Goal: Register for event/course

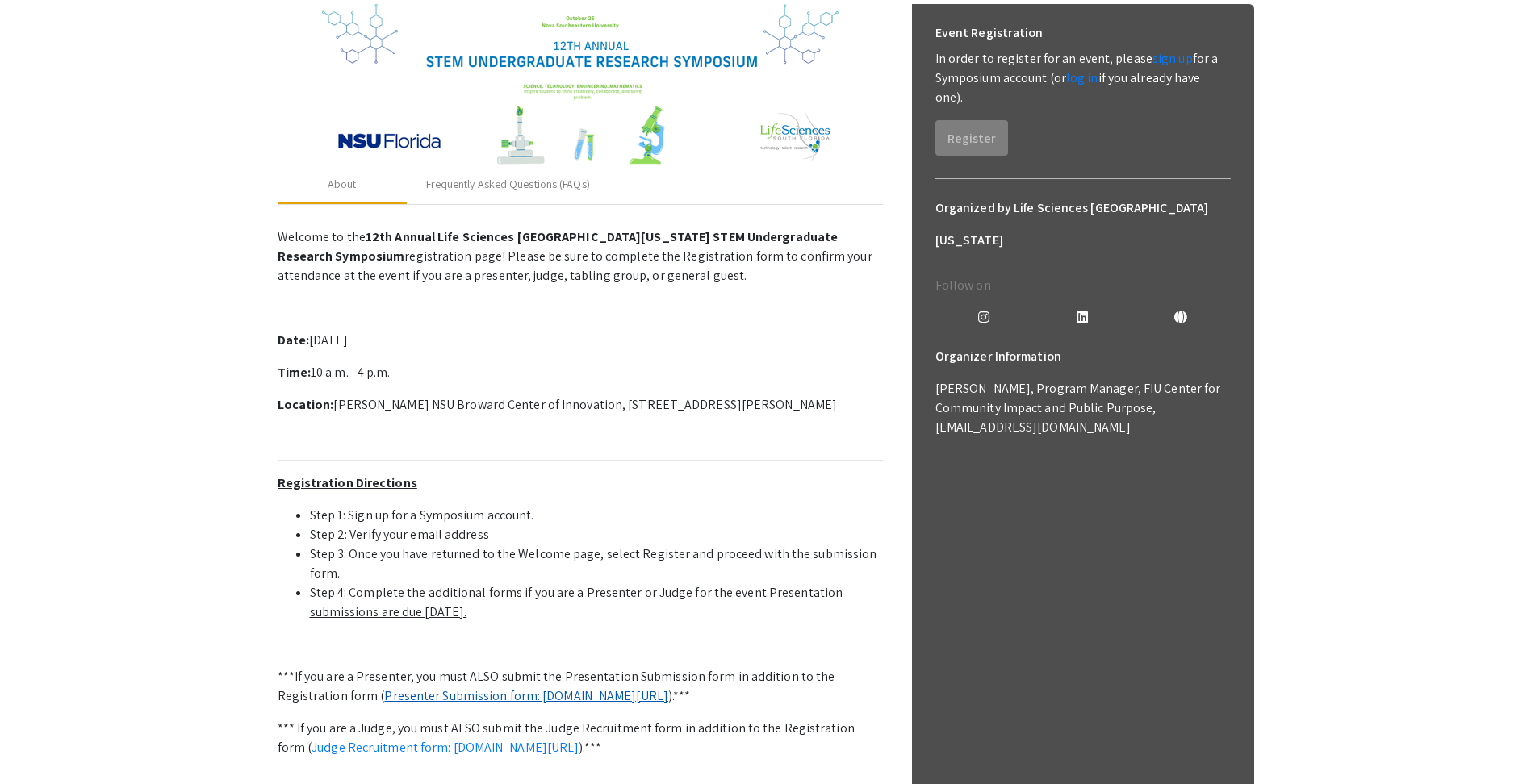
scroll to position [242, 0]
click at [1412, 147] on app-registration-page-preview "2025 Life Sciences South Florida STEM Undergraduate Symposium Organized by Life…" at bounding box center [765, 395] width 1531 height 1129
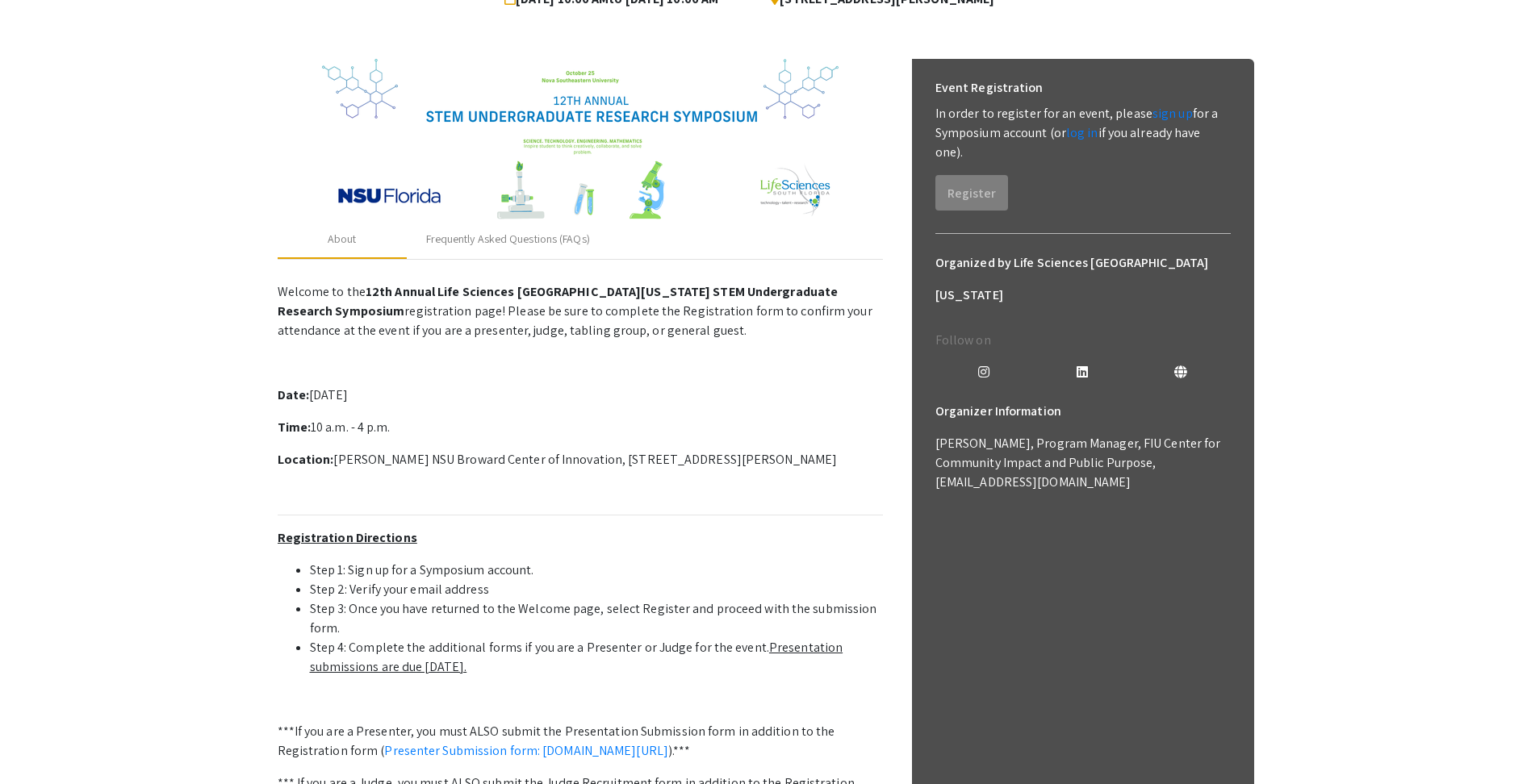
scroll to position [179, 0]
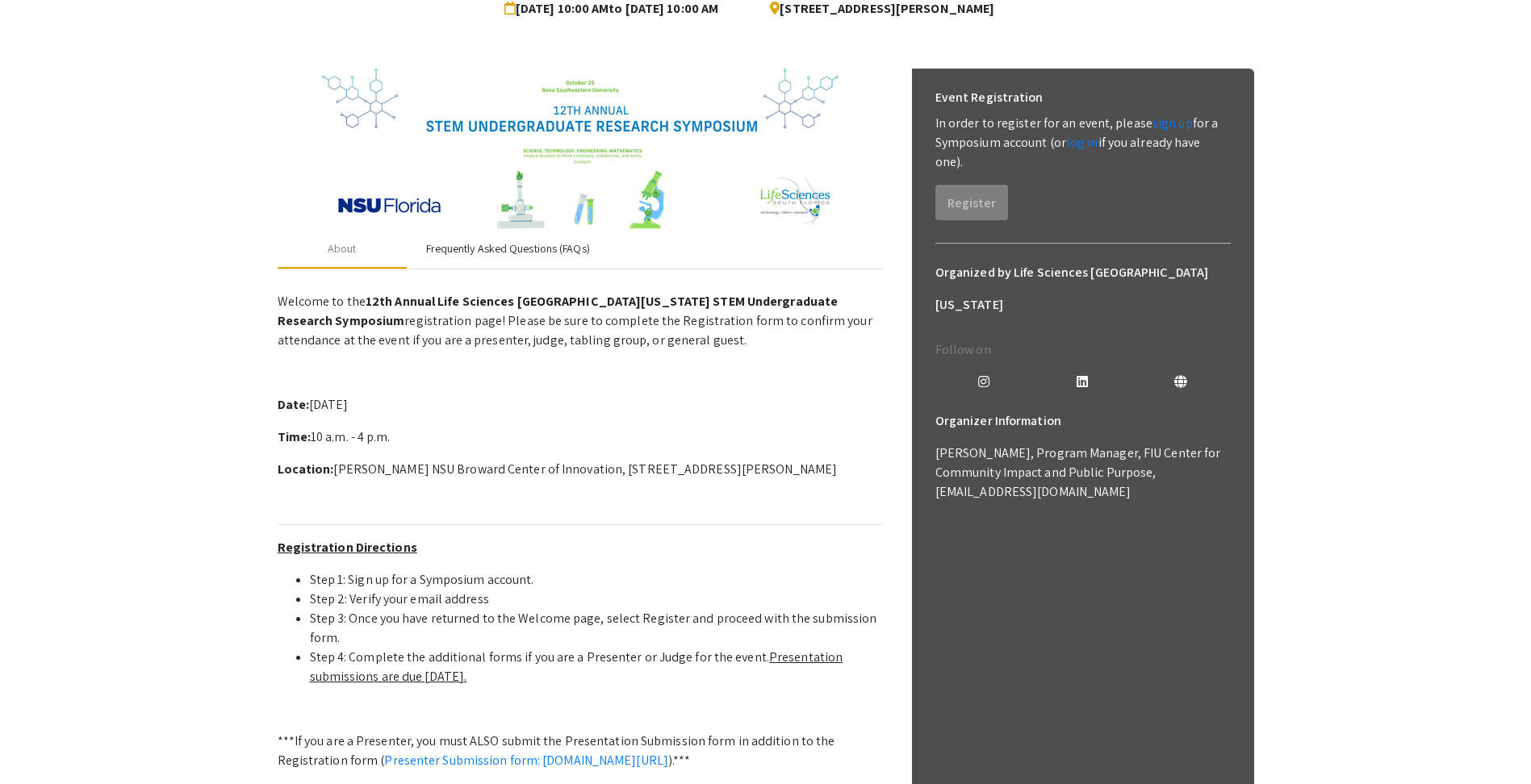
click at [502, 237] on div "Frequently Asked Questions (FAQs)" at bounding box center [508, 249] width 202 height 38
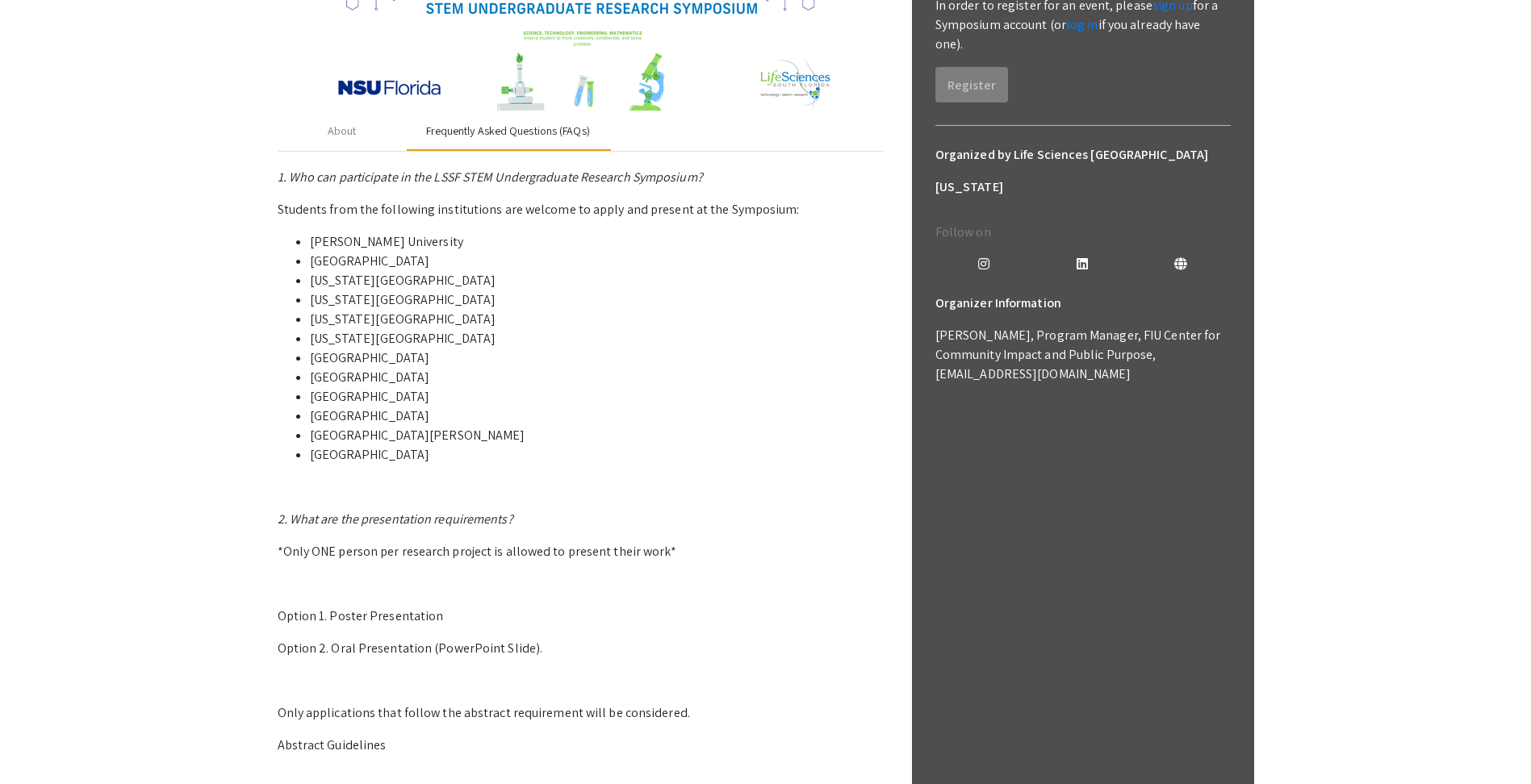
scroll to position [0, 0]
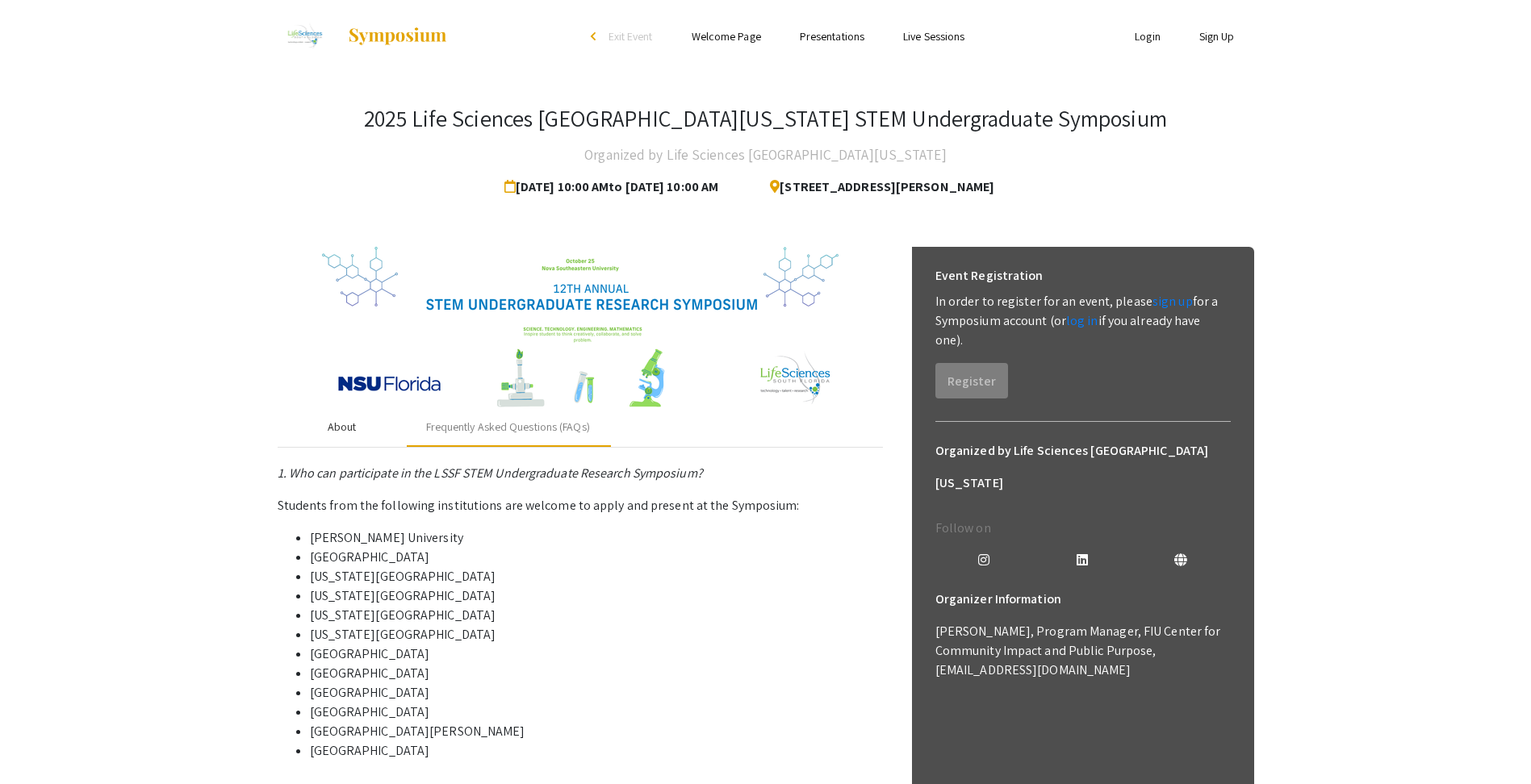
drag, startPoint x: 362, startPoint y: 429, endPoint x: 388, endPoint y: 437, distance: 27.2
click at [362, 429] on div "About" at bounding box center [343, 428] width 129 height 38
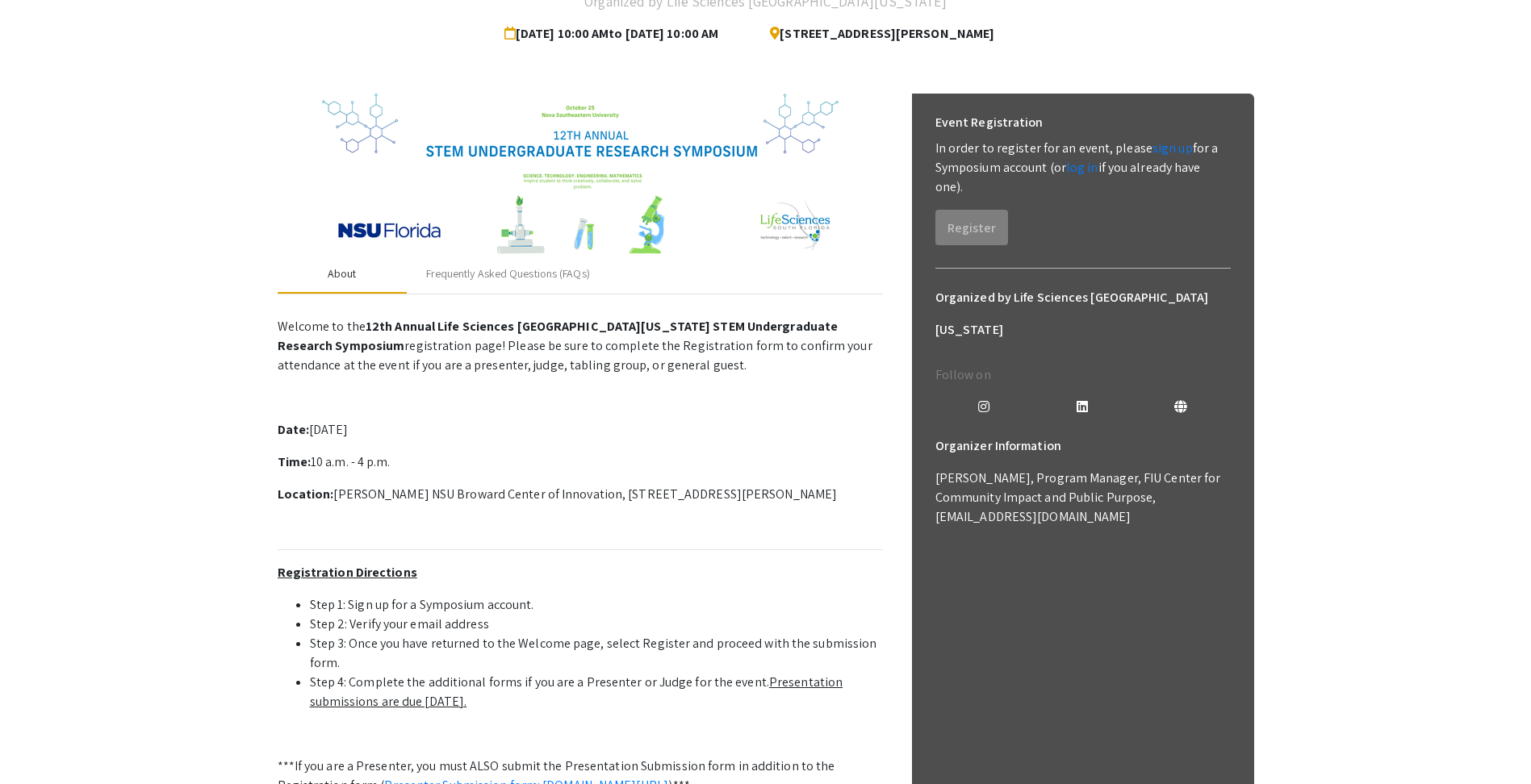
scroll to position [404, 0]
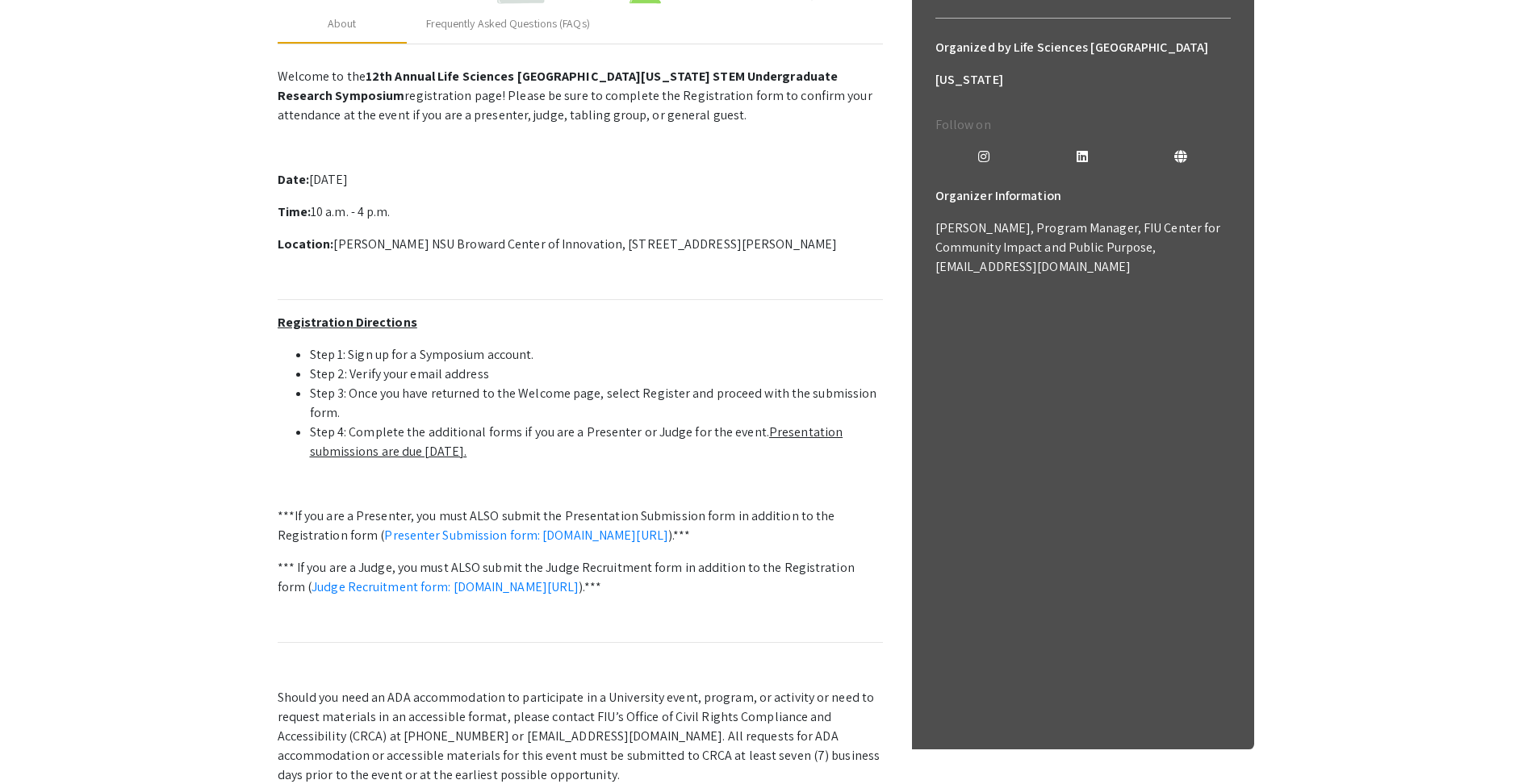
click at [804, 436] on u "Presentation submissions are due [DATE]." at bounding box center [576, 442] width 533 height 36
click at [531, 458] on li "Step 4: Complete the additional forms if you are a Presenter or Judge for the e…" at bounding box center [596, 442] width 573 height 38
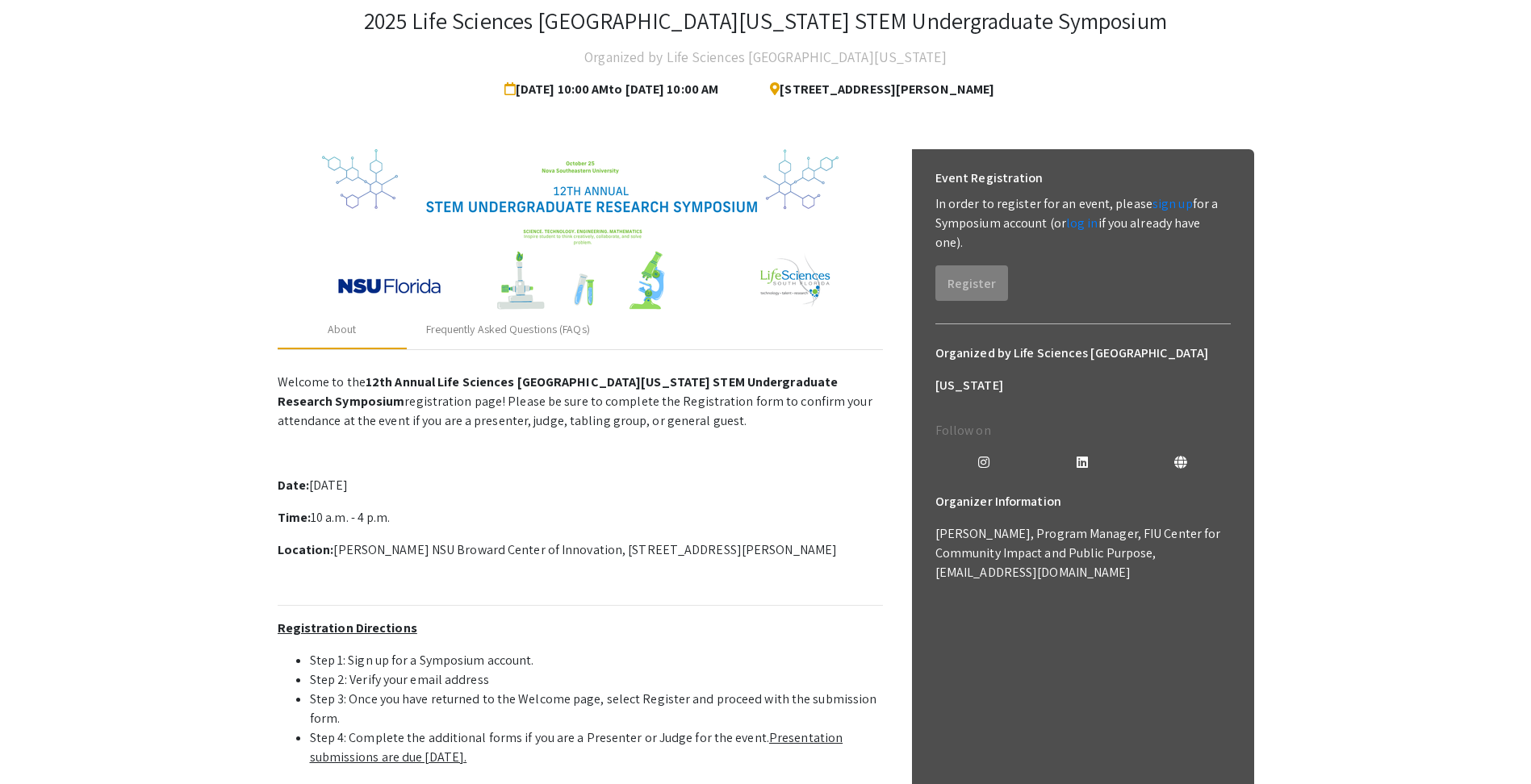
scroll to position [0, 0]
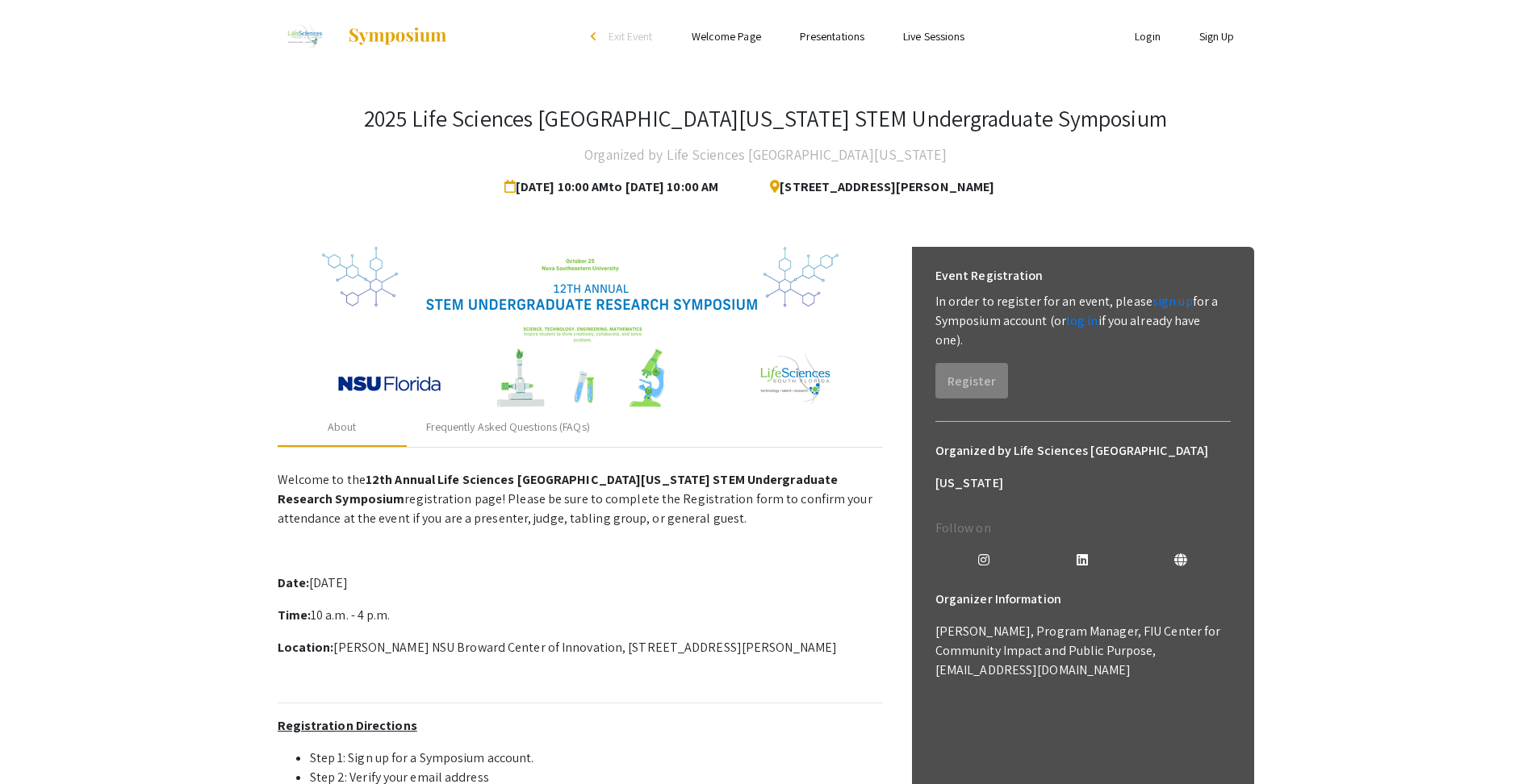
drag, startPoint x: 621, startPoint y: 285, endPoint x: 596, endPoint y: 305, distance: 32.0
click at [621, 285] on img at bounding box center [580, 327] width 517 height 161
click at [826, 39] on link "Presentations" at bounding box center [832, 36] width 65 height 15
click at [825, 36] on link "Presentations" at bounding box center [832, 36] width 65 height 15
click at [742, 25] on ul "Skip navigation arrow_back_ios Exit Event Welcome Page Presentations Live Sessi…" at bounding box center [765, 36] width 322 height 73
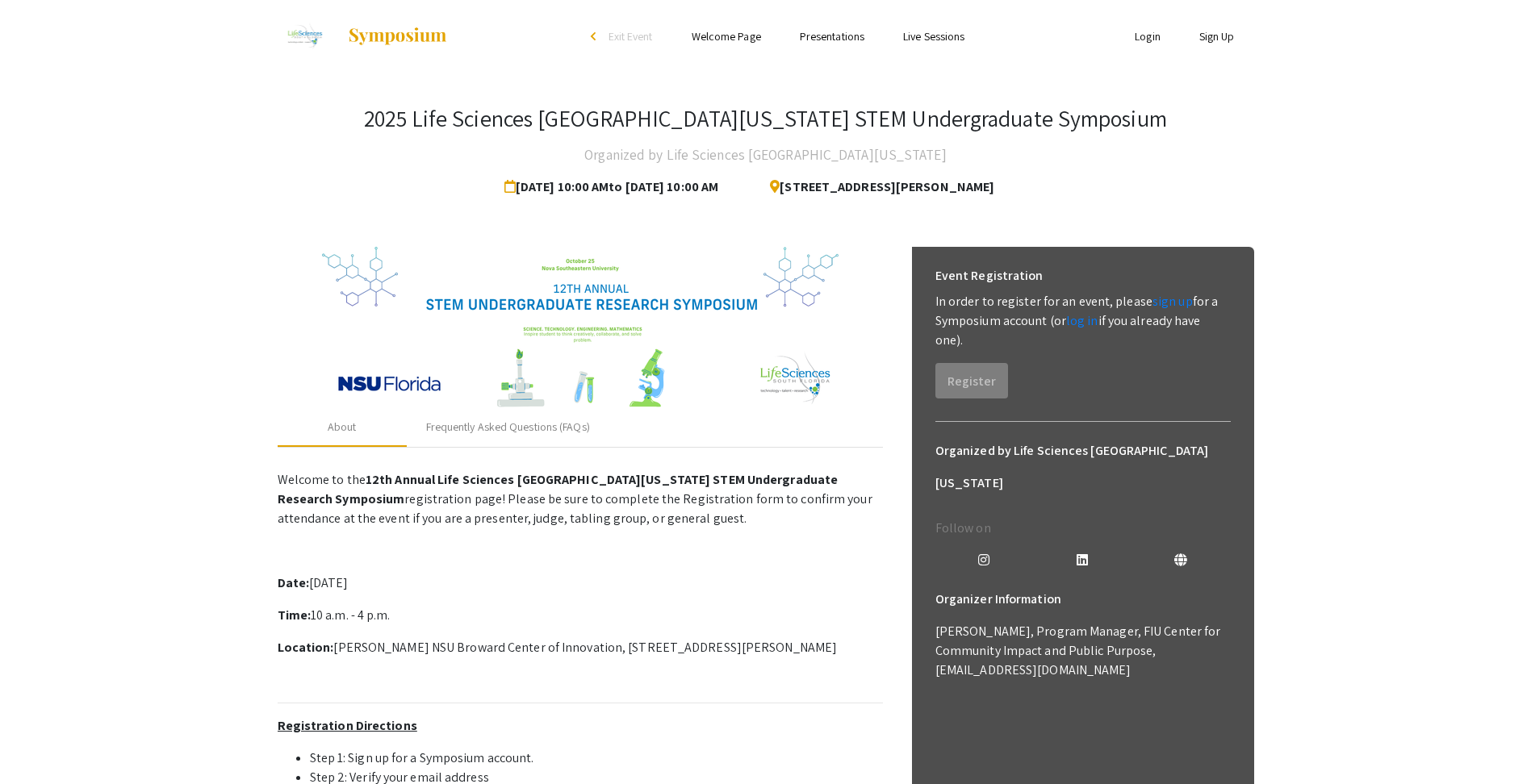
click at [739, 31] on link "Welcome Page" at bounding box center [727, 36] width 69 height 15
click at [826, 43] on link "Presentations" at bounding box center [832, 36] width 65 height 15
click at [1164, 303] on link "sign up" at bounding box center [1173, 301] width 40 height 17
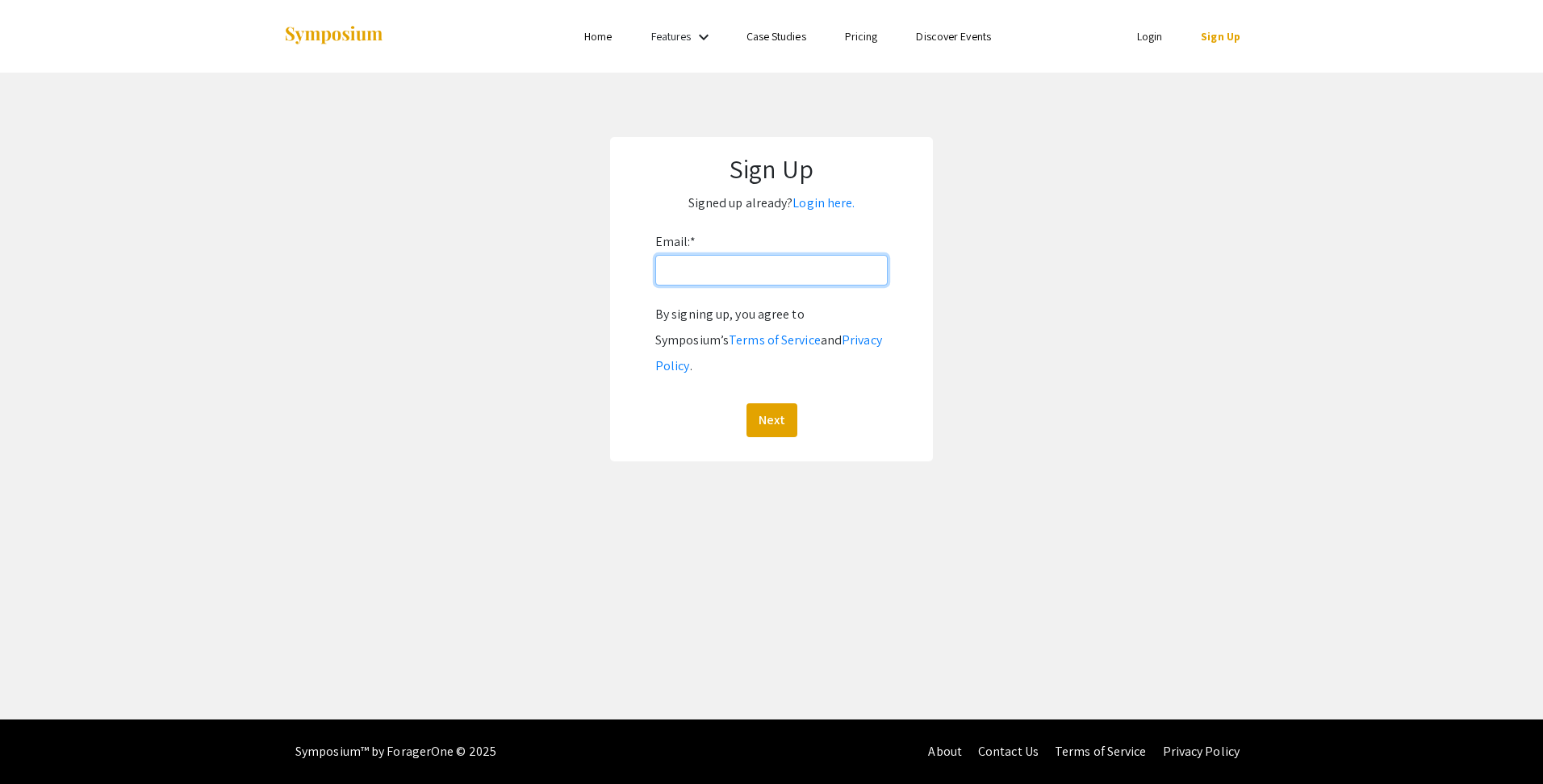
click at [689, 266] on input "Email: *" at bounding box center [772, 271] width 233 height 31
type input "[EMAIL_ADDRESS][DOMAIN_NAME]"
click at [777, 404] on button "Next" at bounding box center [772, 420] width 51 height 34
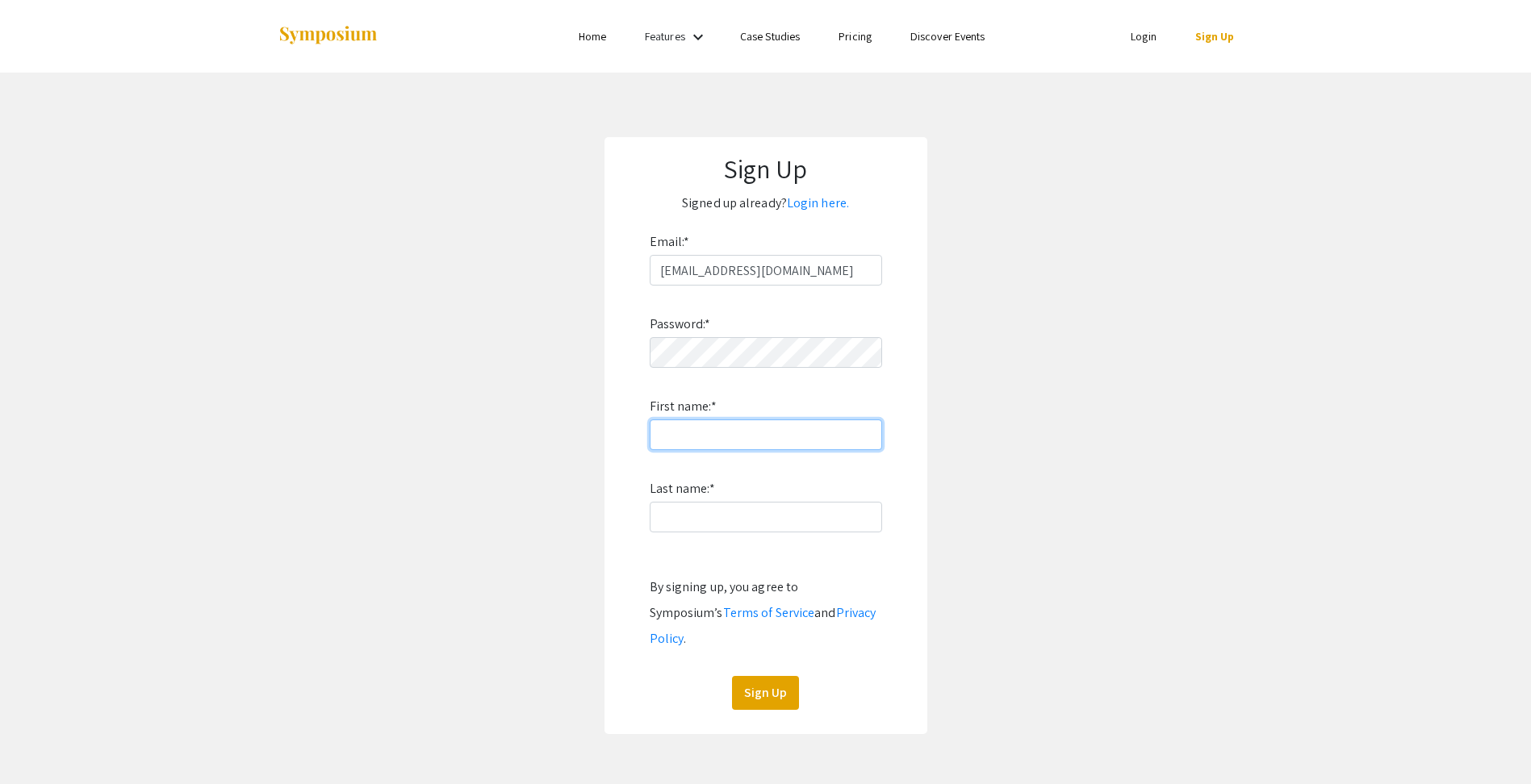
click at [745, 432] on input "First name: *" at bounding box center [766, 435] width 233 height 31
type input "Md Baharul"
type input "[DEMOGRAPHIC_DATA]"
click at [752, 676] on button "Sign Up" at bounding box center [765, 693] width 67 height 34
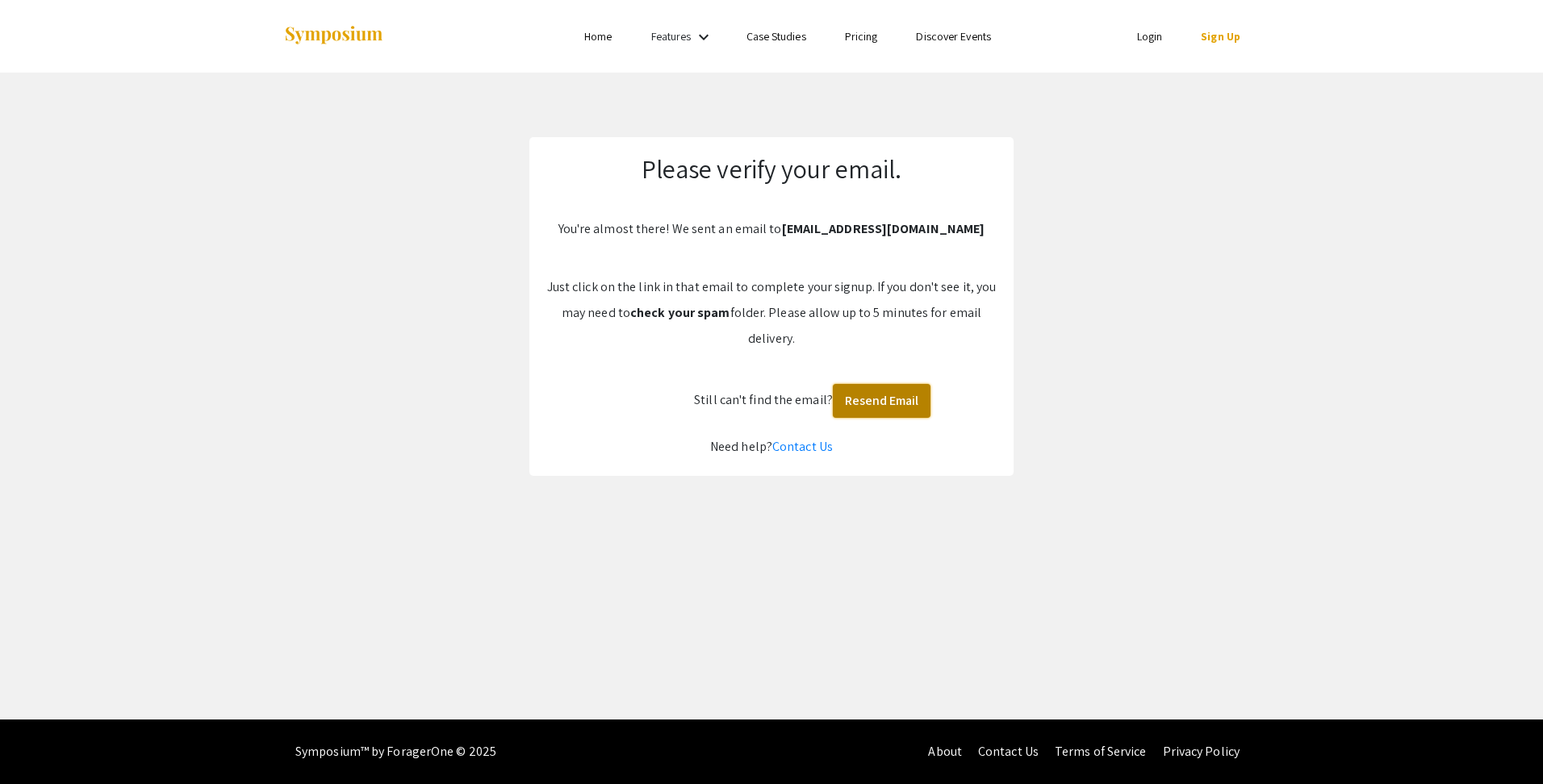
click at [875, 398] on button "Resend Email" at bounding box center [882, 400] width 98 height 34
drag, startPoint x: 1135, startPoint y: 34, endPoint x: 1145, endPoint y: 42, distance: 12.8
click at [1135, 34] on li "Login" at bounding box center [1150, 36] width 65 height 19
drag, startPoint x: 389, startPoint y: 473, endPoint x: 529, endPoint y: 222, distance: 287.4
click at [390, 469] on app-signup "Please verify your email. You're almost there! We sent an email to mislam@fgcu.…" at bounding box center [772, 306] width 1543 height 339
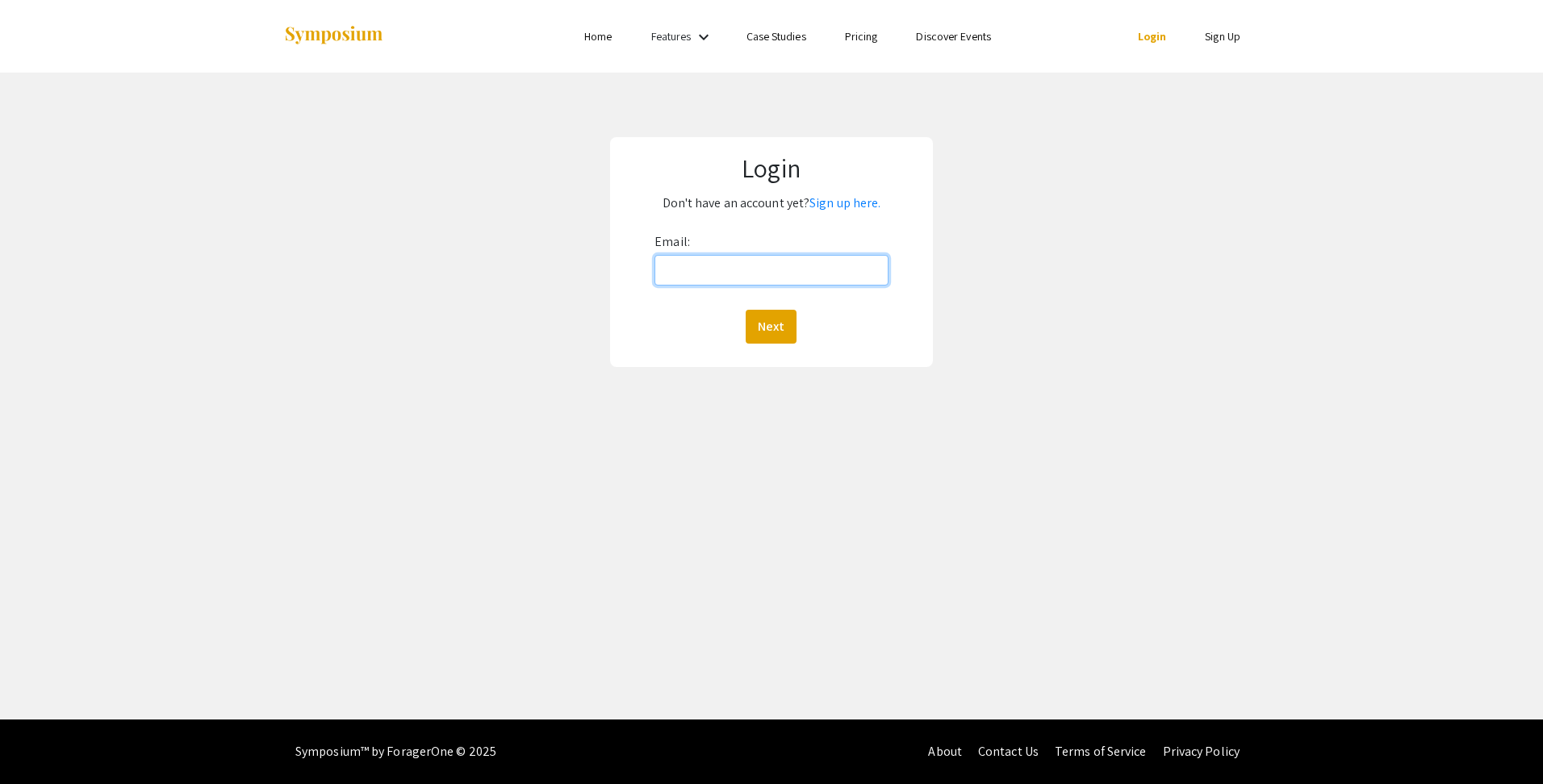
click at [692, 273] on input "Email:" at bounding box center [772, 271] width 233 height 31
type input "[EMAIL_ADDRESS][DOMAIN_NAME]"
click at [784, 335] on button "Next" at bounding box center [772, 326] width 51 height 34
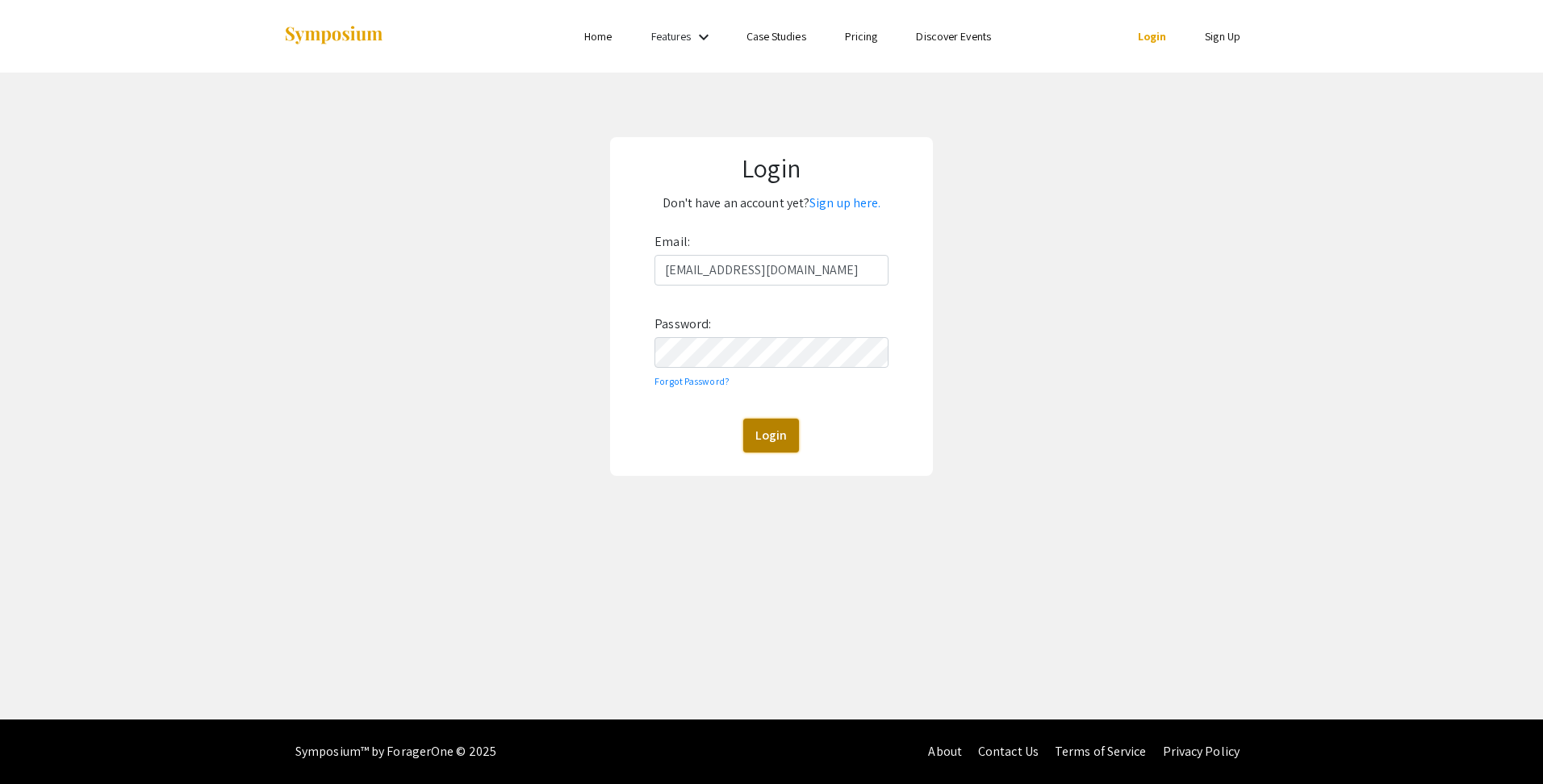
click at [779, 446] on button "Login" at bounding box center [771, 435] width 56 height 34
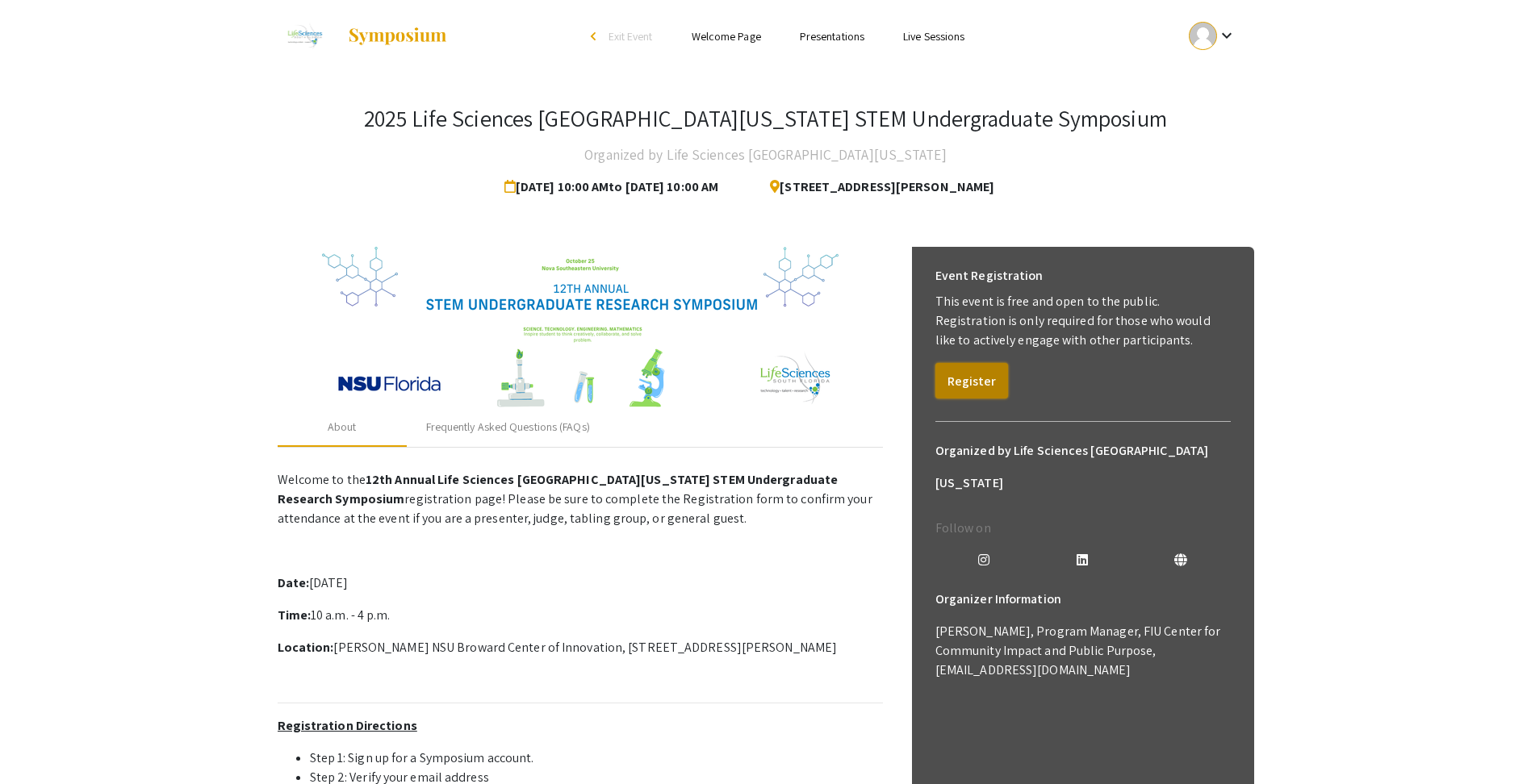
click at [972, 383] on button "Register" at bounding box center [972, 380] width 73 height 36
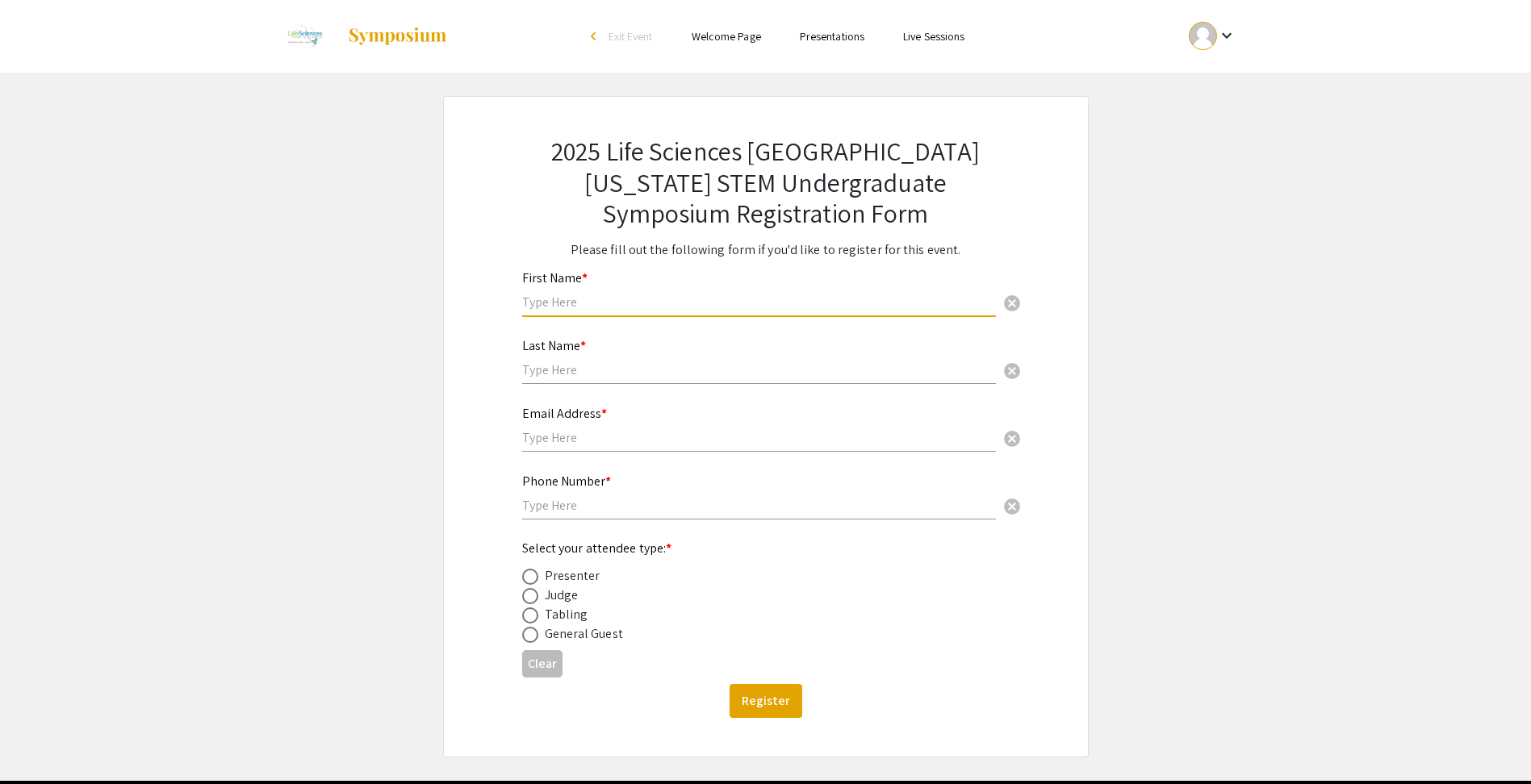
click at [620, 298] on input "text" at bounding box center [760, 302] width 474 height 17
type input "Md Baharul"
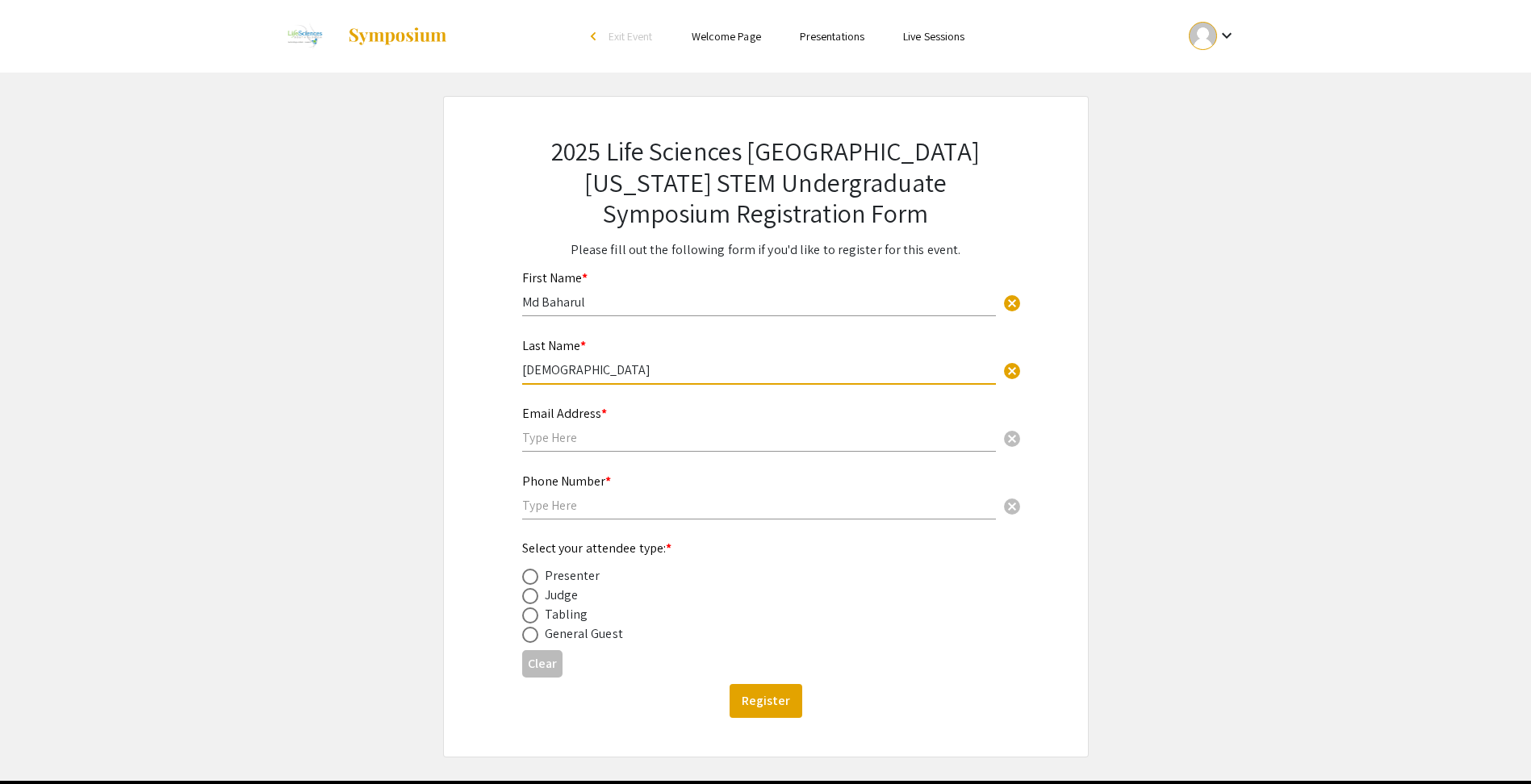
type input "[DEMOGRAPHIC_DATA]"
click at [602, 436] on input "text" at bounding box center [760, 438] width 474 height 17
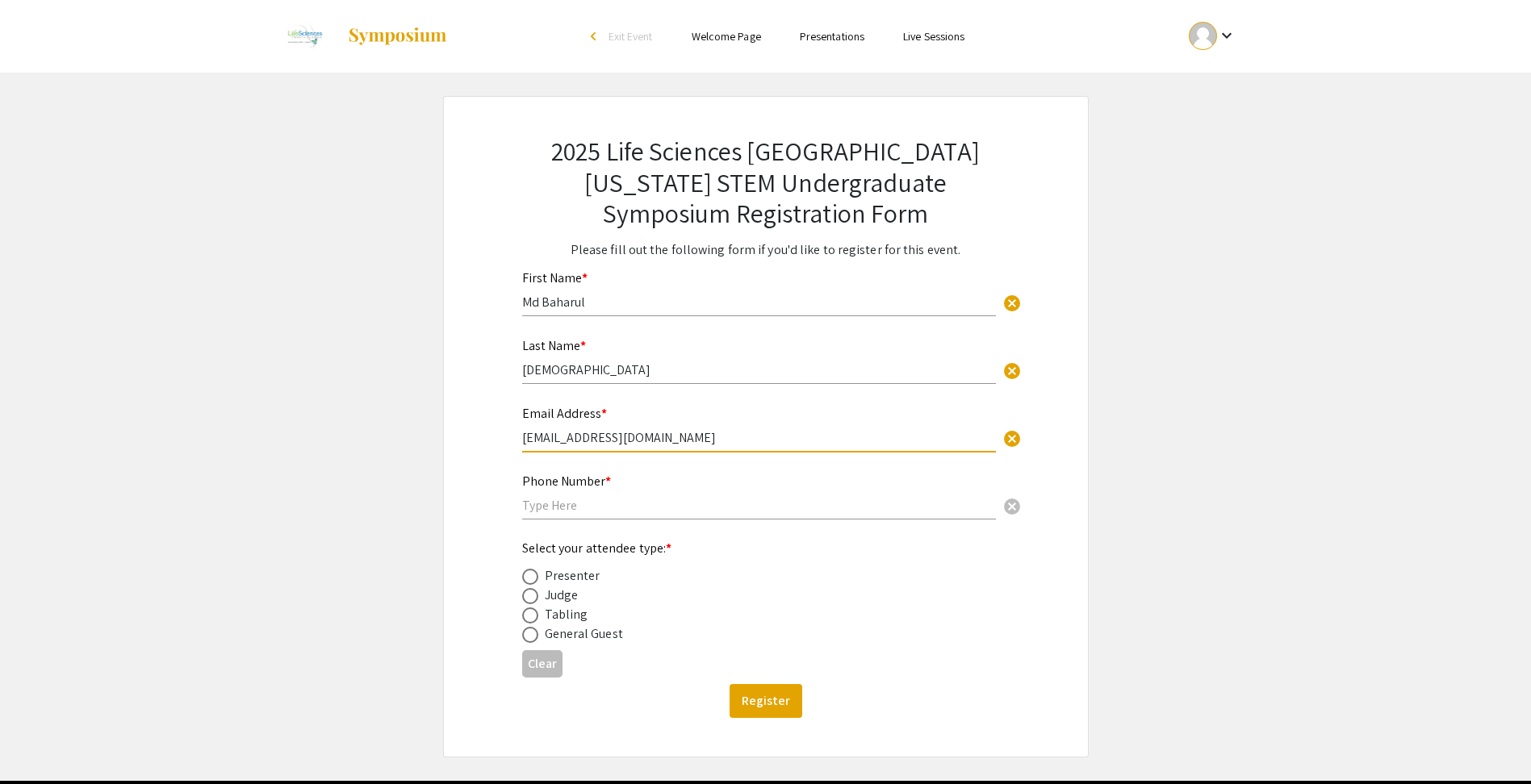
type input "[EMAIL_ADDRESS][DOMAIN_NAME]"
click at [634, 504] on input "text" at bounding box center [760, 505] width 474 height 17
type input "7865157498"
click at [840, 567] on div "Presenter" at bounding box center [753, 575] width 461 height 19
click at [529, 597] on span at bounding box center [531, 596] width 16 height 16
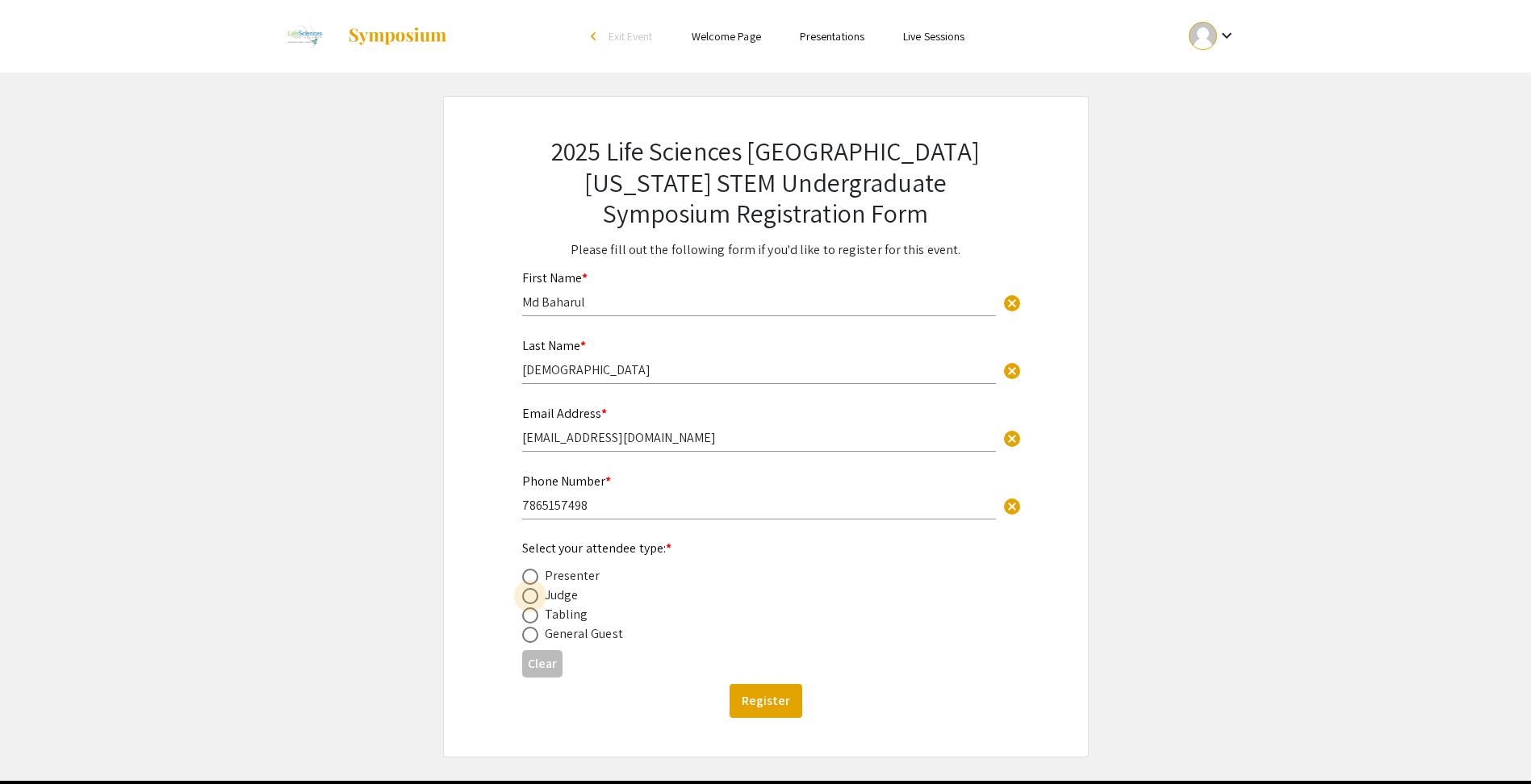
click at [529, 597] on input "radio" at bounding box center [531, 596] width 16 height 16
radio input "true"
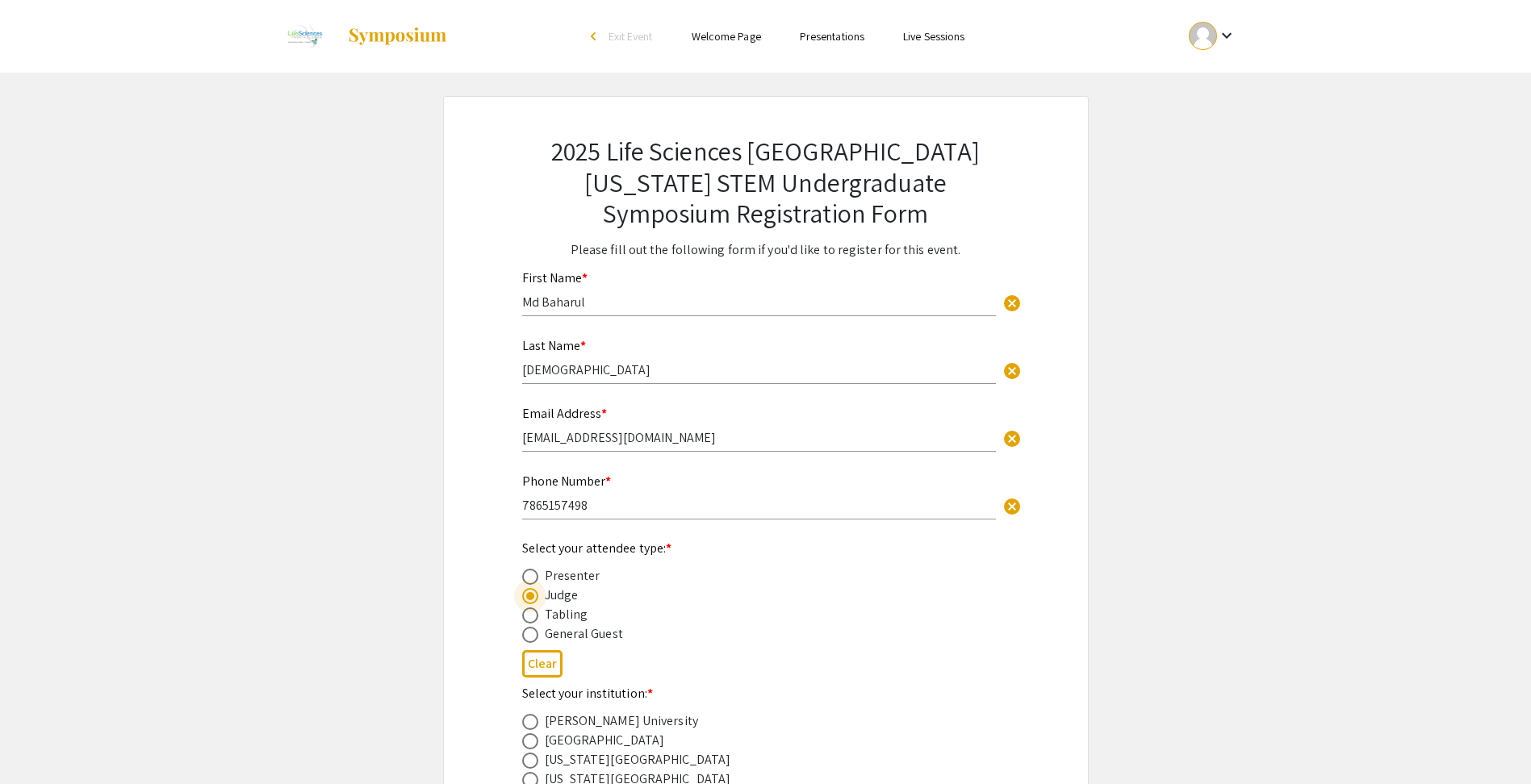
scroll to position [242, 0]
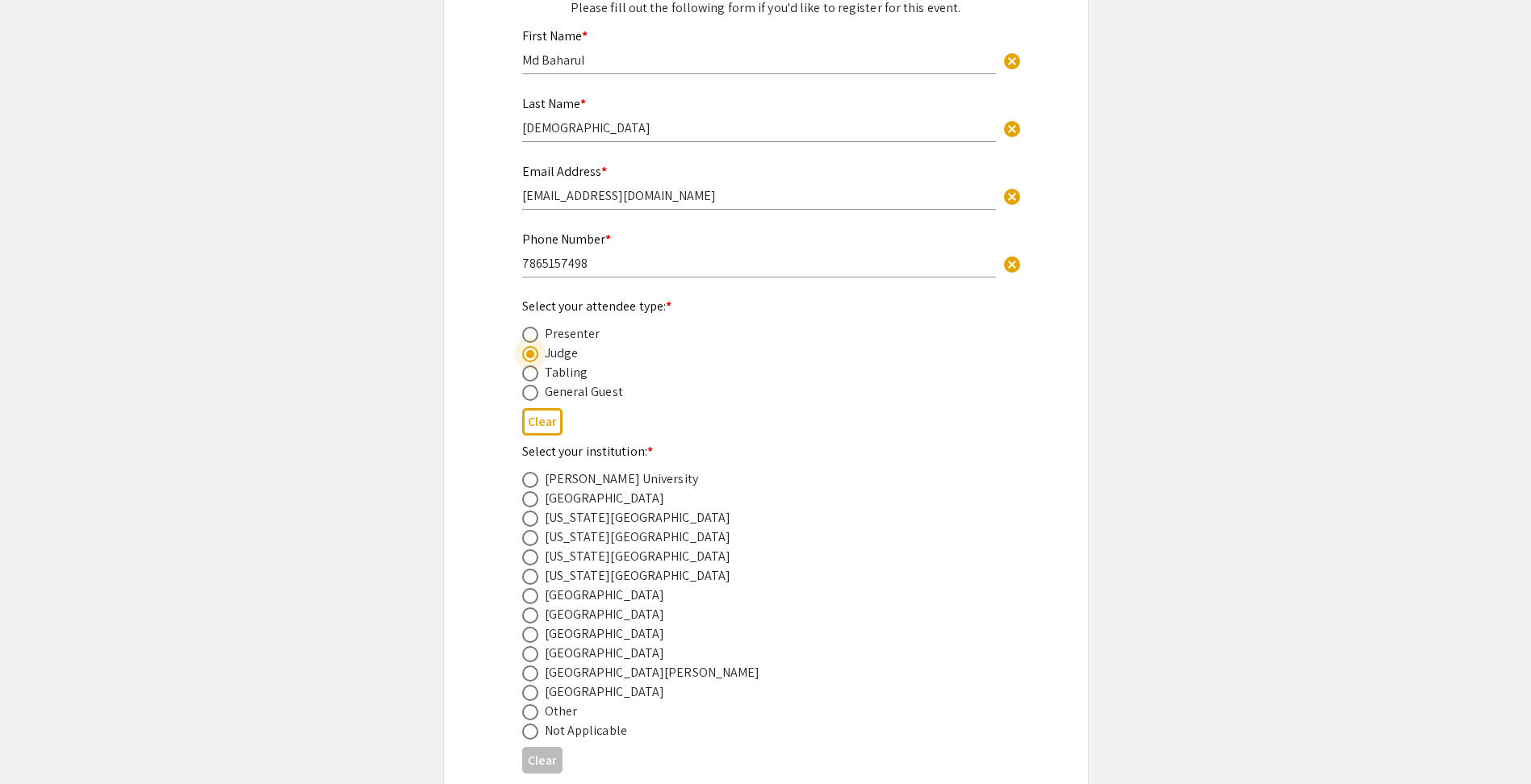
click at [530, 538] on span at bounding box center [530, 538] width 0 height 0
click at [530, 538] on input "radio" at bounding box center [531, 539] width 16 height 16
radio input "true"
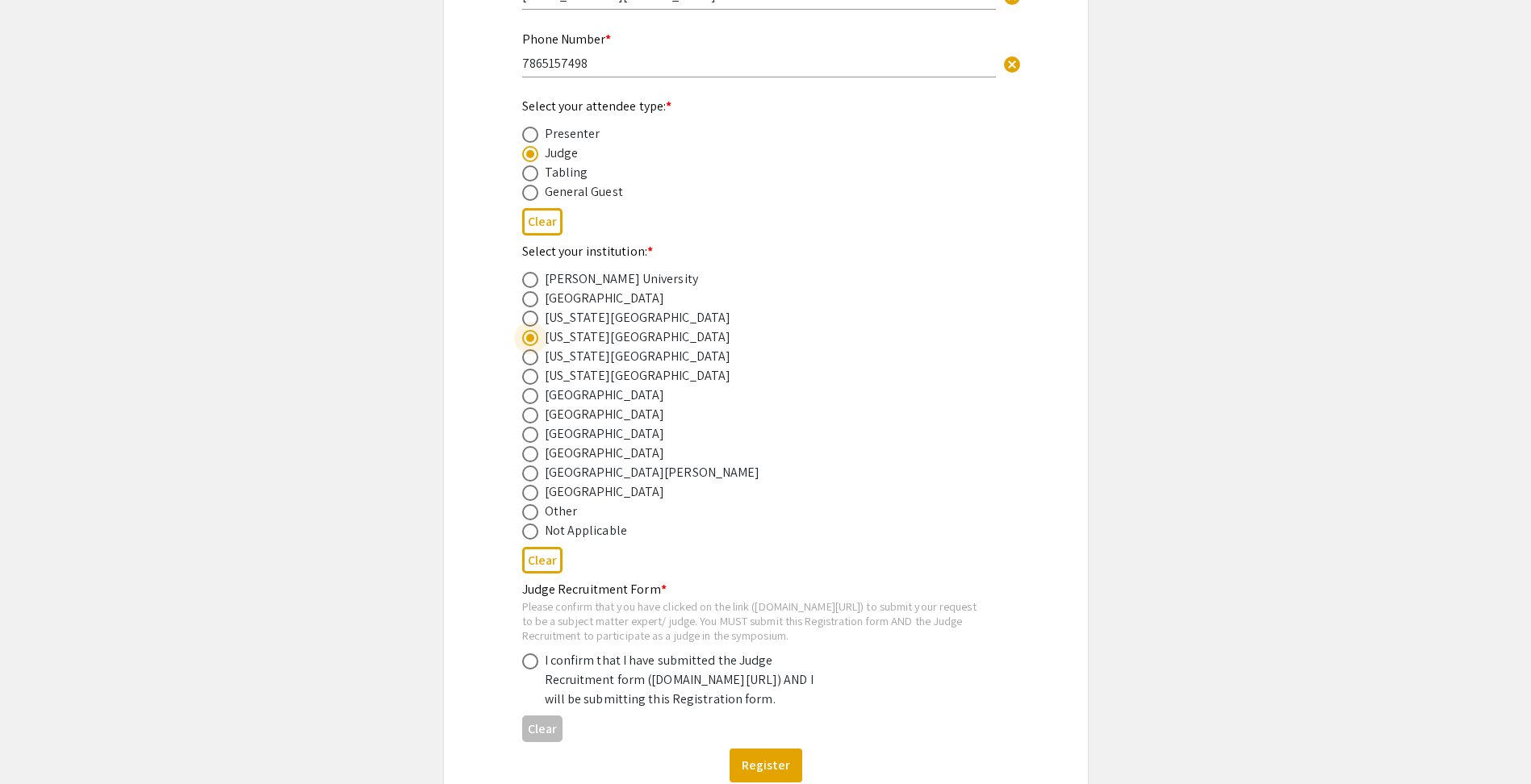
scroll to position [565, 0]
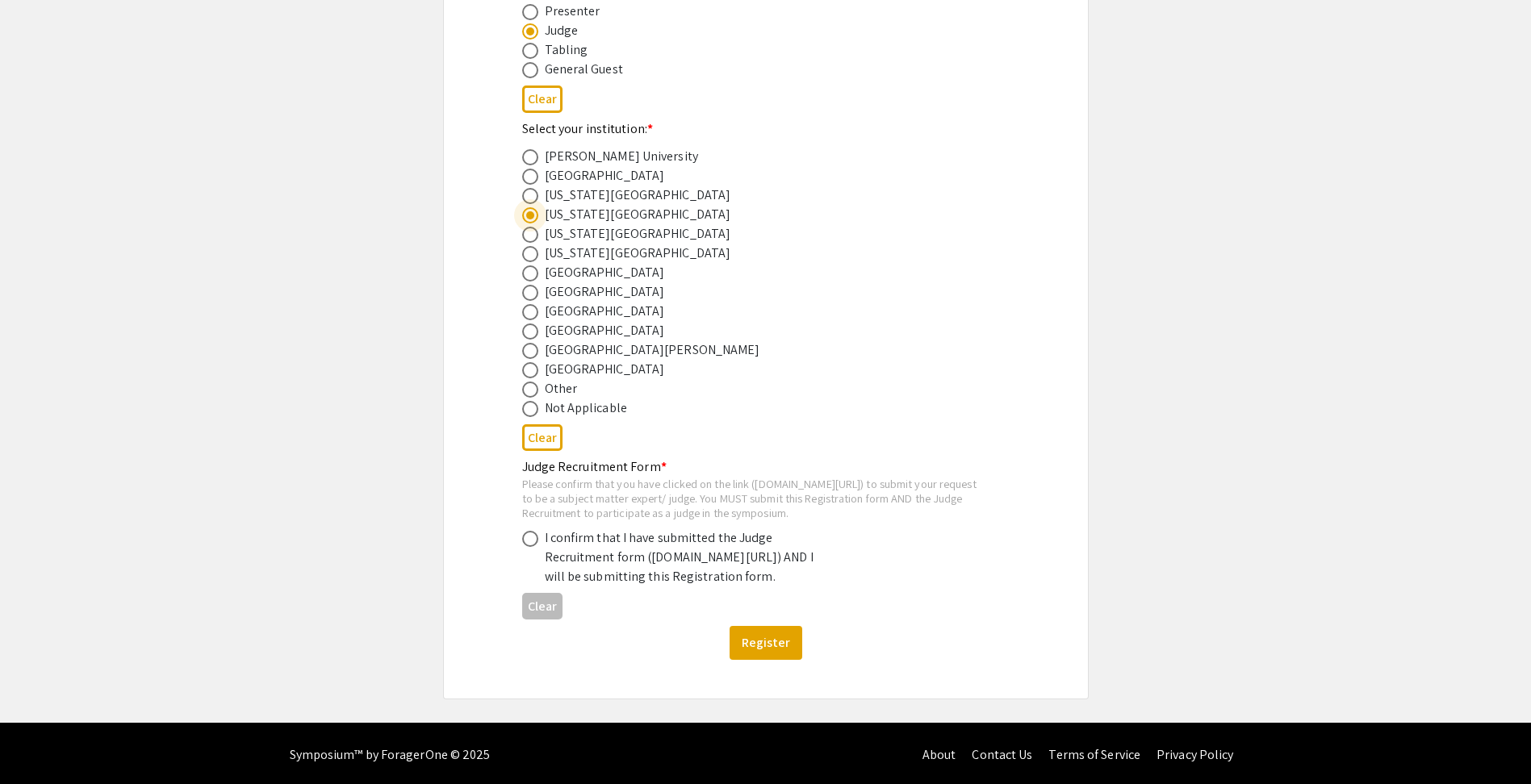
click at [531, 547] on span at bounding box center [531, 539] width 16 height 16
click at [531, 547] on input "radio" at bounding box center [531, 539] width 16 height 16
radio input "true"
drag, startPoint x: 551, startPoint y: 593, endPoint x: 819, endPoint y: 608, distance: 268.4
click at [819, 587] on div "I confirm that I have submitted the Judge Recruitment form (symposium.forageron…" at bounding box center [687, 558] width 283 height 58
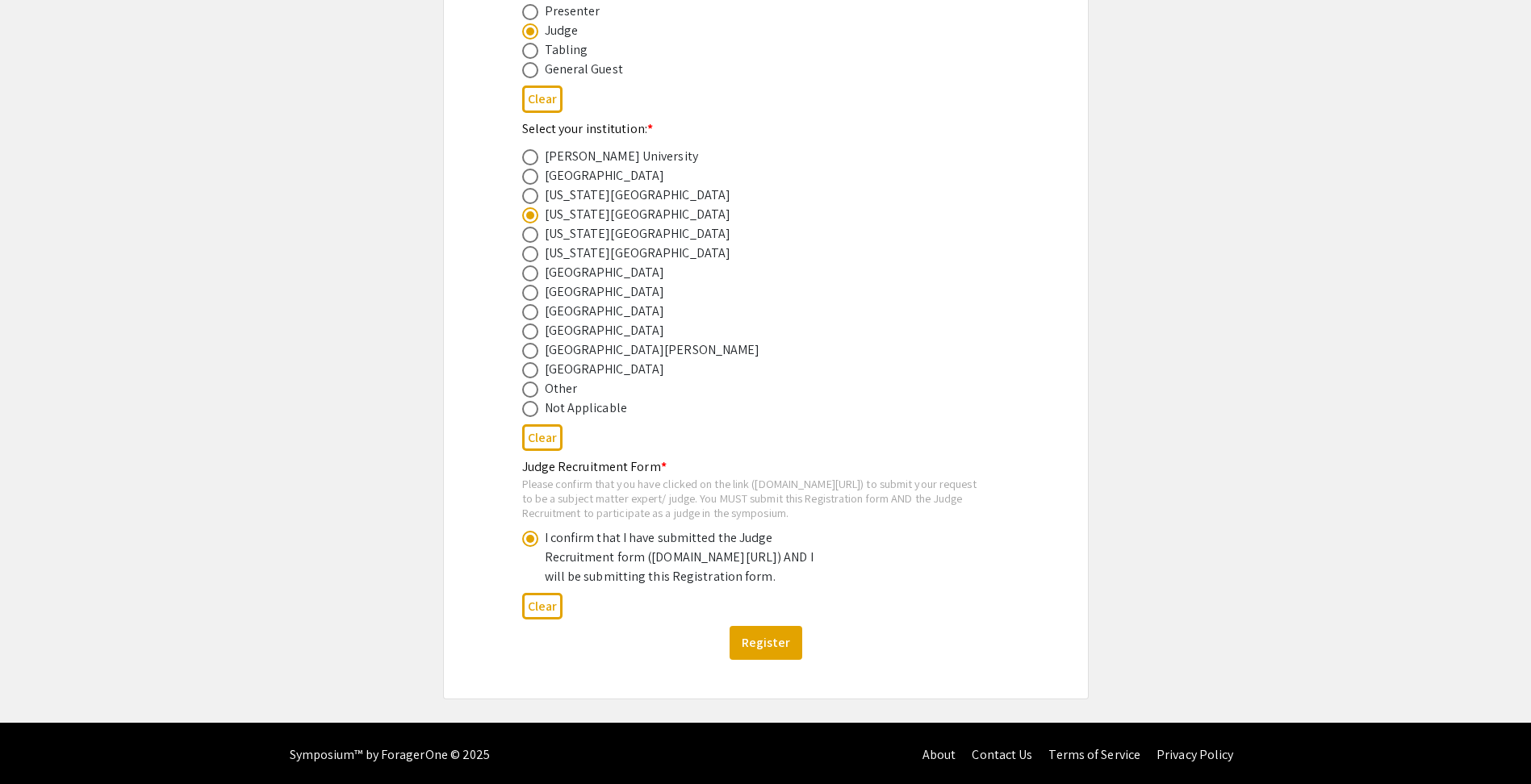
copy div "symposium.foragerone.com/lssfsymposium2025/recruitment/a399d93b-77d1-485f-9156-…"
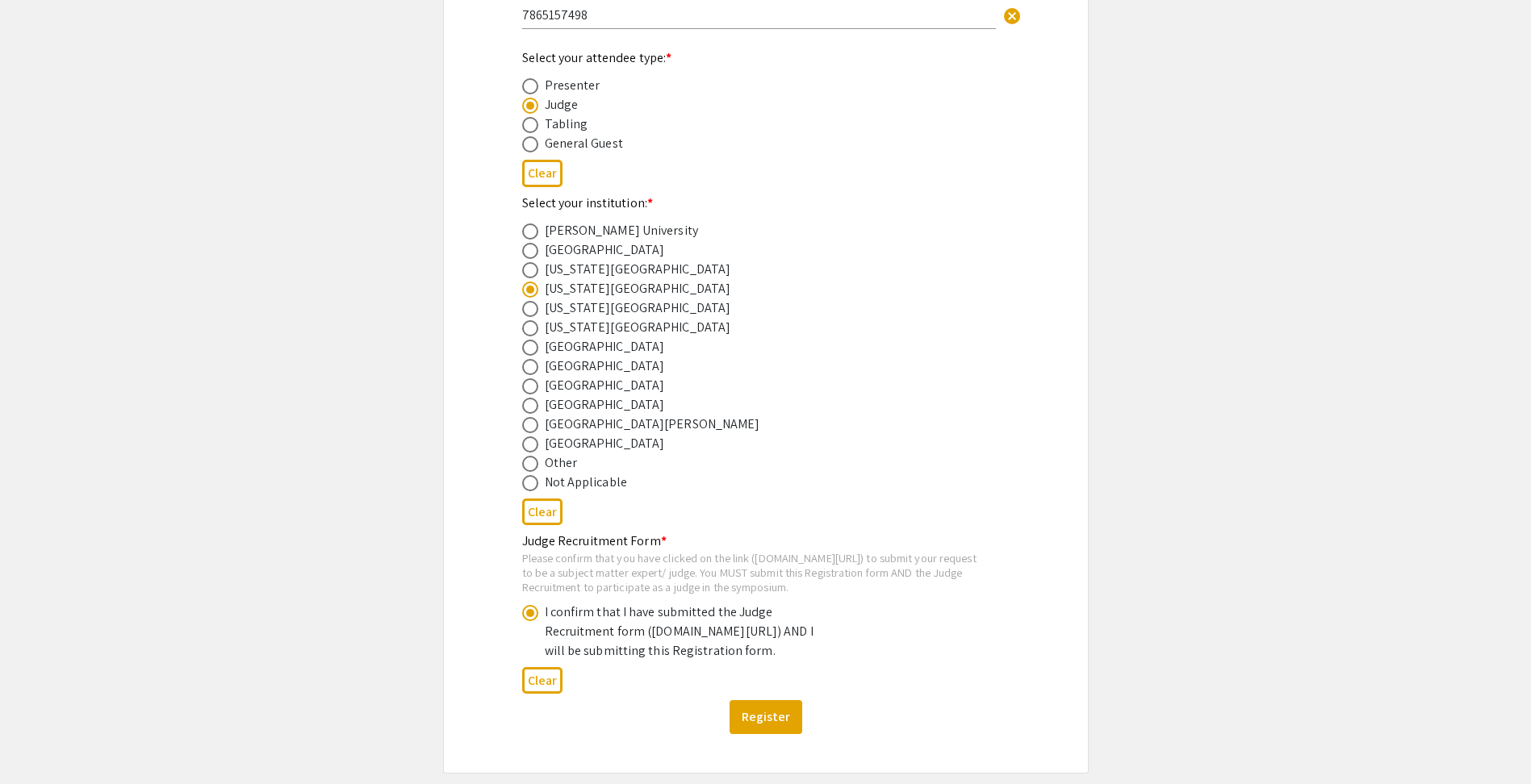
scroll to position [622, 0]
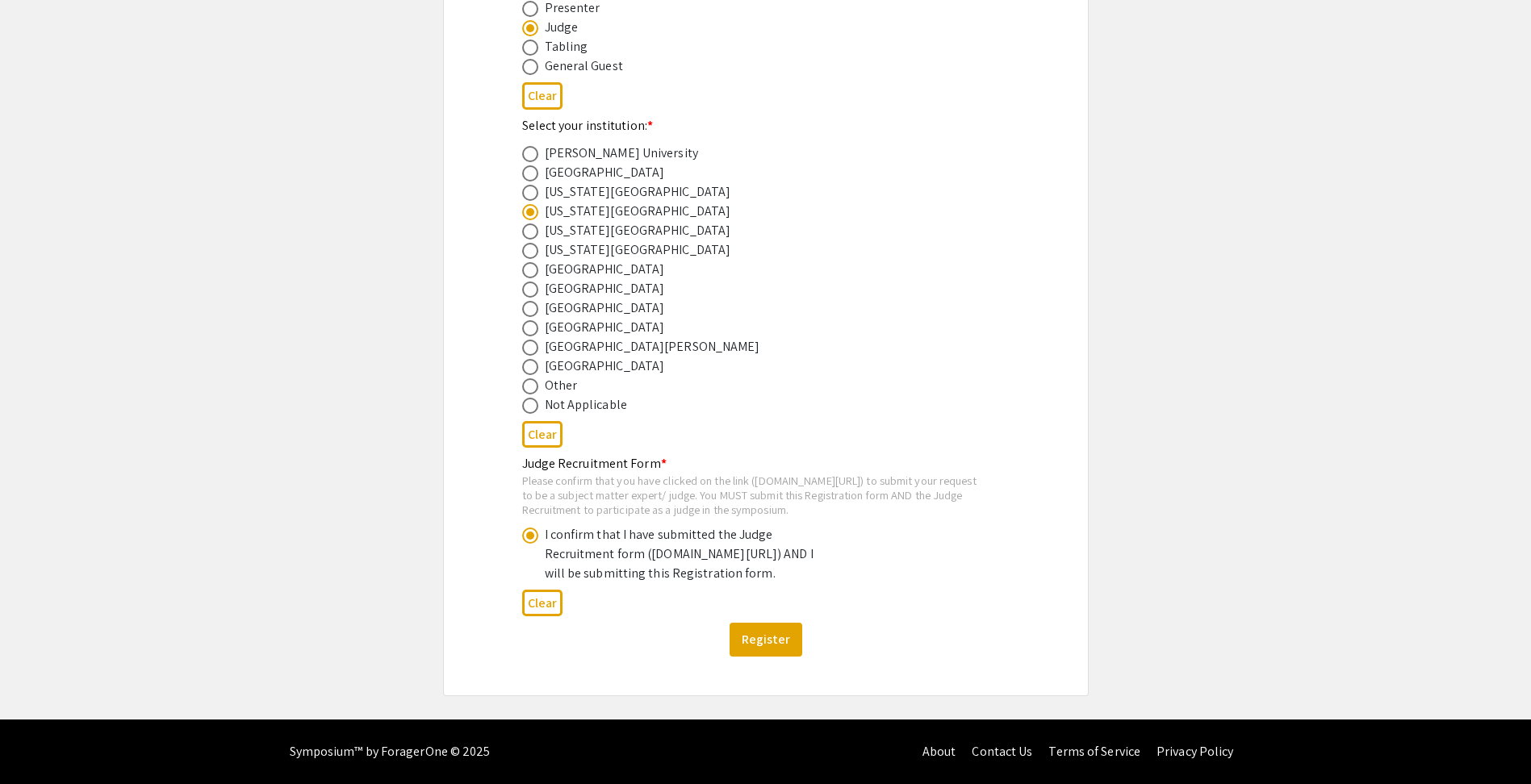
click at [1016, 573] on div "2025 Life Sciences South Florida STEM Undergraduate Symposium Registration Form…" at bounding box center [766, 112] width 565 height 1167
click at [771, 641] on button "Register" at bounding box center [766, 639] width 73 height 34
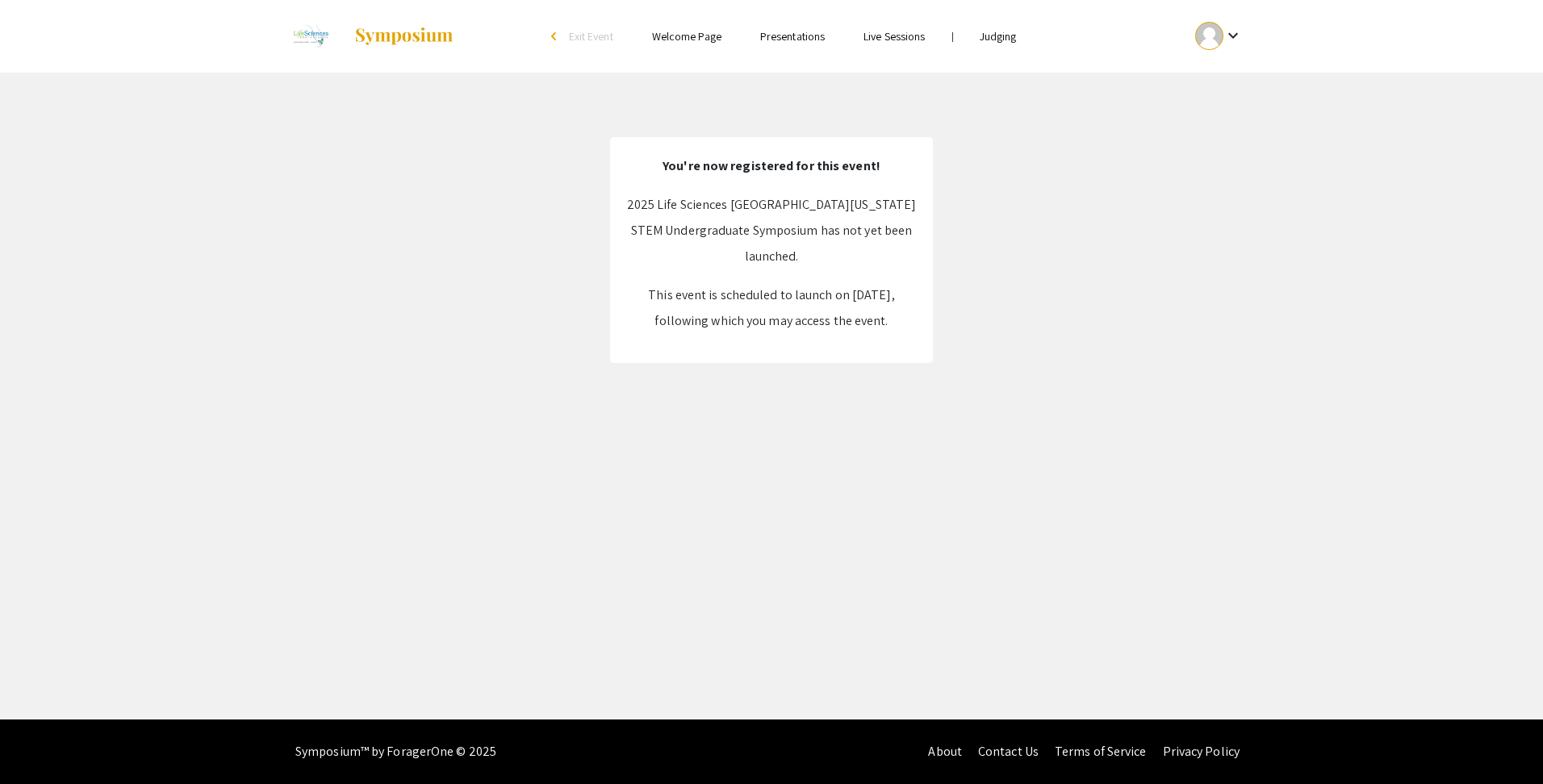
click at [990, 34] on link "Judging" at bounding box center [999, 36] width 37 height 15
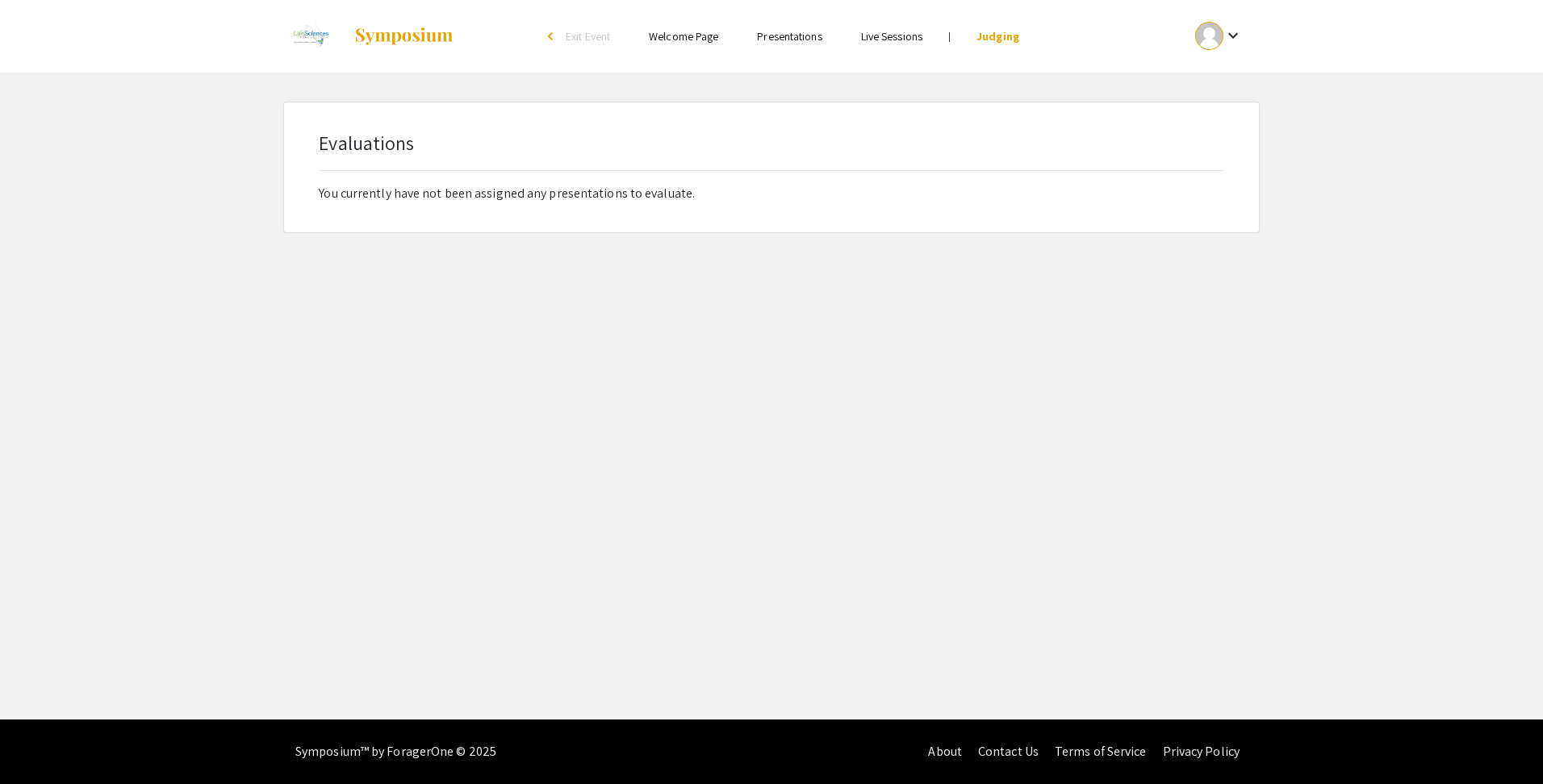
click at [1224, 32] on mat-icon "keyboard_arrow_down" at bounding box center [1233, 35] width 19 height 19
click at [1221, 74] on button "My Account" at bounding box center [1227, 79] width 99 height 38
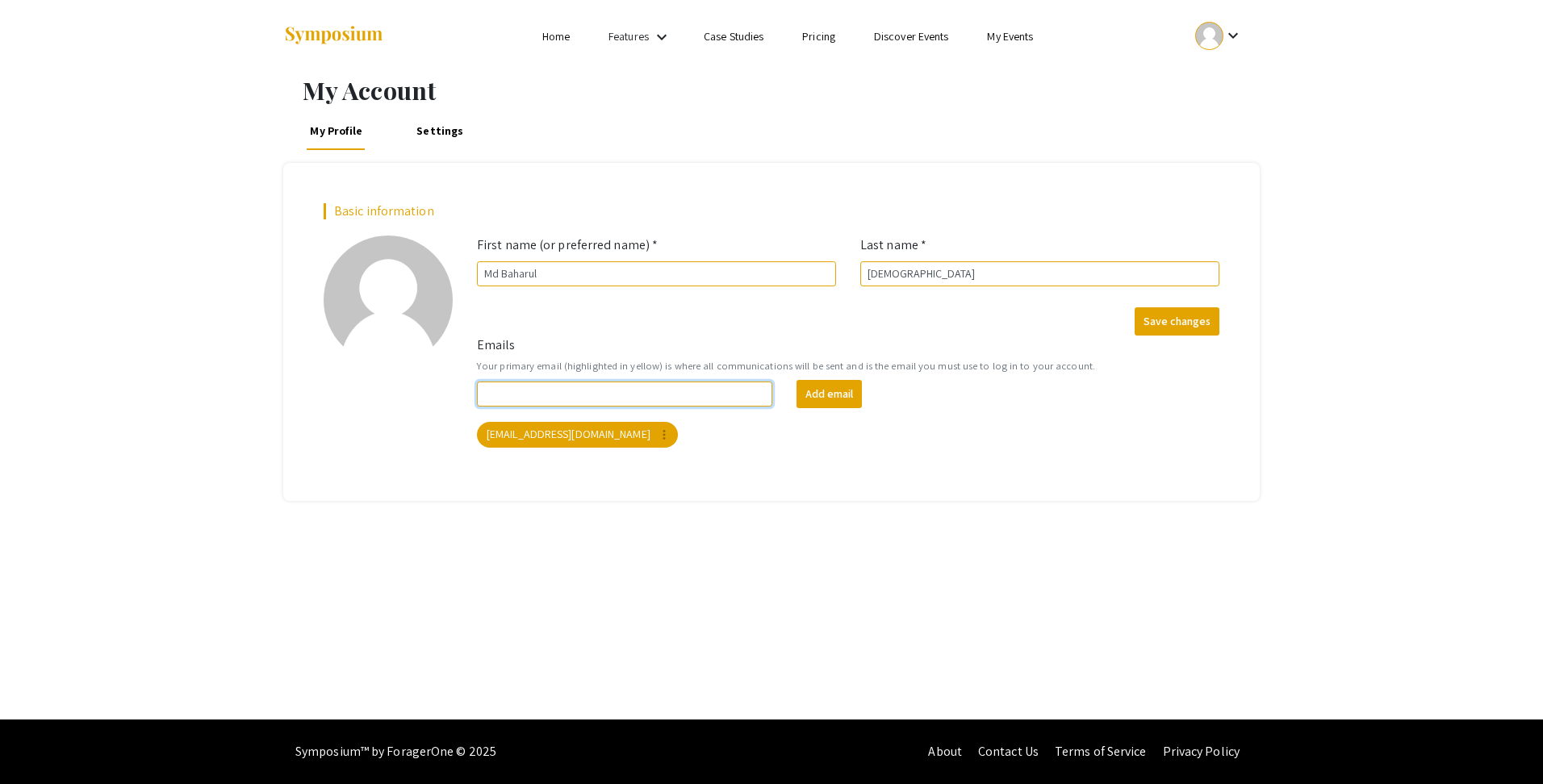
click at [677, 397] on input "Emails" at bounding box center [625, 394] width 295 height 25
drag, startPoint x: 674, startPoint y: 397, endPoint x: 248, endPoint y: 395, distance: 426.0
click at [248, 395] on div "My Account My Profile Settings Basic information add_a_photo Click to update pr…" at bounding box center [772, 397] width 1543 height 647
type input "bislam.eng@gmail.com"
click at [844, 397] on button "Add email" at bounding box center [830, 394] width 66 height 28
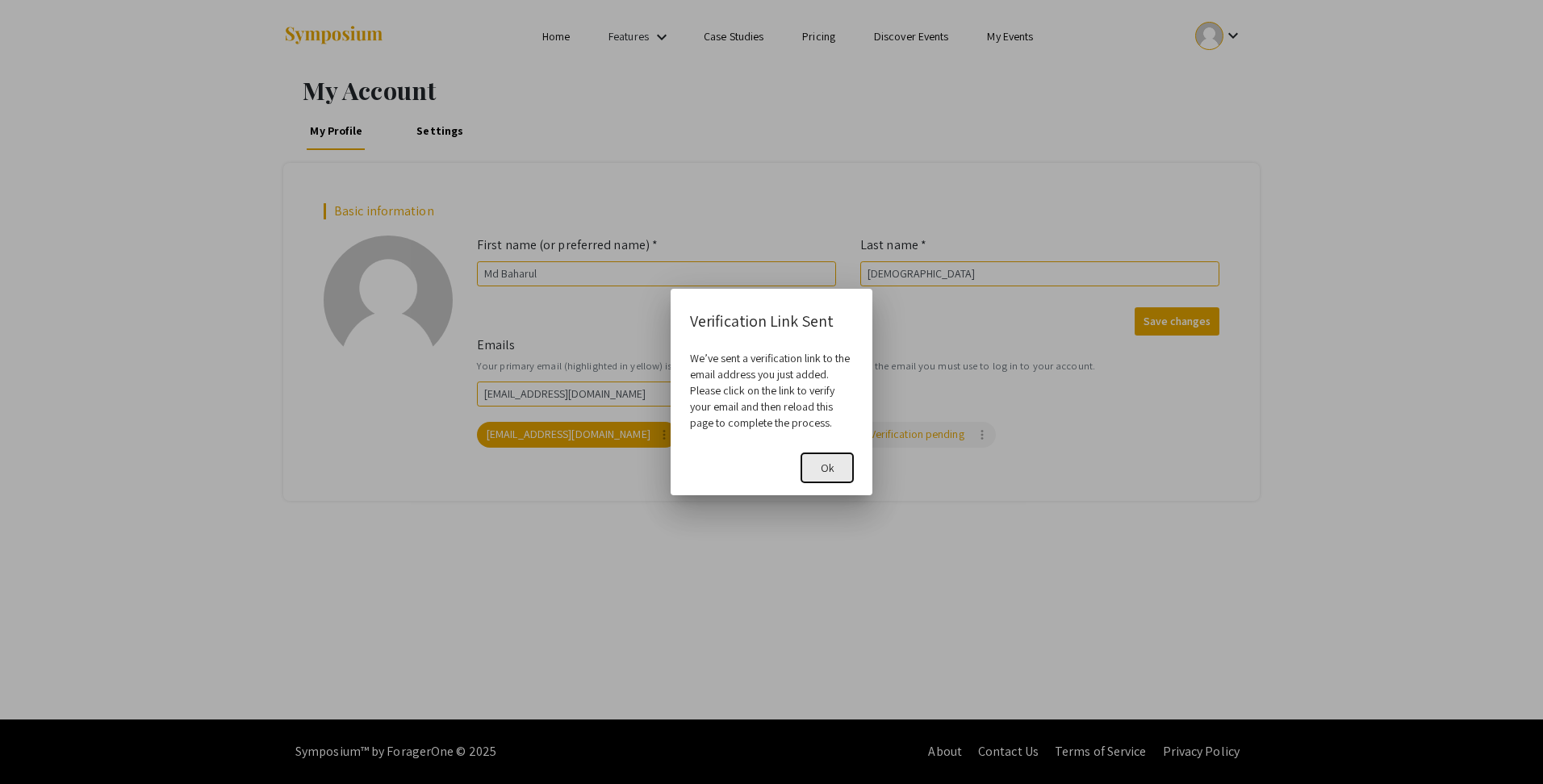
click at [823, 466] on span "Ok" at bounding box center [827, 468] width 14 height 15
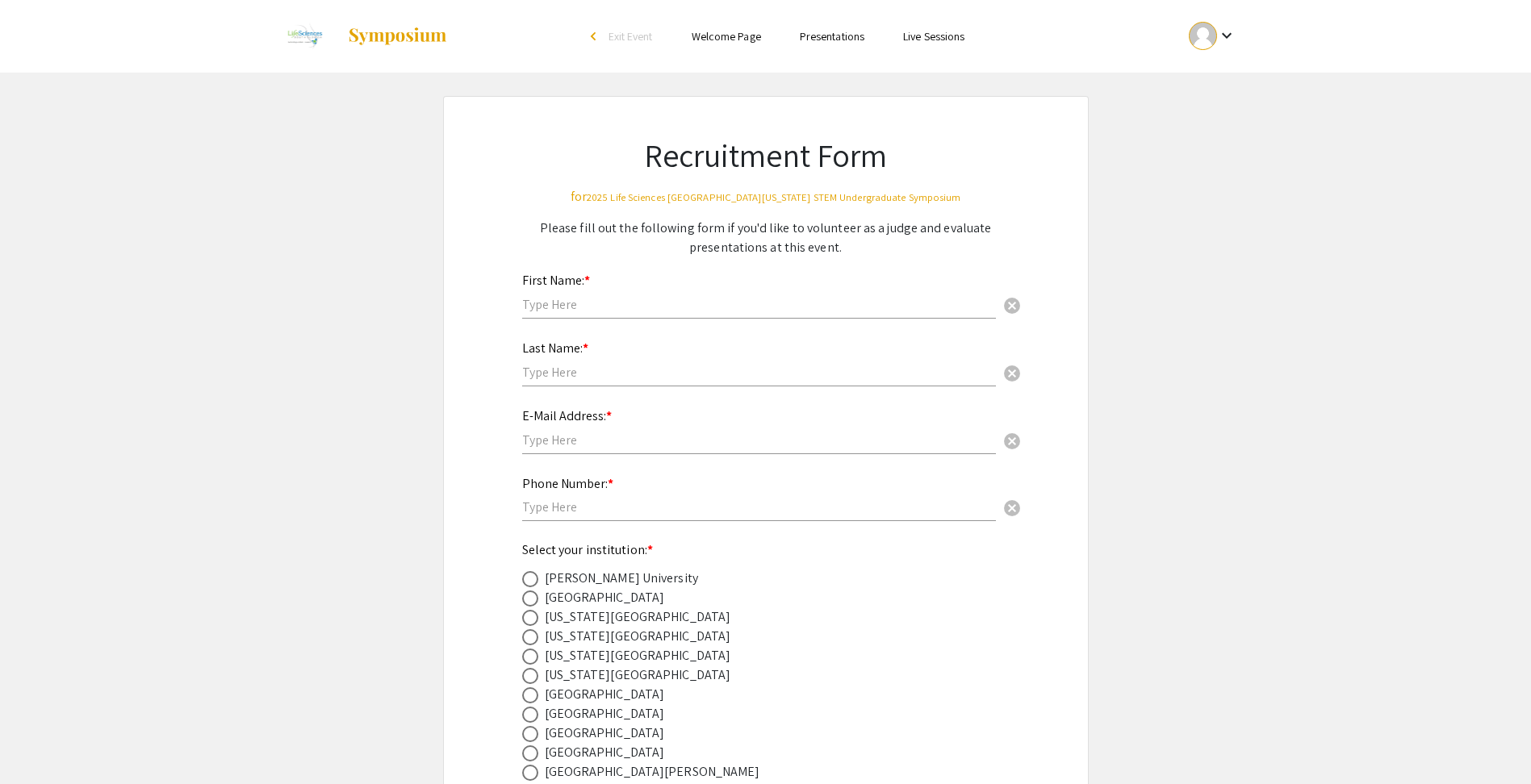
click at [621, 294] on div "First Name: * cancel" at bounding box center [760, 287] width 474 height 61
click at [622, 301] on input "text" at bounding box center [760, 304] width 474 height 17
type input "Md Baharul"
click at [737, 366] on input "text" at bounding box center [760, 372] width 474 height 17
type input "Islam"
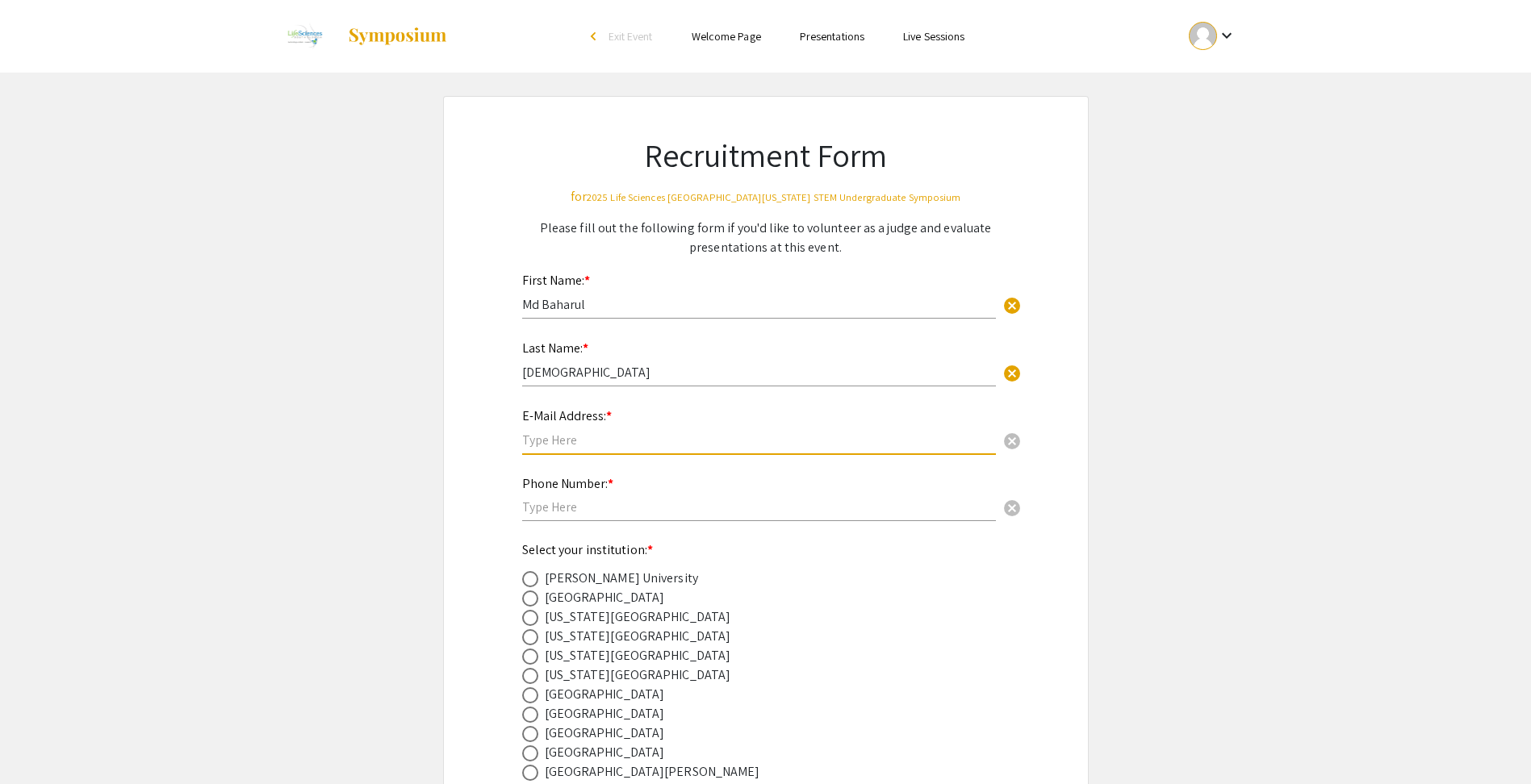
click at [696, 442] on input "text" at bounding box center [760, 440] width 474 height 17
type input "mislam@fgcu.edu"
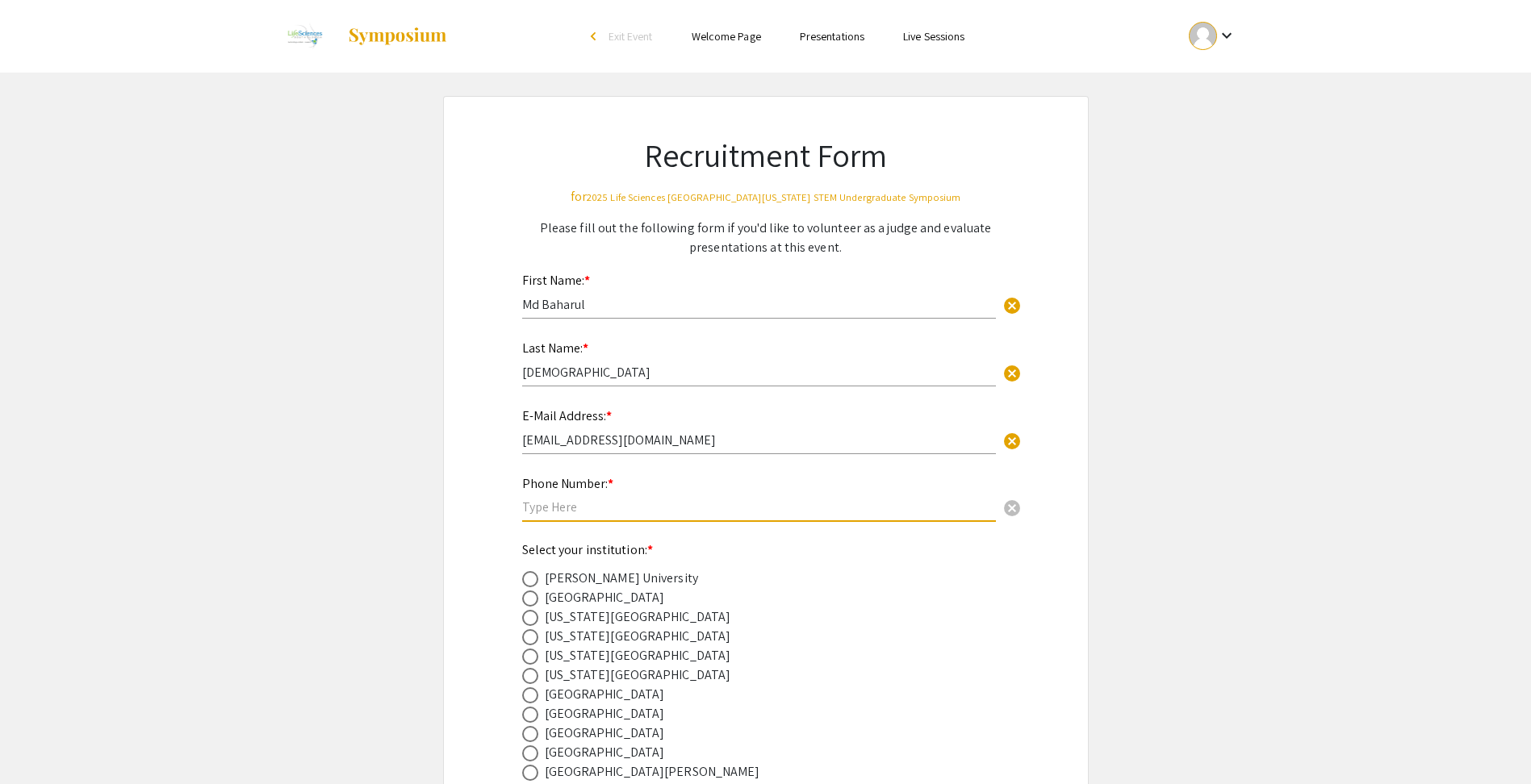
click at [616, 510] on input "text" at bounding box center [760, 507] width 474 height 17
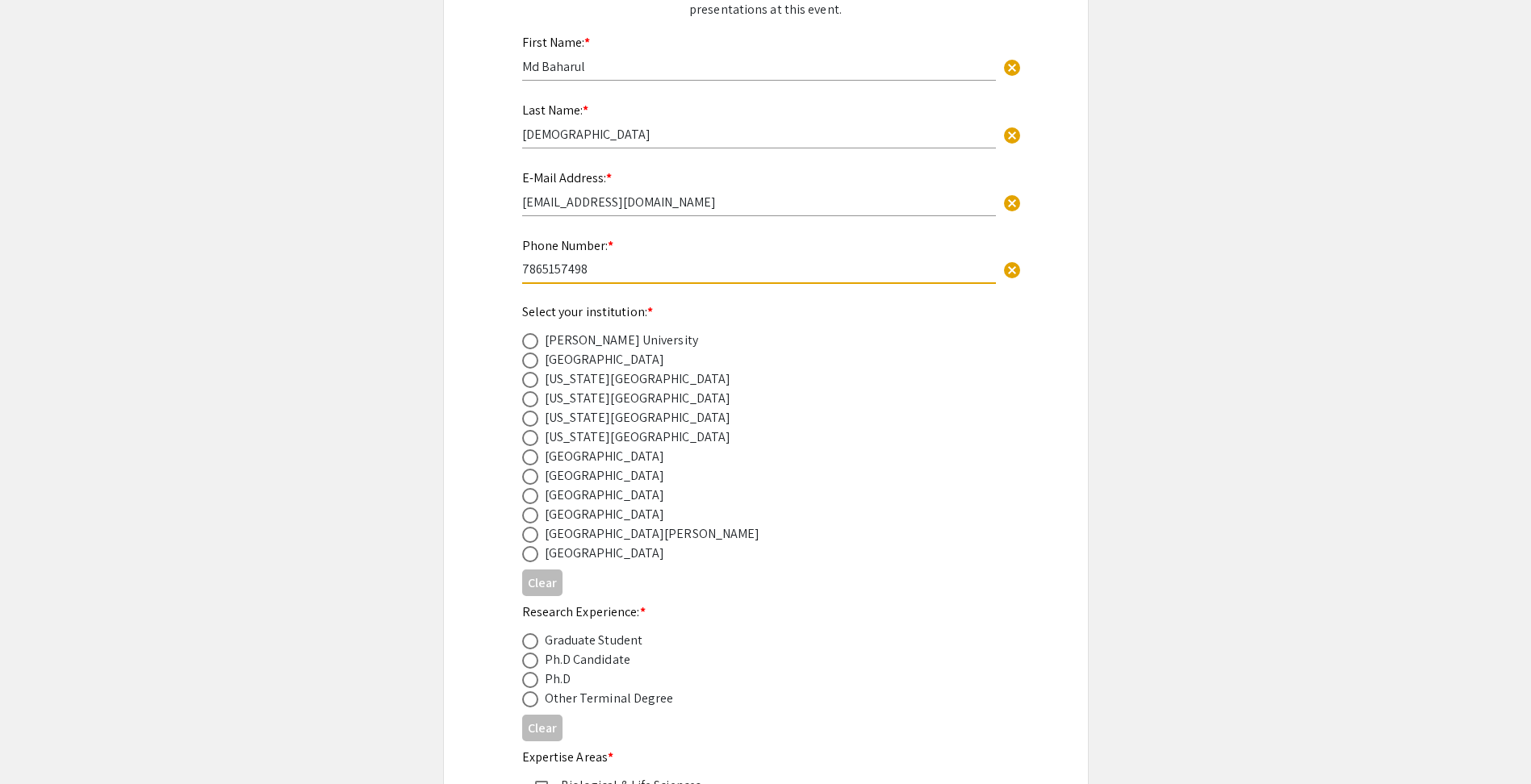
scroll to position [242, 0]
type input "7865157498"
click at [534, 397] on span at bounding box center [531, 396] width 16 height 16
click at [534, 397] on input "radio" at bounding box center [531, 396] width 16 height 16
radio input "true"
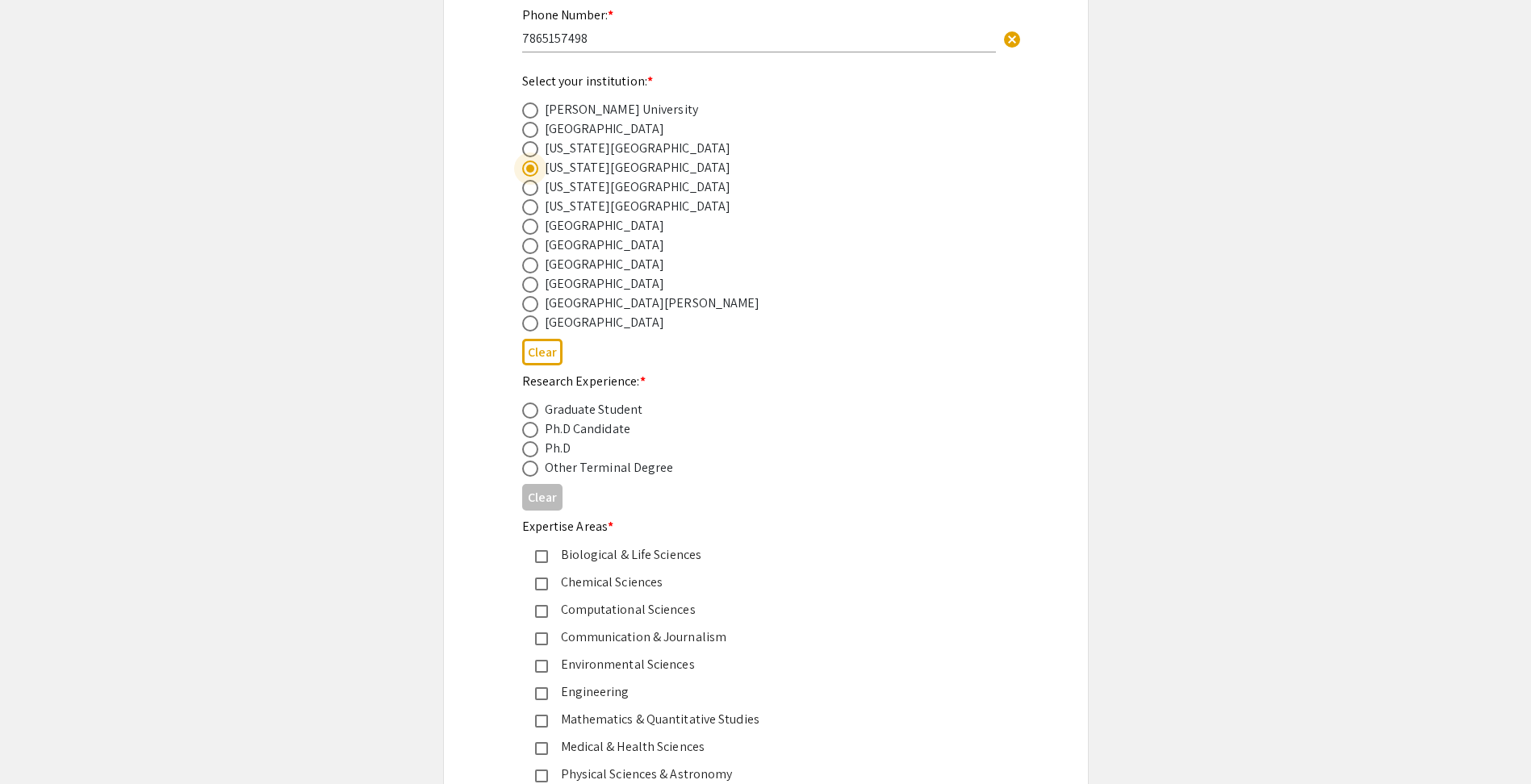
scroll to position [484, 0]
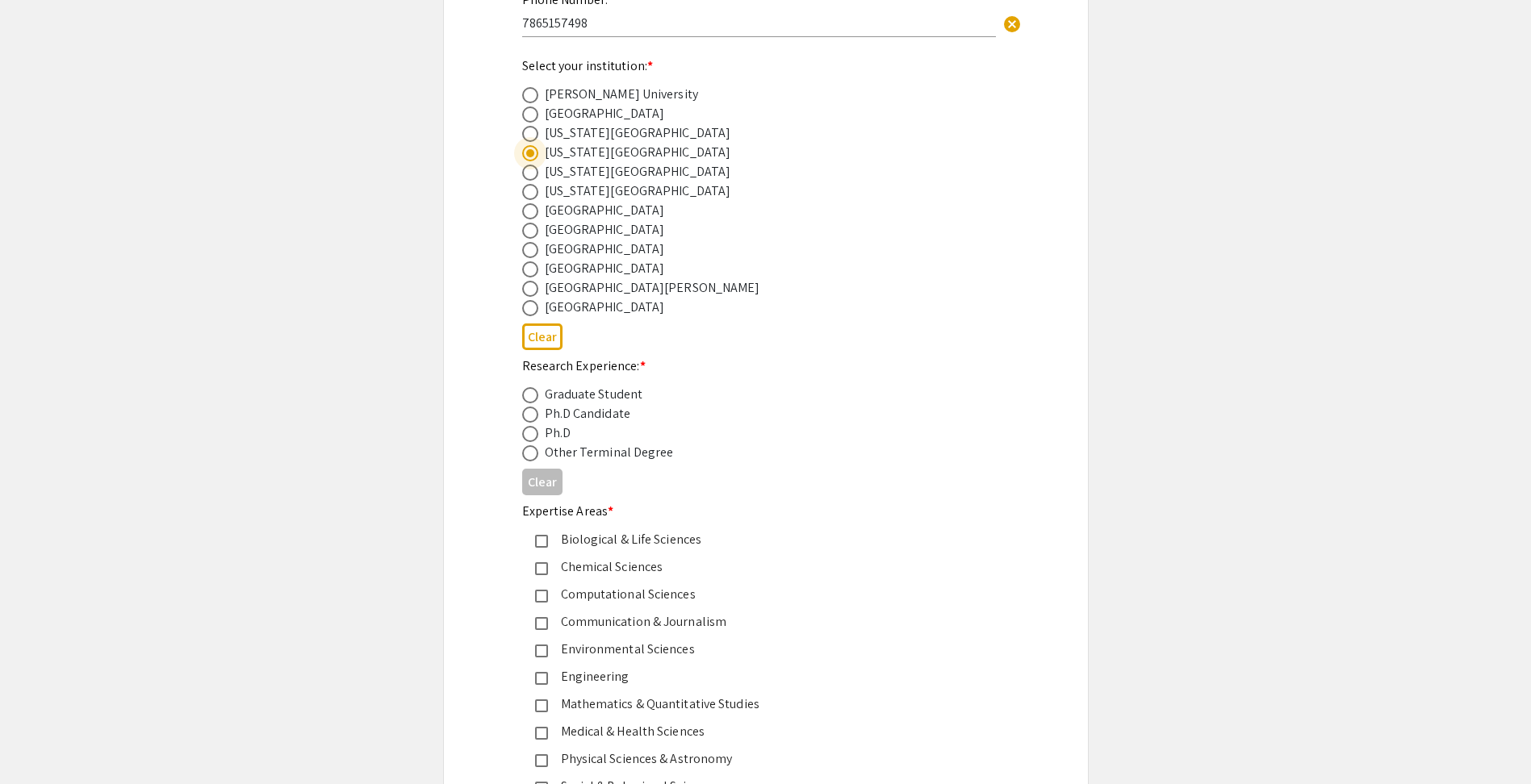
click at [533, 437] on span at bounding box center [531, 434] width 16 height 16
click at [533, 437] on input "radio" at bounding box center [531, 434] width 16 height 16
radio input "true"
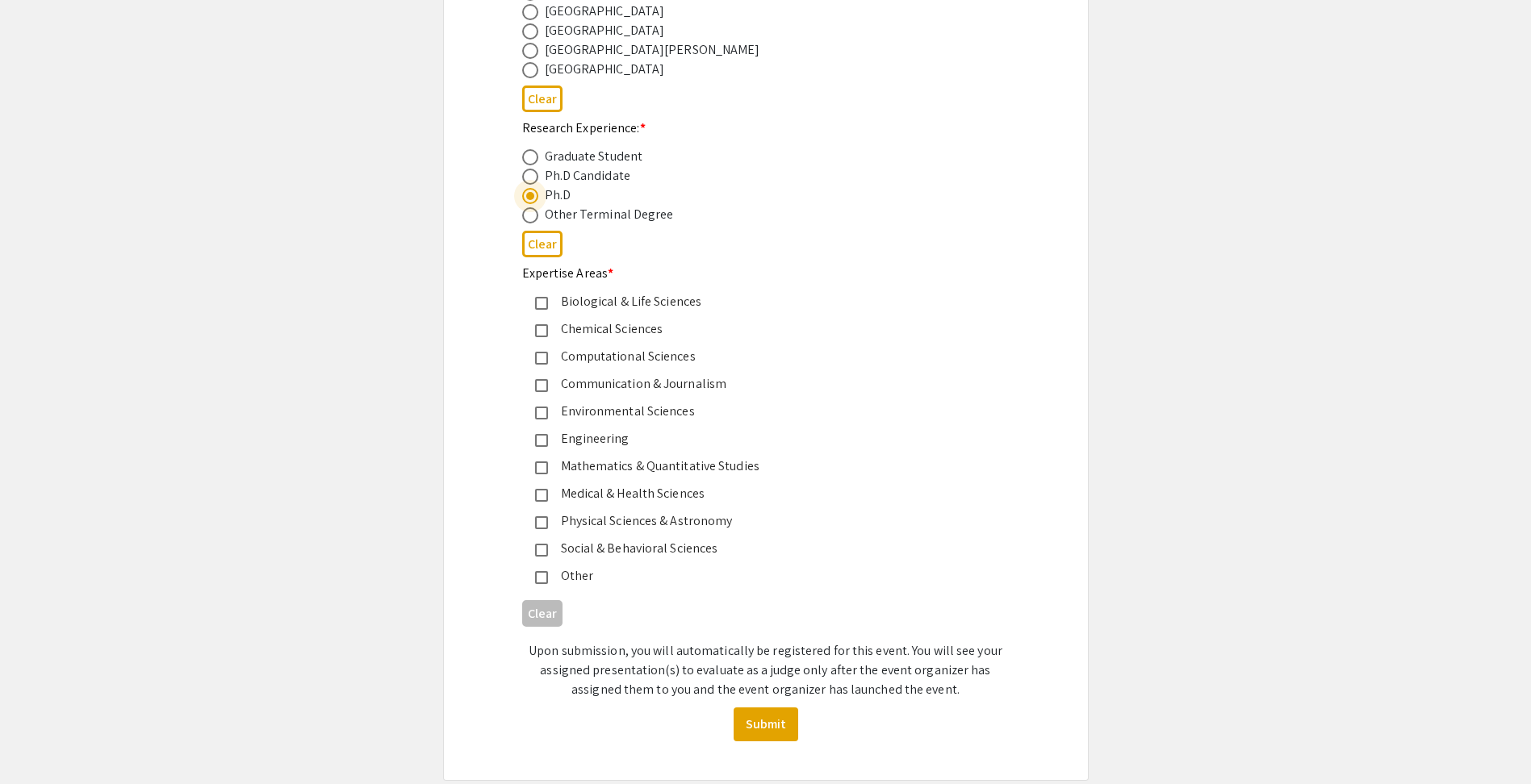
scroll to position [727, 0]
click at [545, 356] on mat-pseudo-checkbox at bounding box center [542, 355] width 13 height 13
click at [542, 432] on mat-pseudo-checkbox at bounding box center [542, 437] width 13 height 13
click at [784, 730] on button "Submit" at bounding box center [766, 720] width 65 height 34
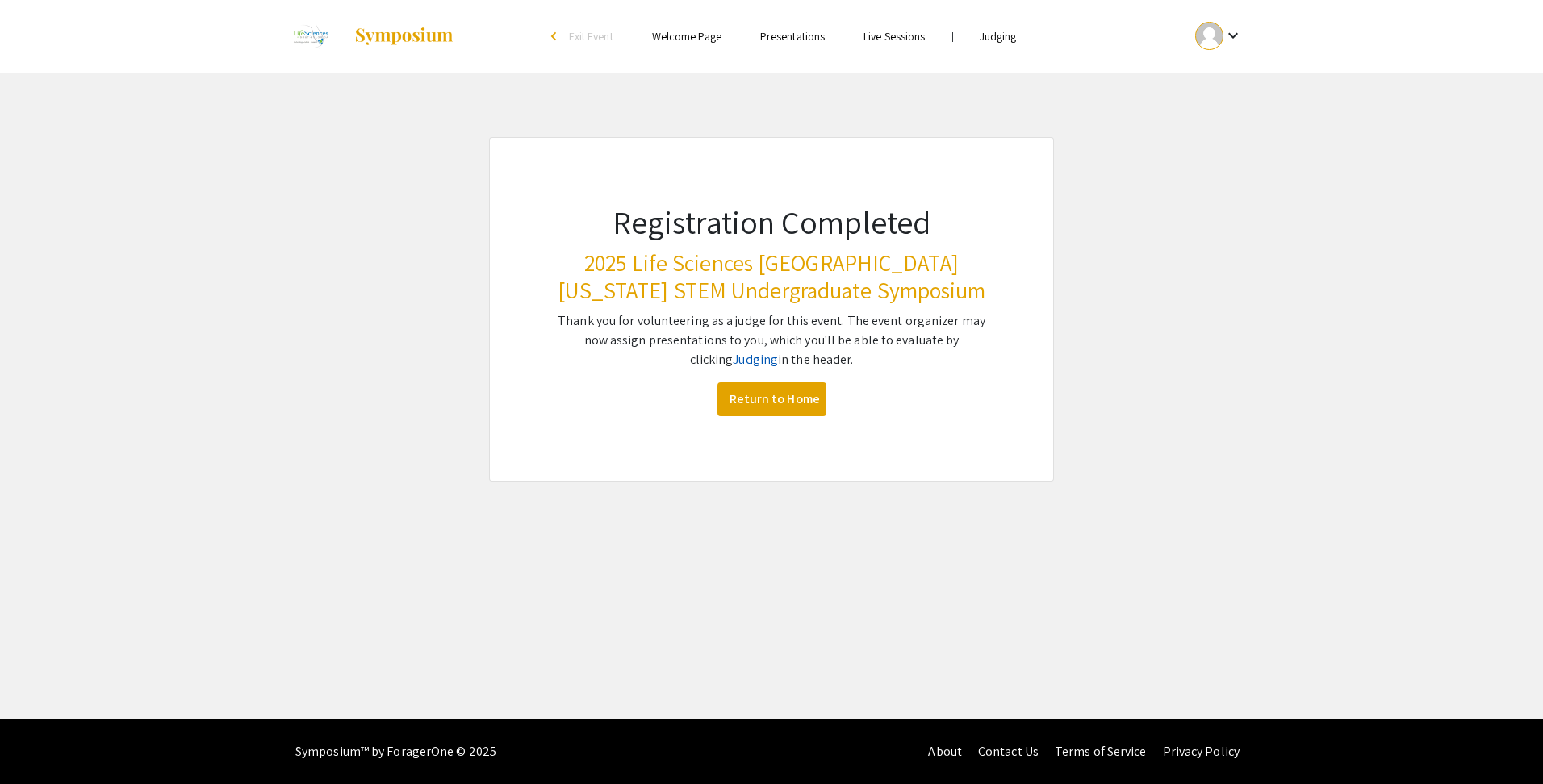
click at [736, 363] on link "Judging" at bounding box center [756, 359] width 46 height 17
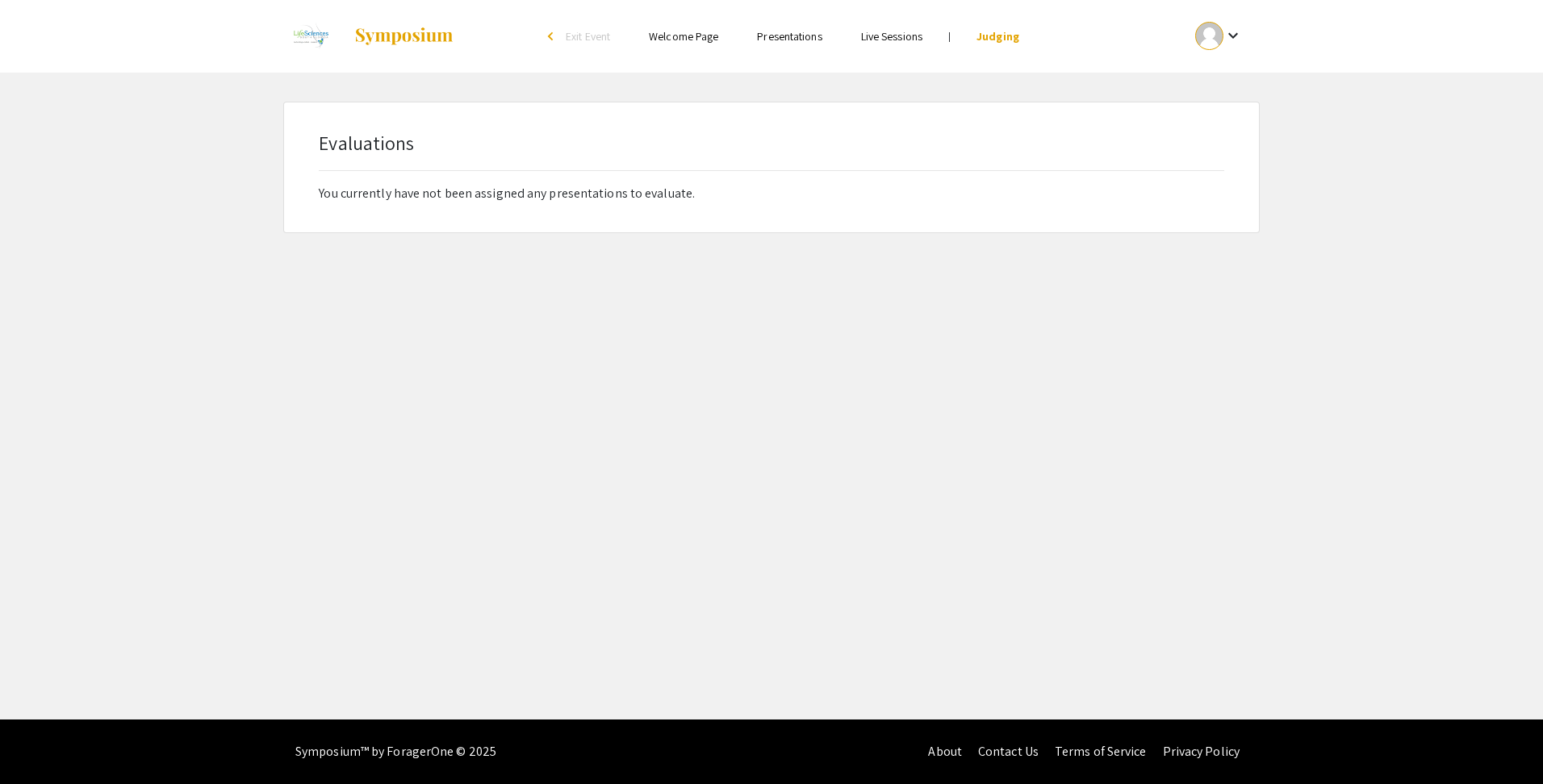
click at [430, 47] on link at bounding box center [369, 36] width 171 height 40
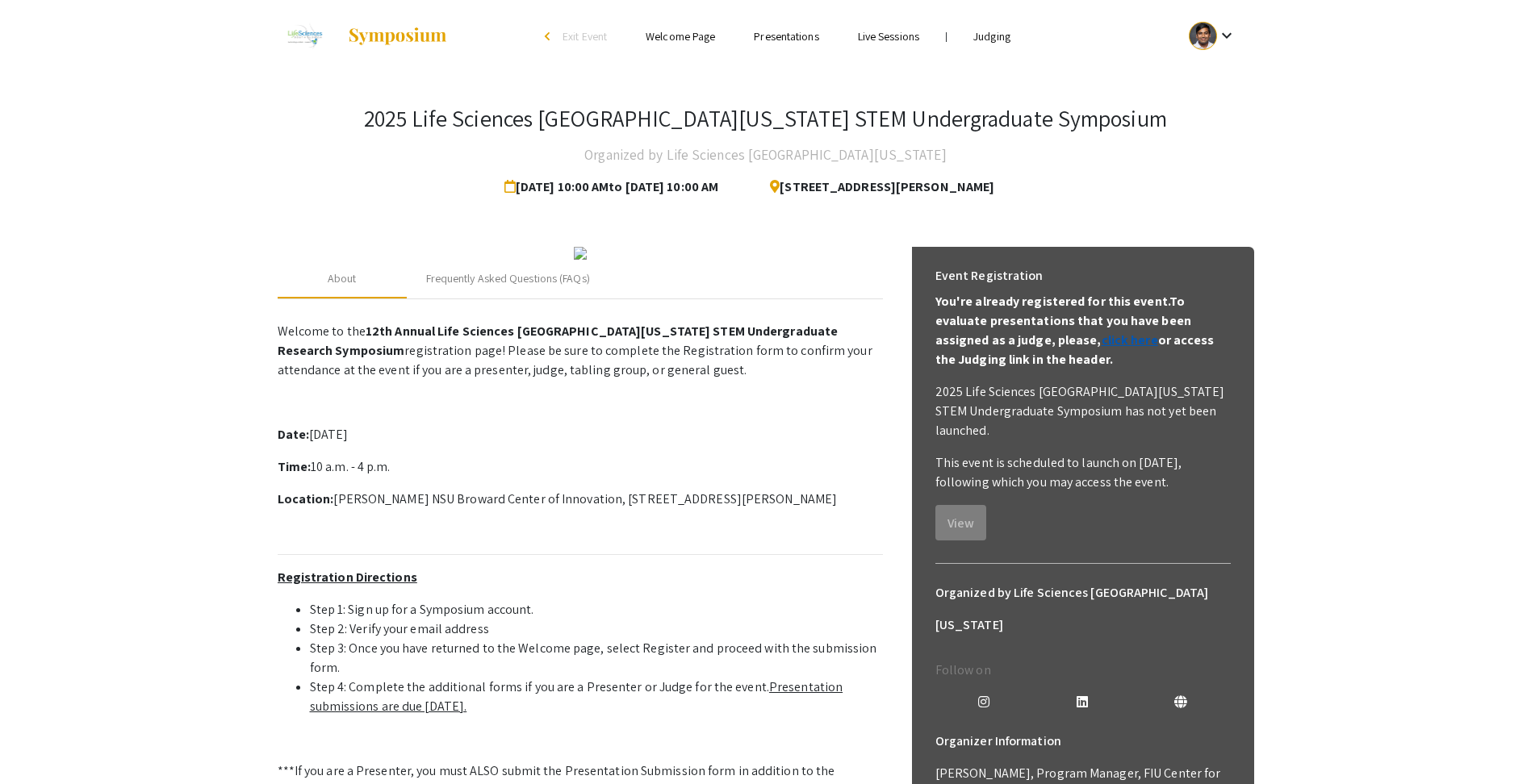
click at [1102, 341] on link "click here" at bounding box center [1130, 340] width 57 height 17
click at [1223, 43] on mat-icon "keyboard_arrow_down" at bounding box center [1226, 35] width 19 height 19
click at [1219, 162] on button "Sign out" at bounding box center [1221, 157] width 99 height 38
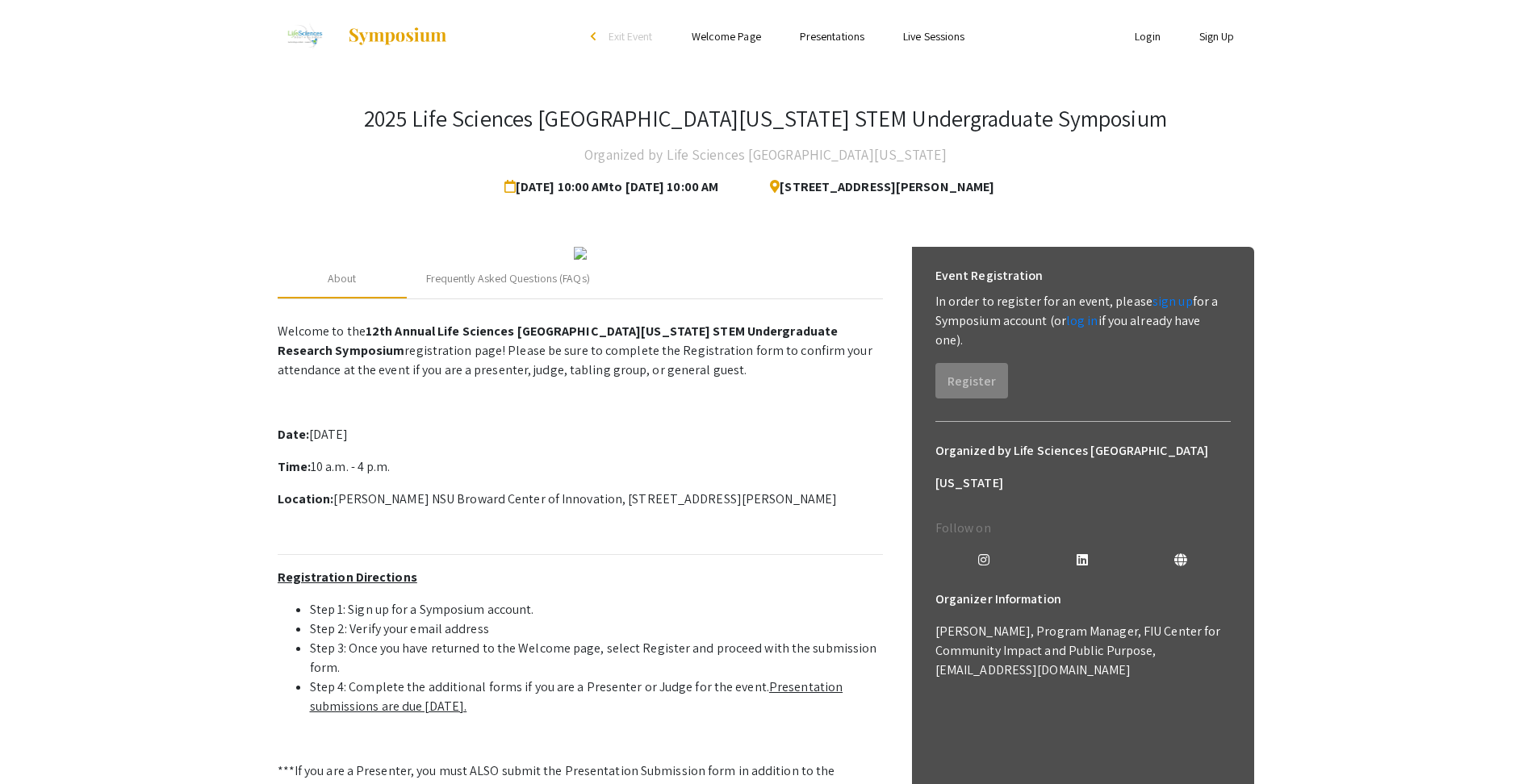
click at [736, 41] on link "Welcome Page" at bounding box center [727, 36] width 69 height 15
click at [731, 39] on link "Welcome Page" at bounding box center [727, 36] width 69 height 15
click at [831, 37] on link "Presentations" at bounding box center [832, 36] width 65 height 15
drag, startPoint x: 792, startPoint y: 44, endPoint x: 693, endPoint y: 47, distance: 99.0
click at [788, 46] on ul "Skip navigation arrow_back_ios Exit Event Welcome Page Presentations Live Sessi…" at bounding box center [765, 36] width 322 height 73
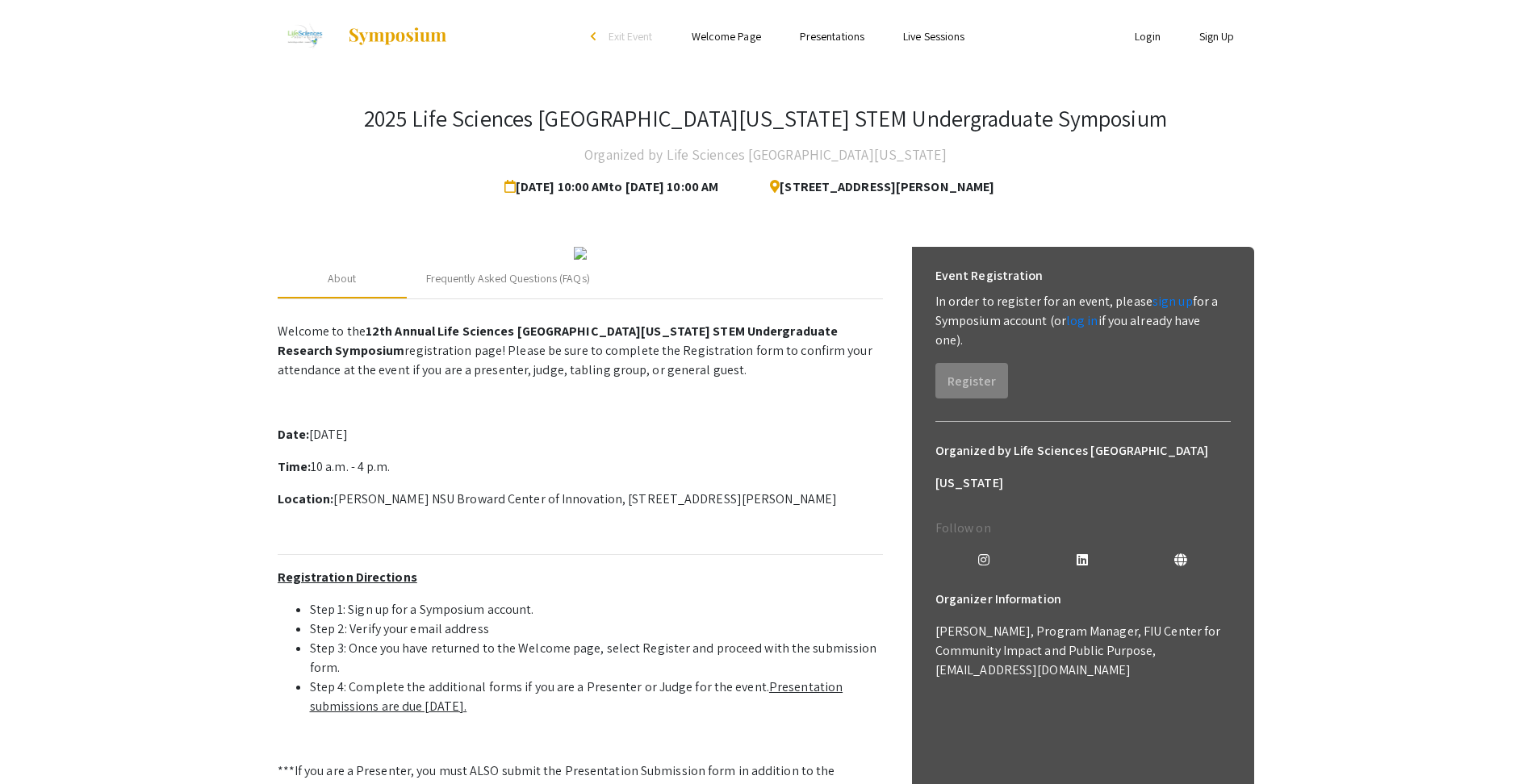
click at [591, 36] on div "arrow_back_ios" at bounding box center [595, 36] width 10 height 10
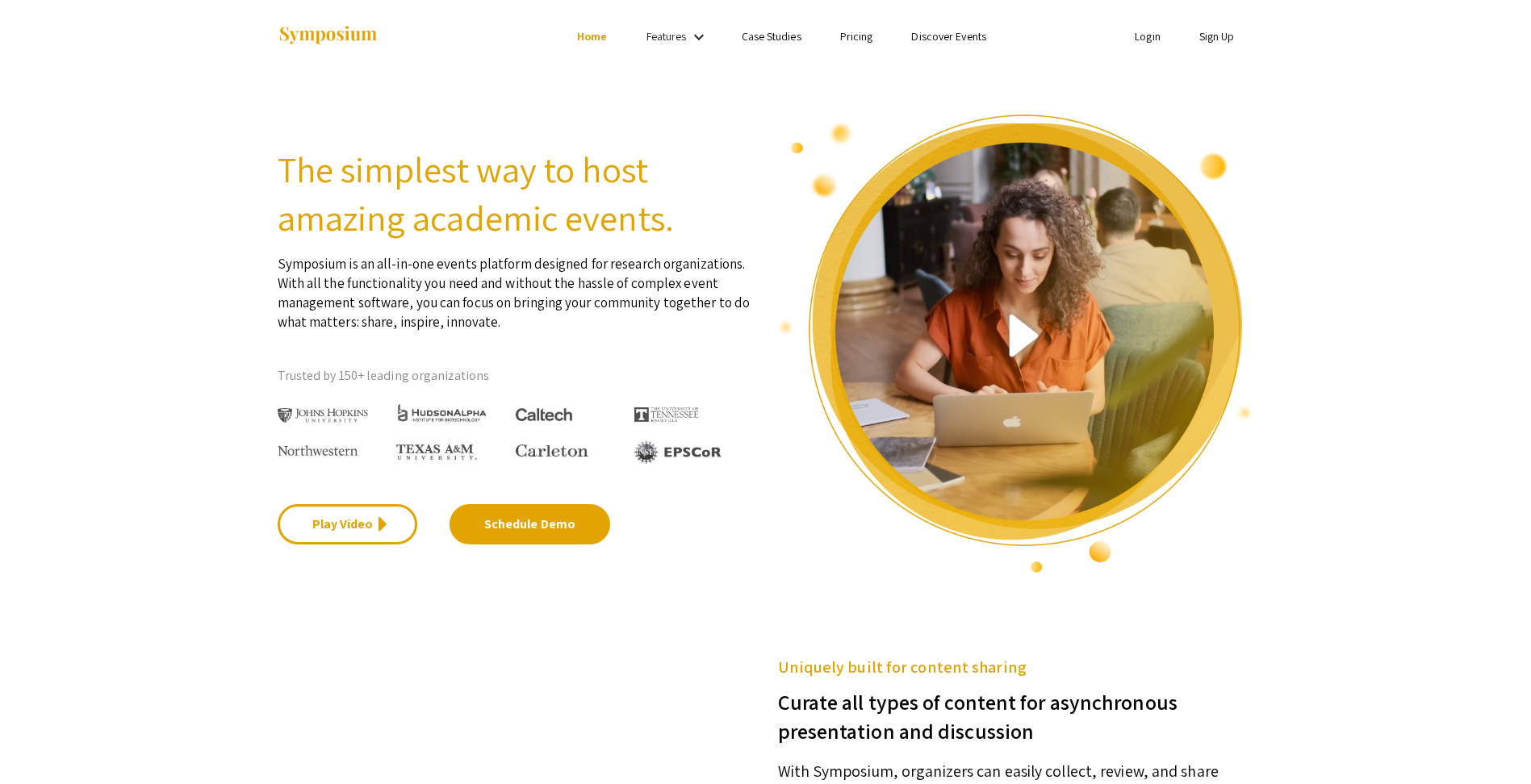
click at [588, 36] on link "Home" at bounding box center [592, 36] width 30 height 15
click at [699, 33] on mat-icon "keyboard_arrow_down" at bounding box center [698, 36] width 19 height 19
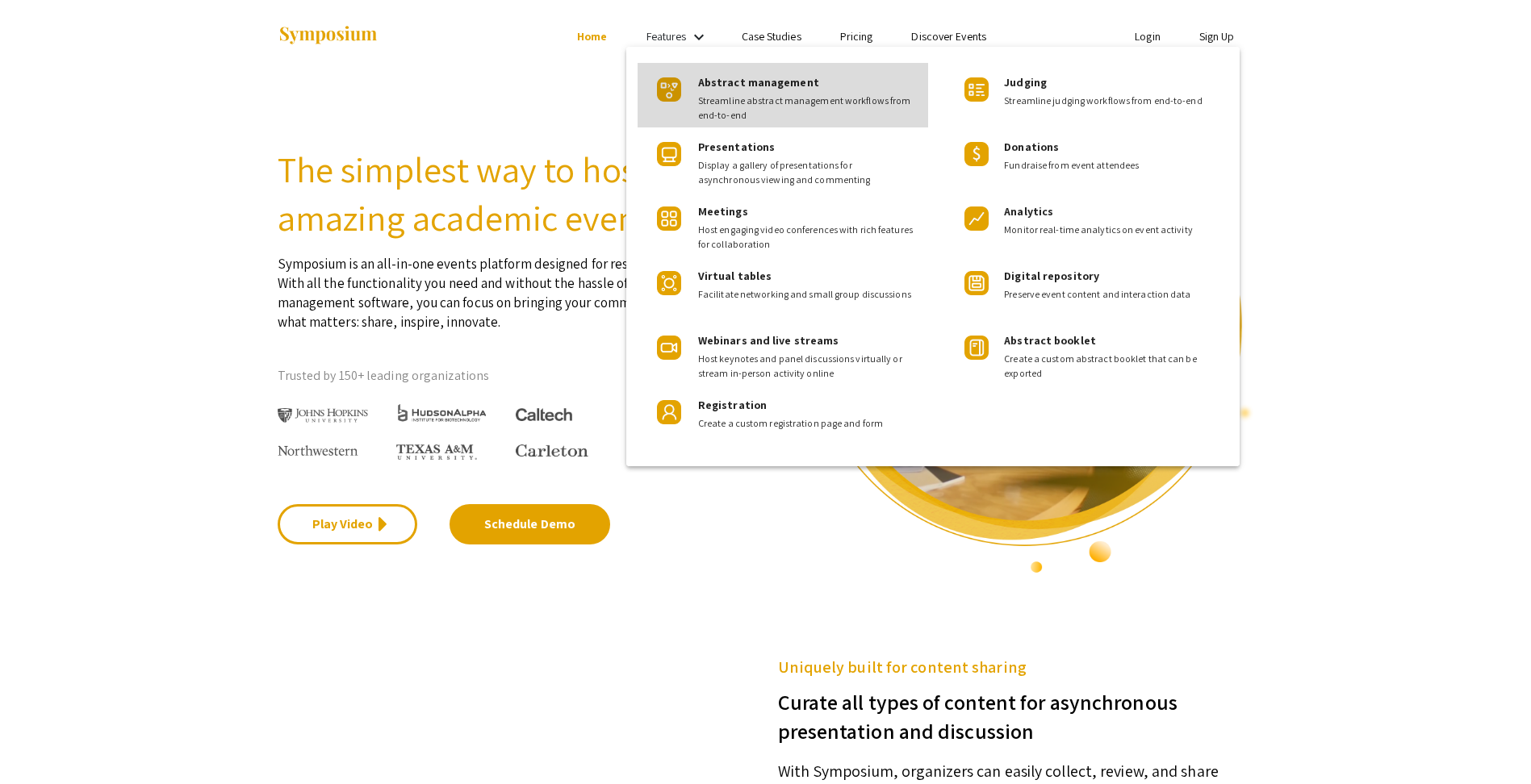
click at [753, 87] on span "Abstract management" at bounding box center [759, 82] width 121 height 15
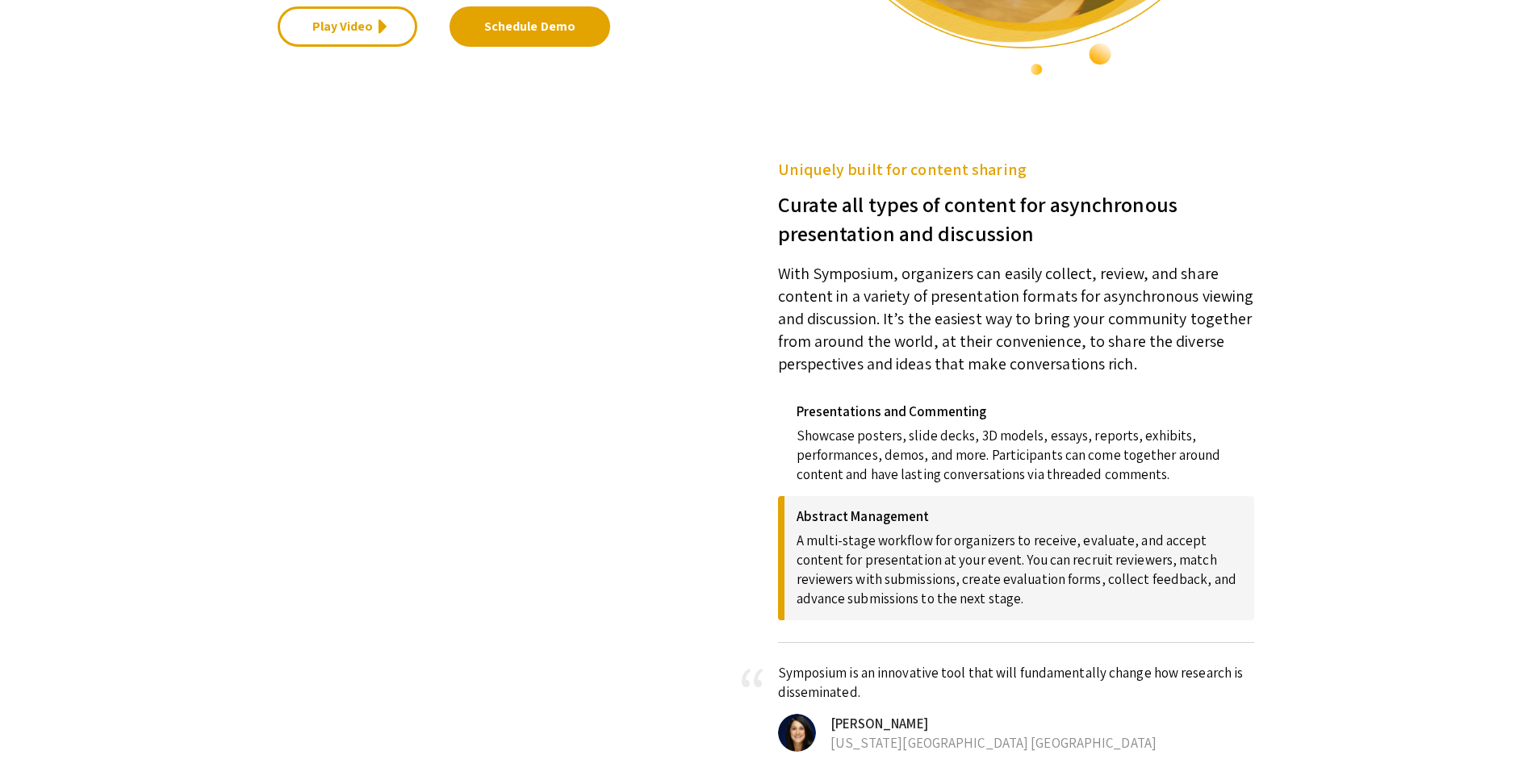
scroll to position [494, 0]
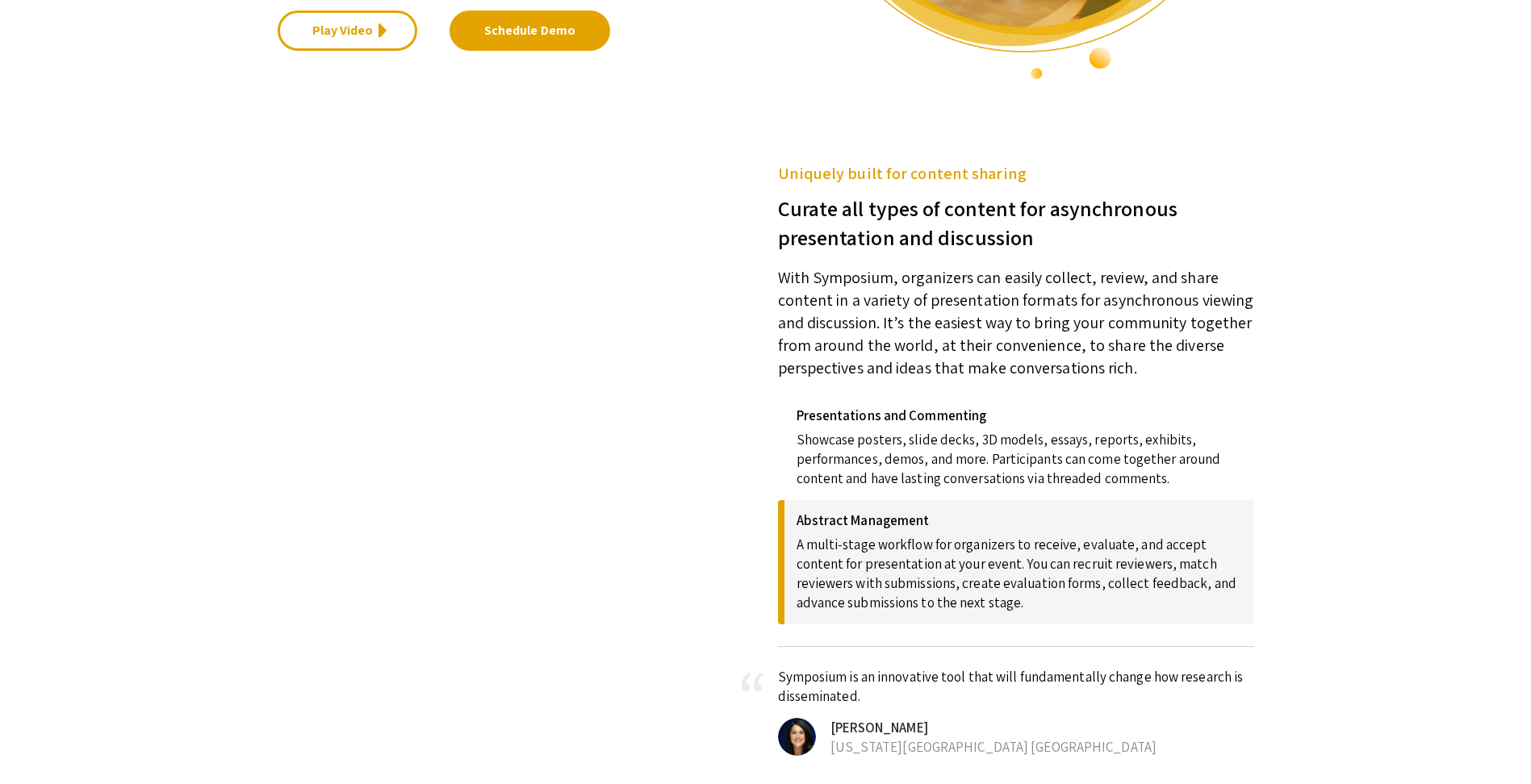
click at [678, 424] on video at bounding box center [504, 311] width 452 height 226
drag, startPoint x: 678, startPoint y: 496, endPoint x: 512, endPoint y: 589, distance: 190.3
click at [519, 424] on video at bounding box center [504, 311] width 452 height 226
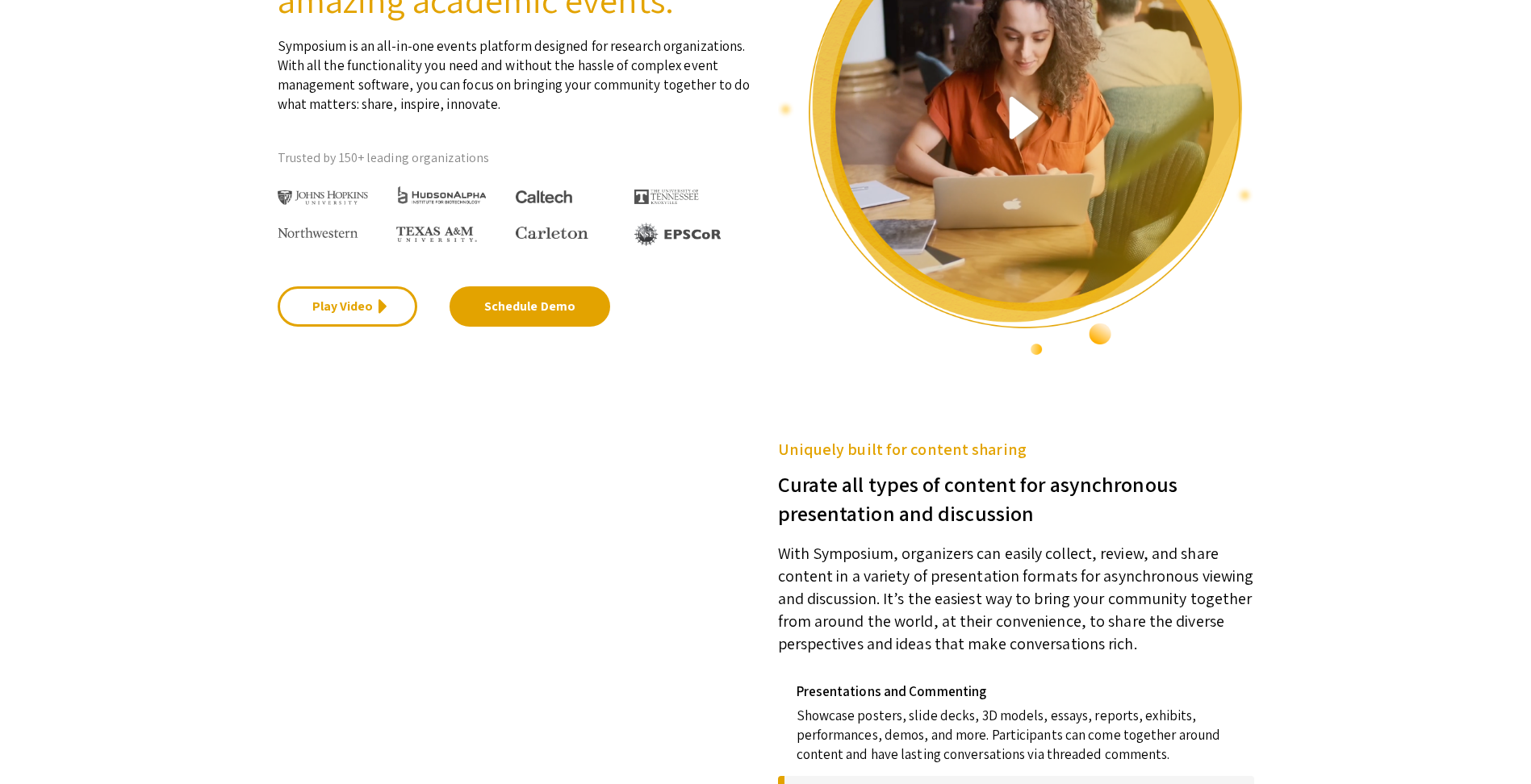
scroll to position [242, 0]
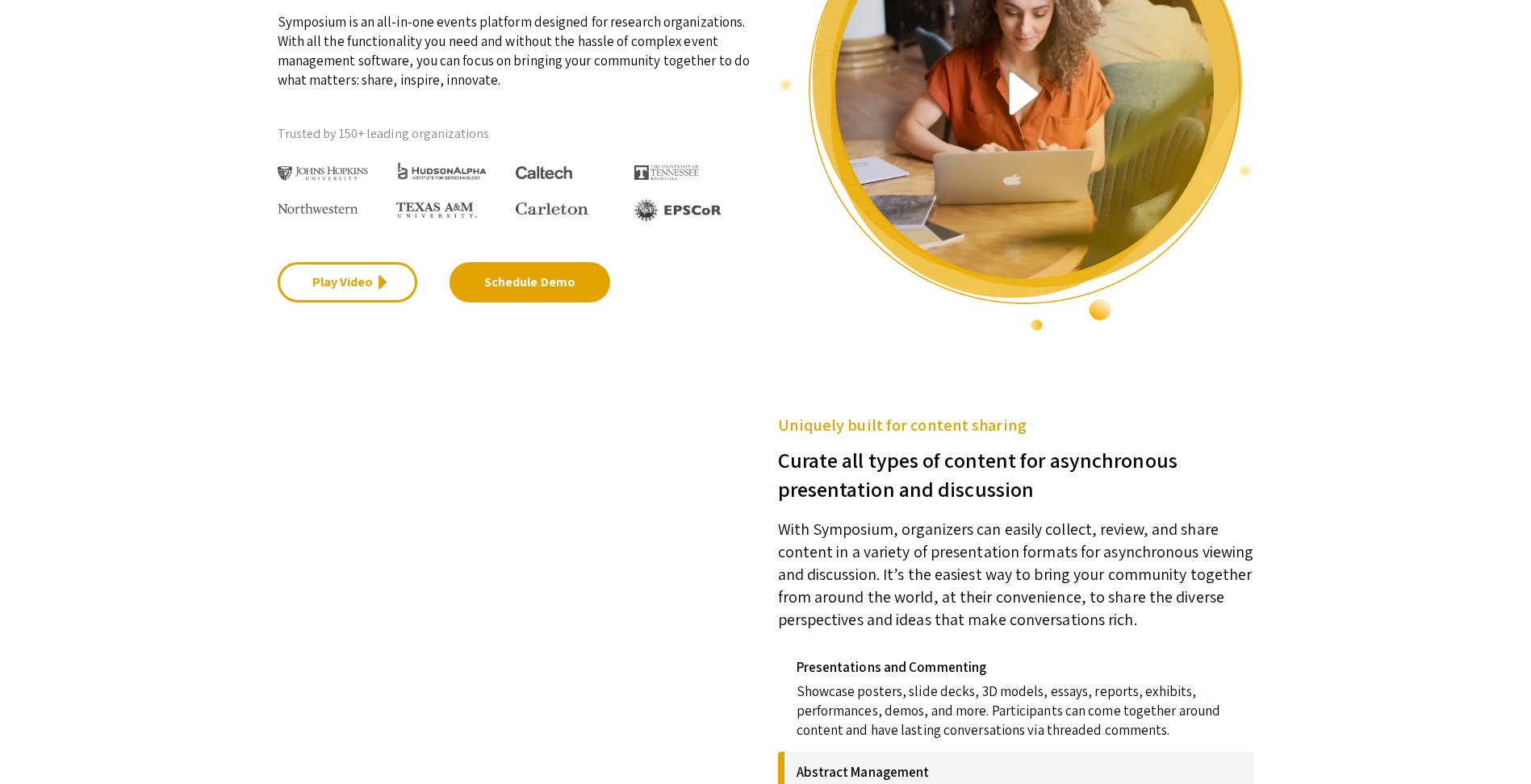
click at [621, 501] on video at bounding box center [504, 562] width 452 height 226
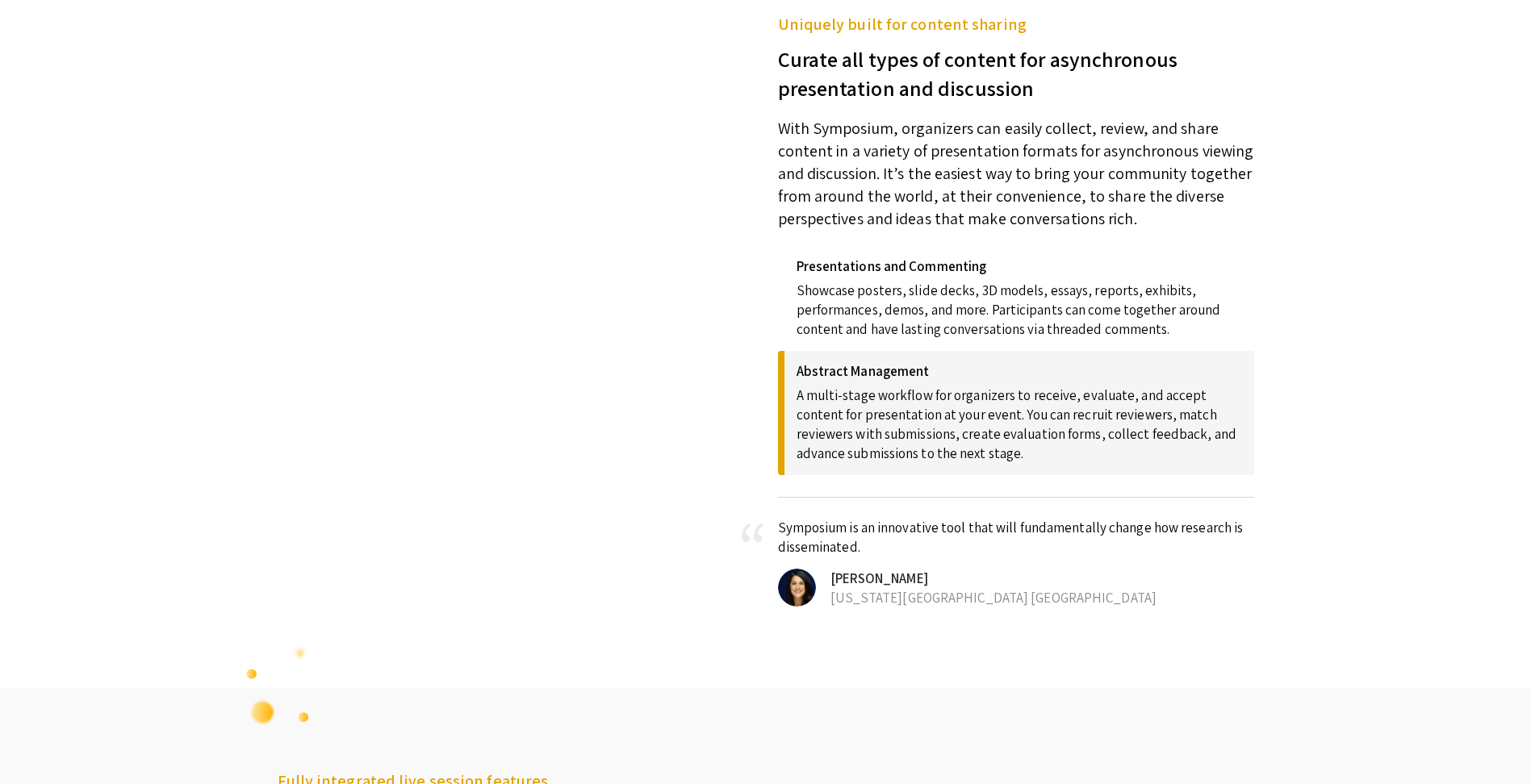
scroll to position [645, 0]
click at [483, 238] on video at bounding box center [504, 159] width 452 height 226
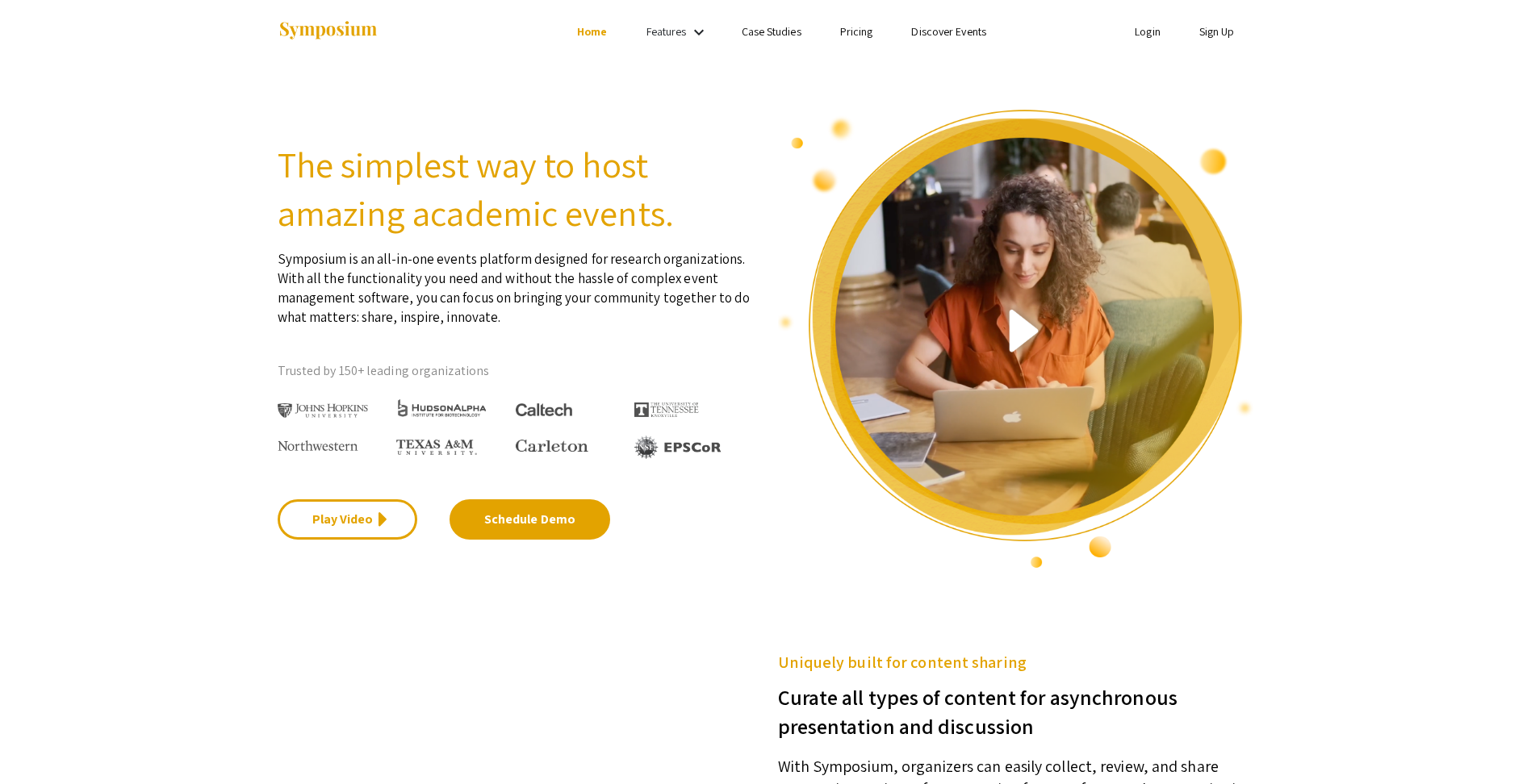
scroll to position [0, 0]
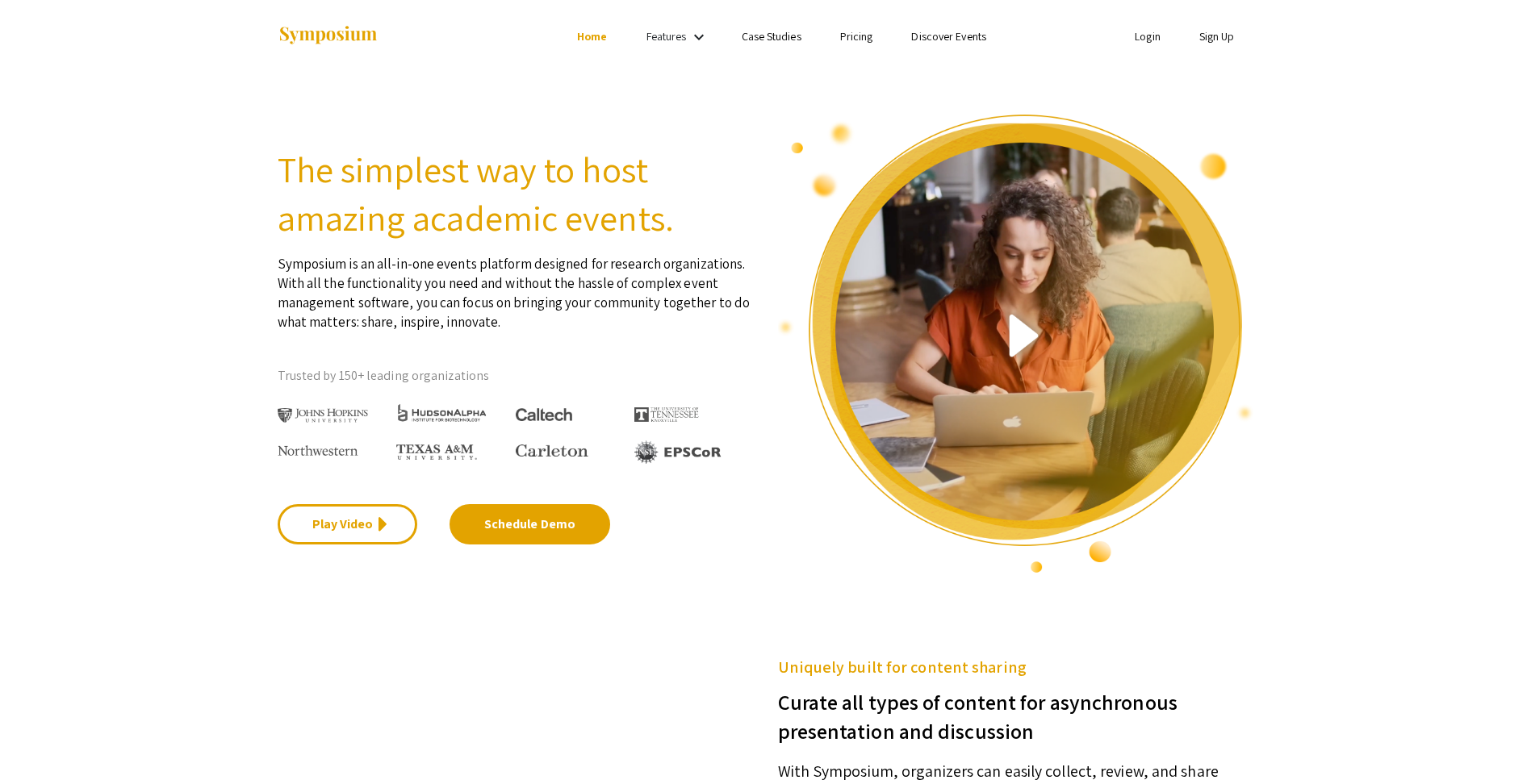
click at [703, 36] on mat-icon "keyboard_arrow_down" at bounding box center [698, 36] width 19 height 19
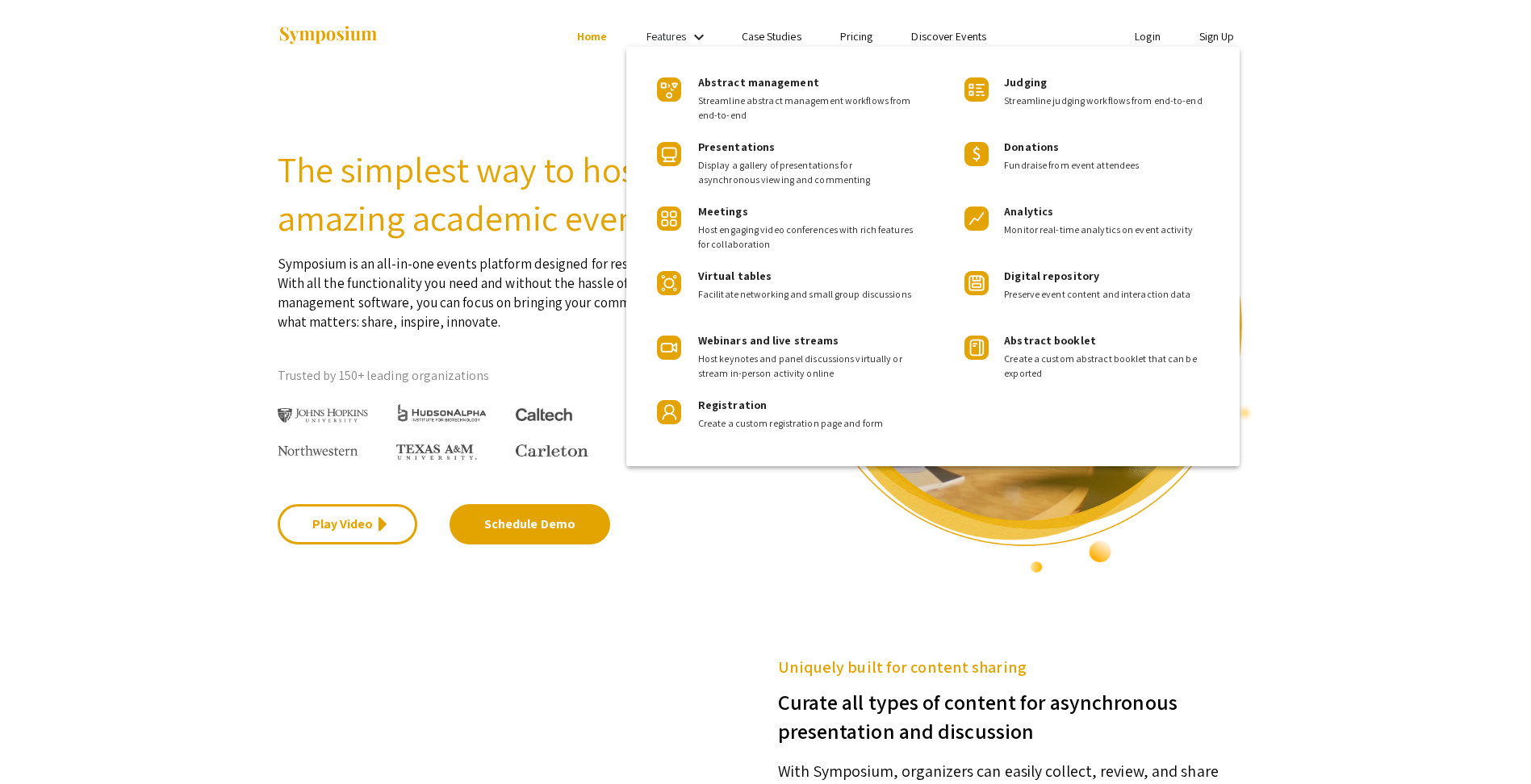
click at [1334, 117] on div at bounding box center [765, 392] width 1531 height 784
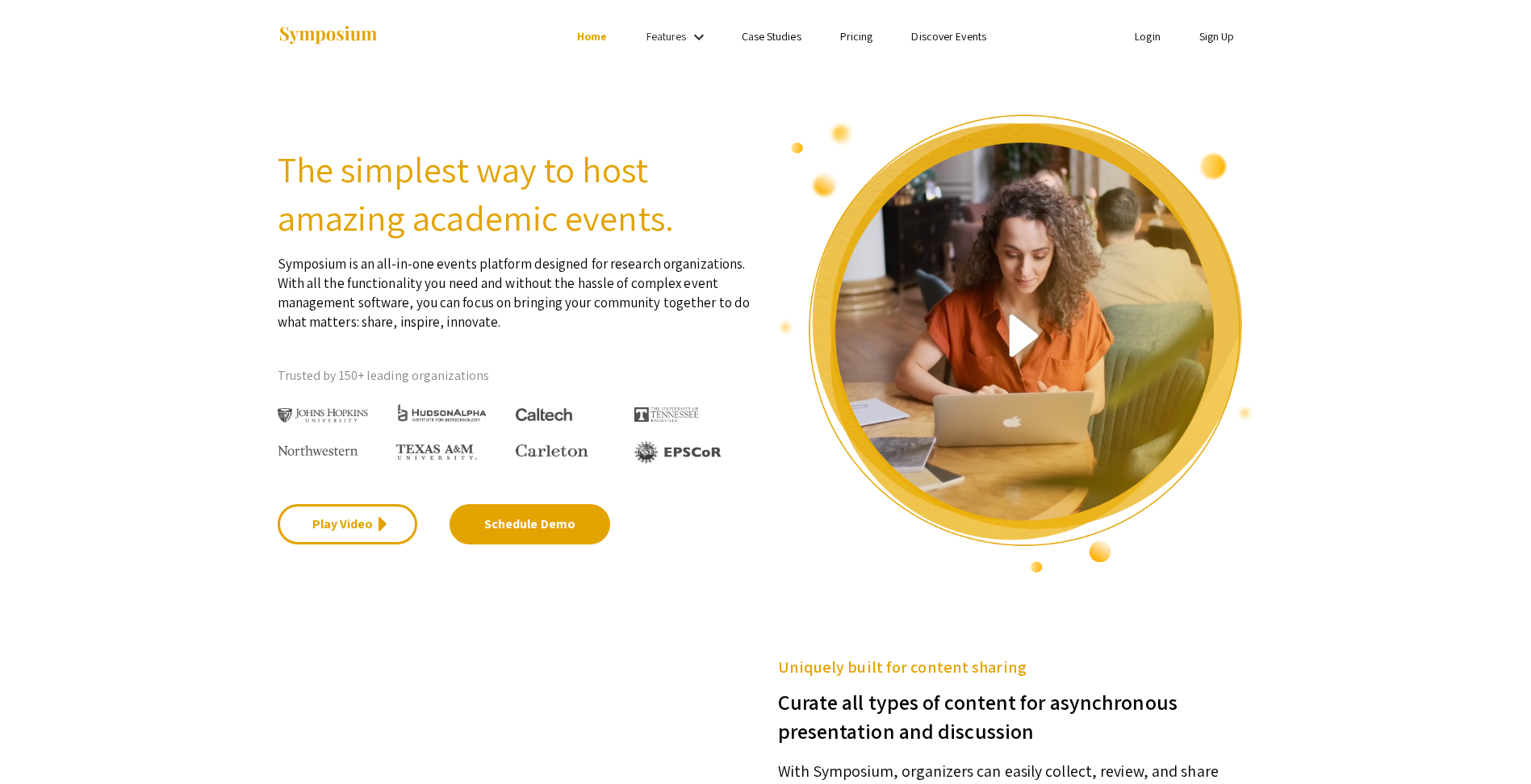
click at [842, 37] on link "Pricing" at bounding box center [856, 36] width 33 height 15
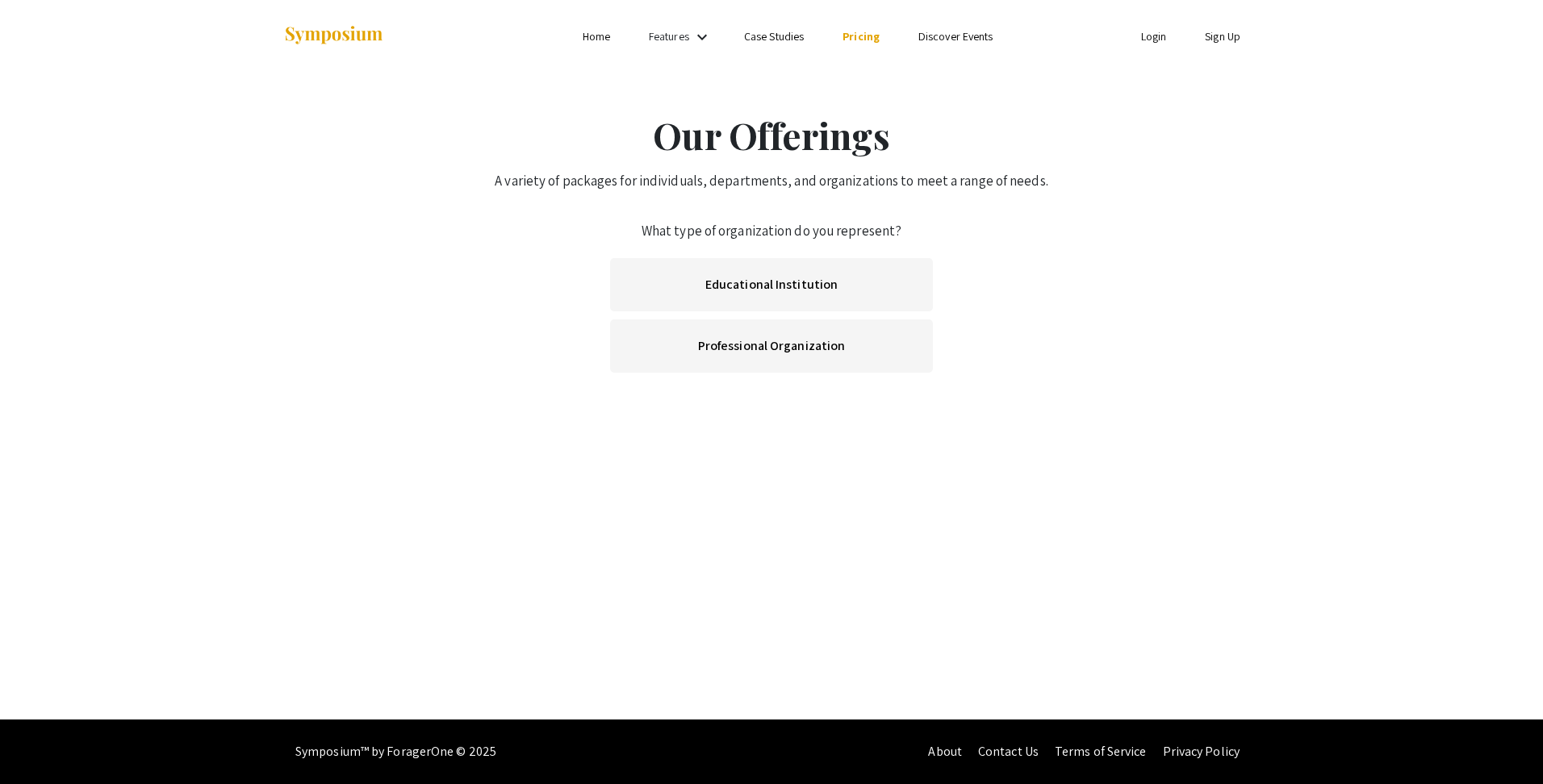
click at [798, 42] on link "Case Studies" at bounding box center [774, 36] width 60 height 15
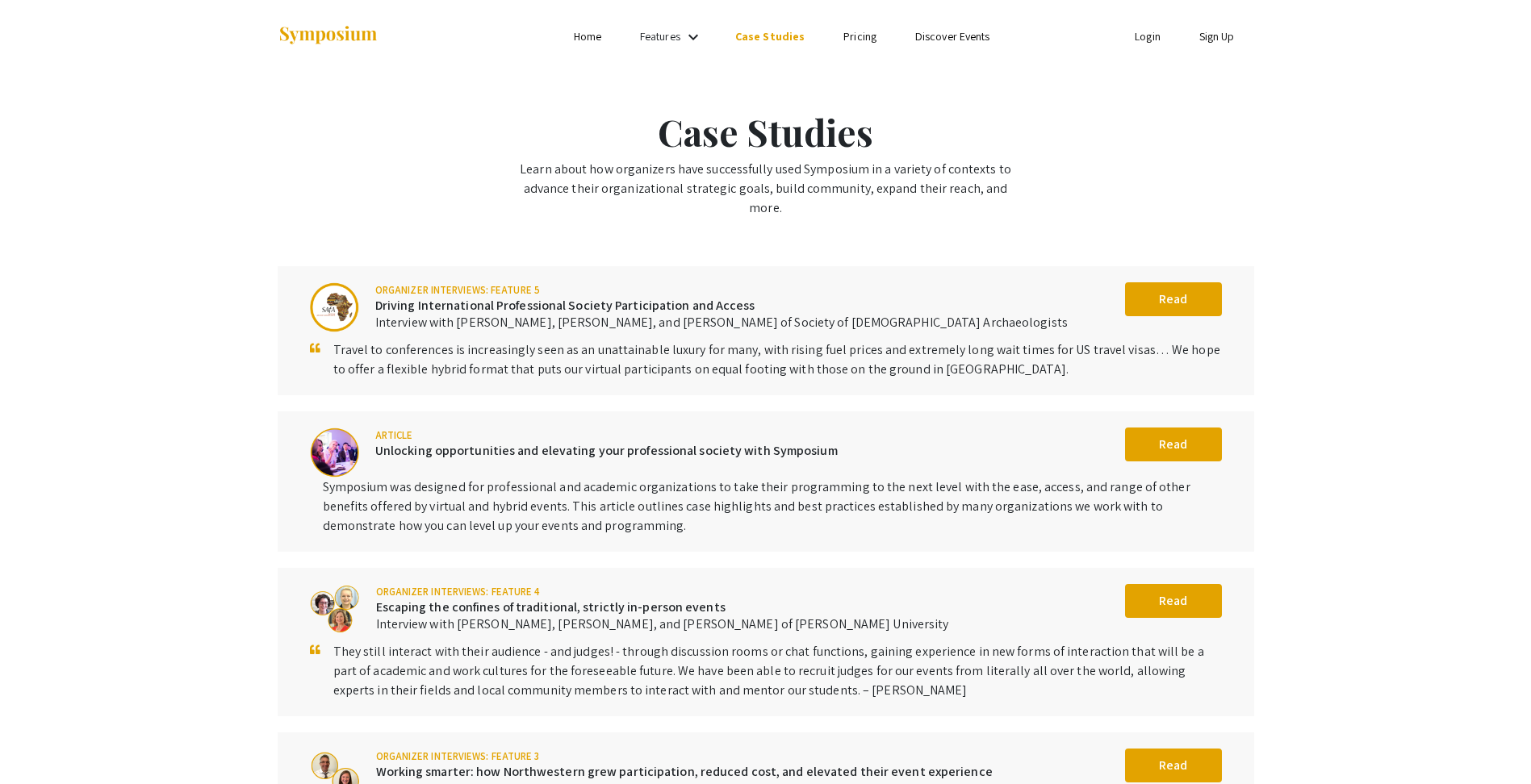
click at [843, 35] on link "Pricing" at bounding box center [860, 36] width 33 height 15
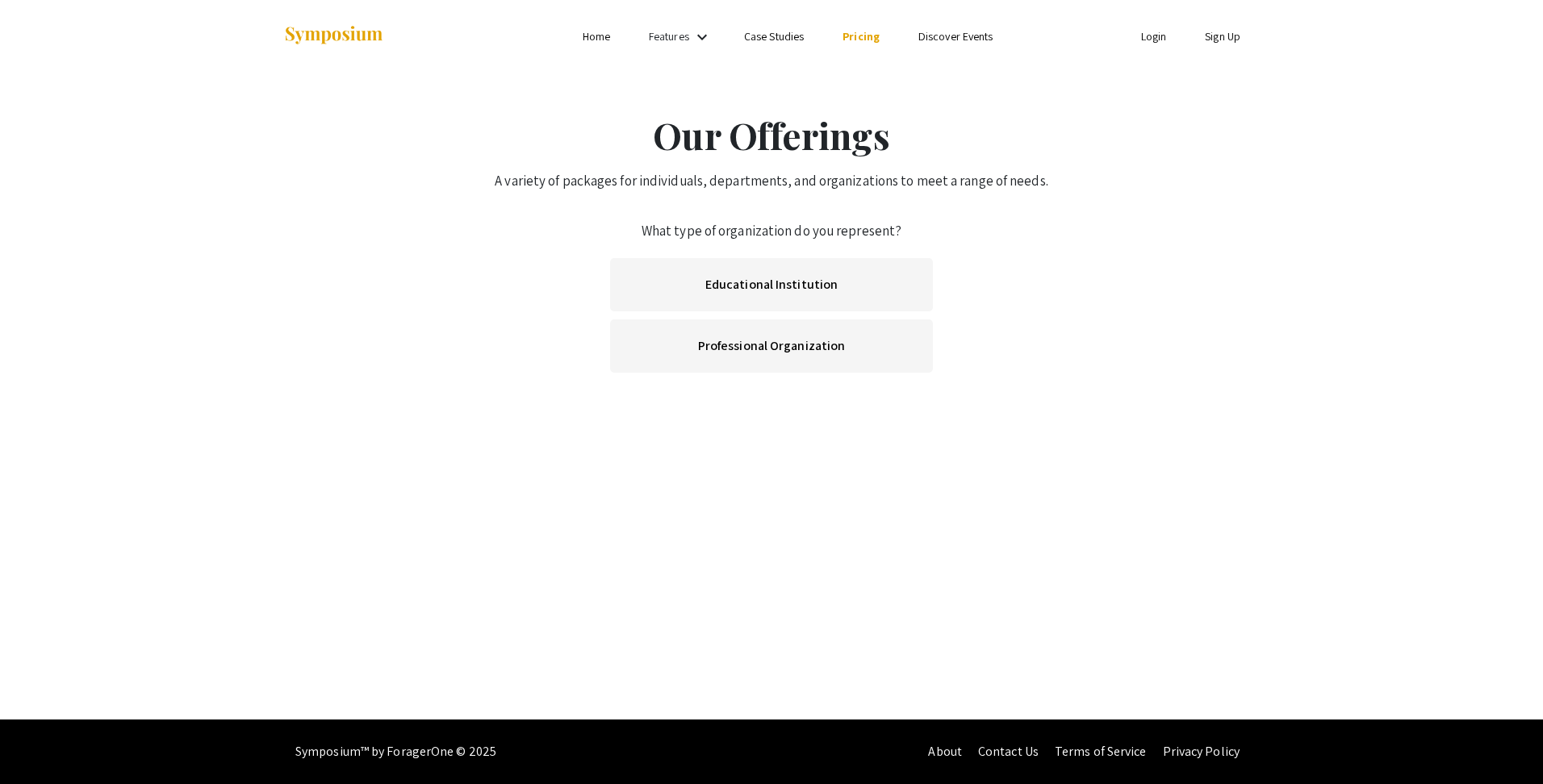
click at [601, 35] on link "Home" at bounding box center [596, 36] width 27 height 15
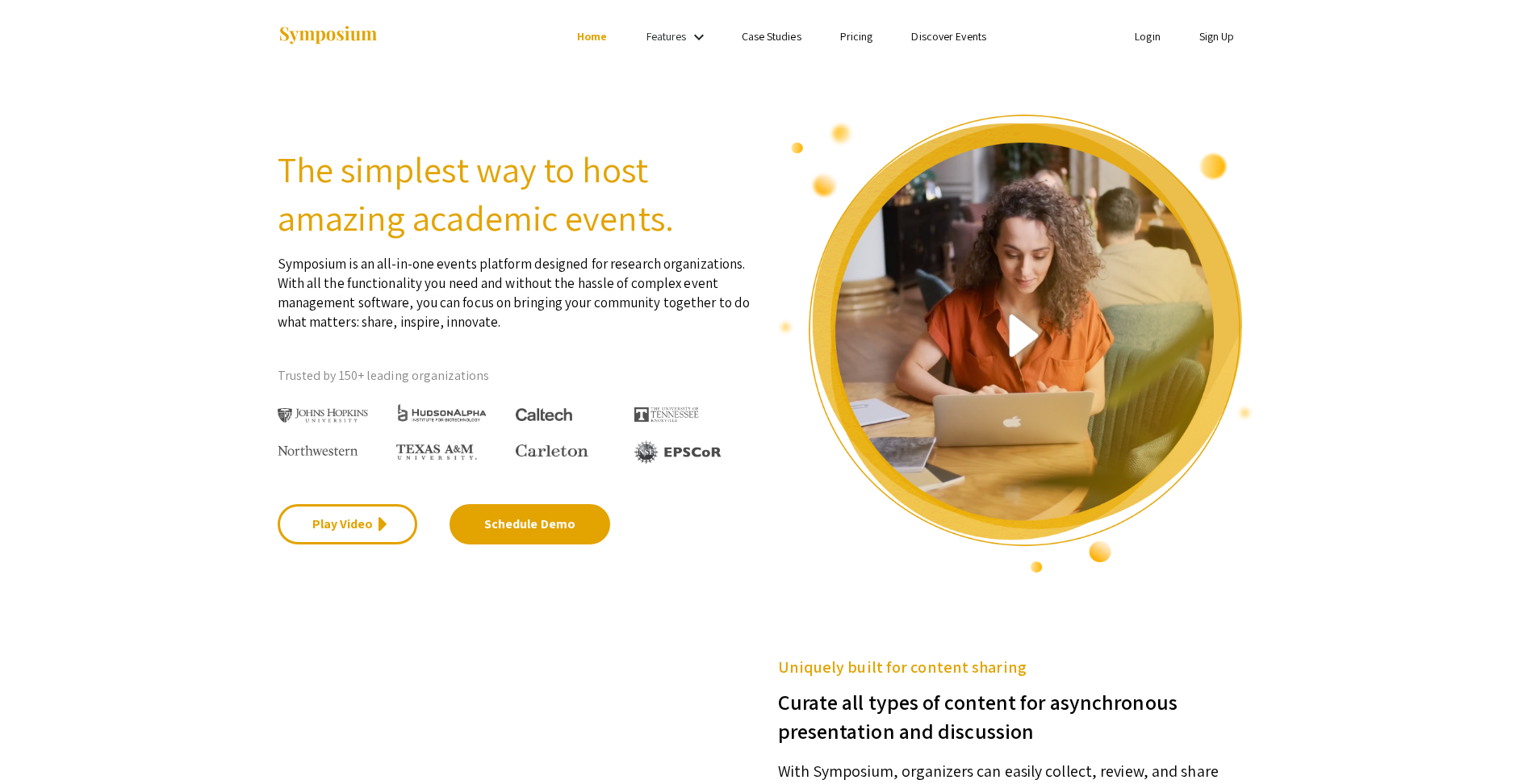
click at [1150, 38] on link "Login" at bounding box center [1148, 36] width 26 height 15
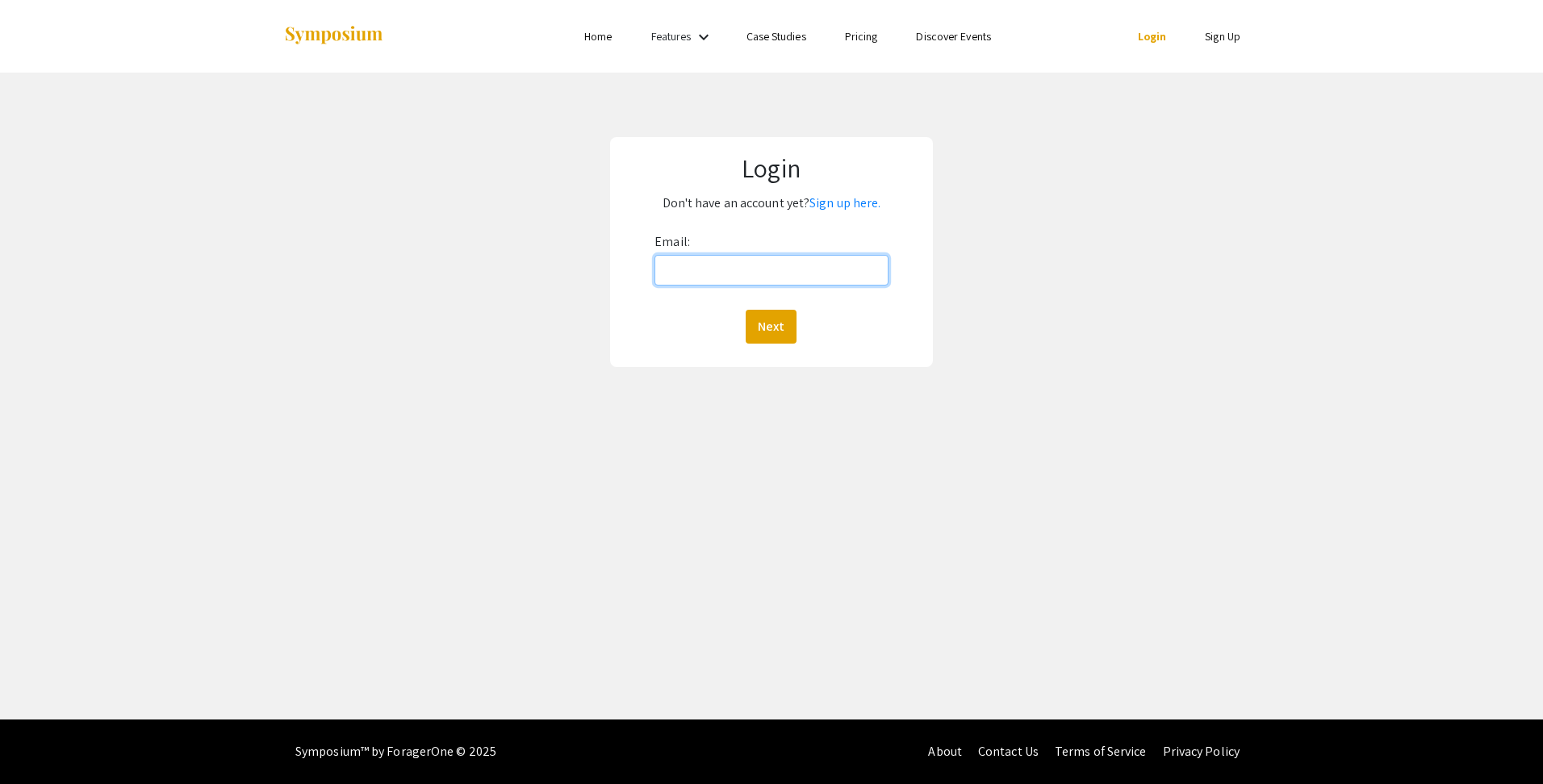
click at [803, 271] on input "Email:" at bounding box center [772, 271] width 233 height 31
type input "[EMAIL_ADDRESS][DOMAIN_NAME]"
click at [772, 328] on button "Next" at bounding box center [772, 326] width 51 height 34
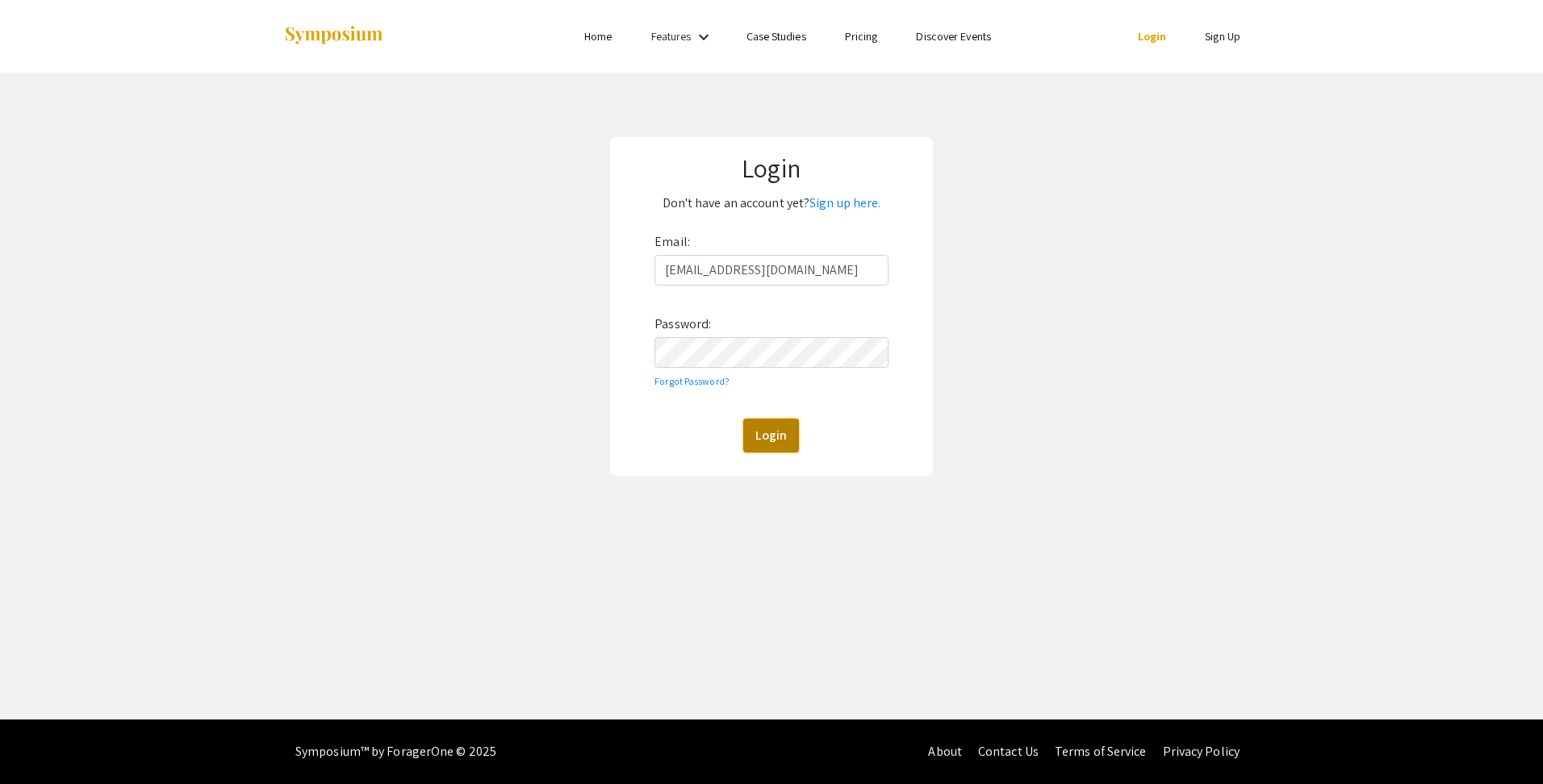
click at [757, 435] on button "Login" at bounding box center [771, 435] width 56 height 34
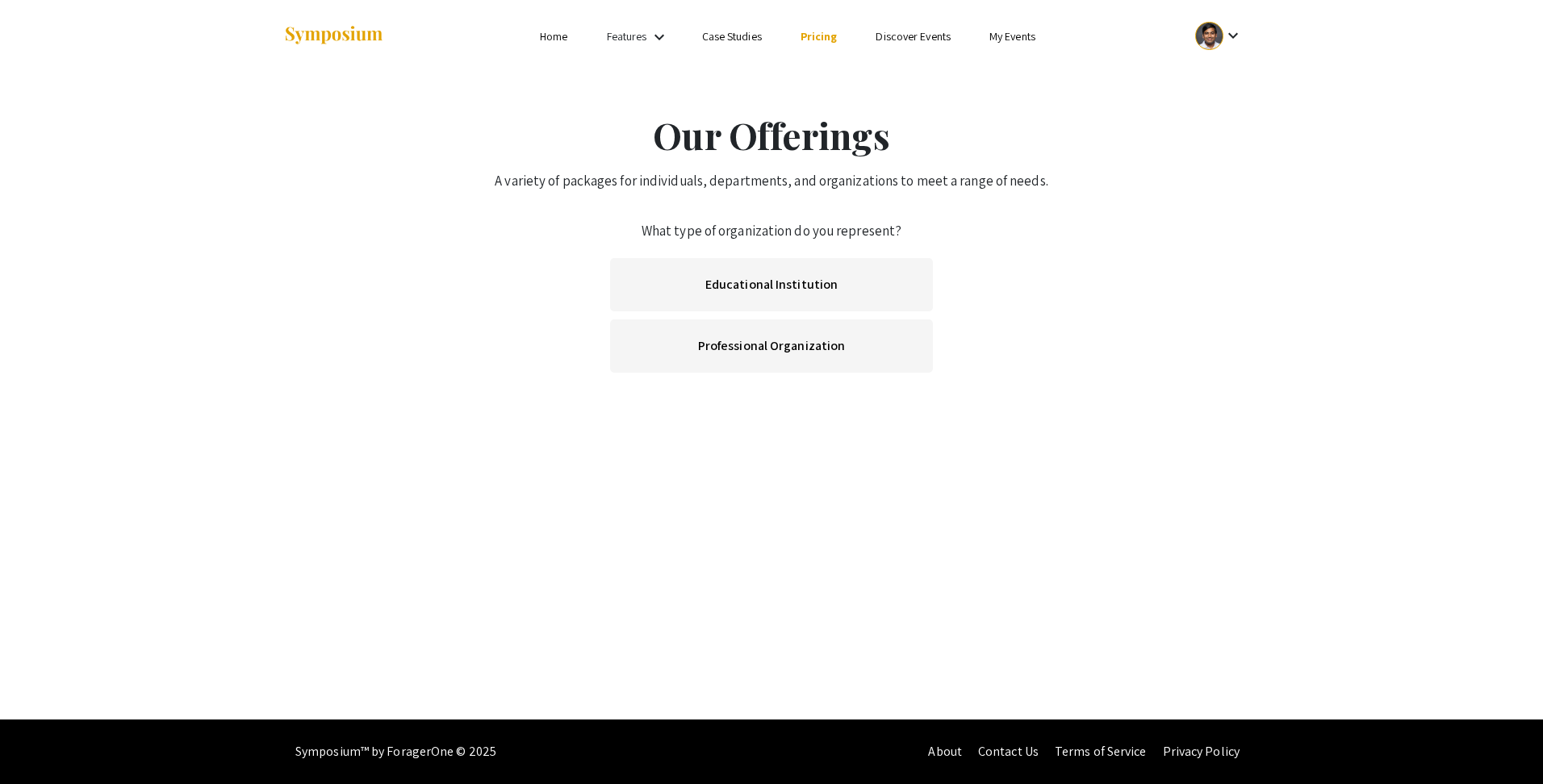
drag, startPoint x: 1424, startPoint y: 211, endPoint x: 671, endPoint y: 41, distance: 772.0
click at [671, 41] on li "Features keyboard_arrow_down" at bounding box center [638, 36] width 103 height 21
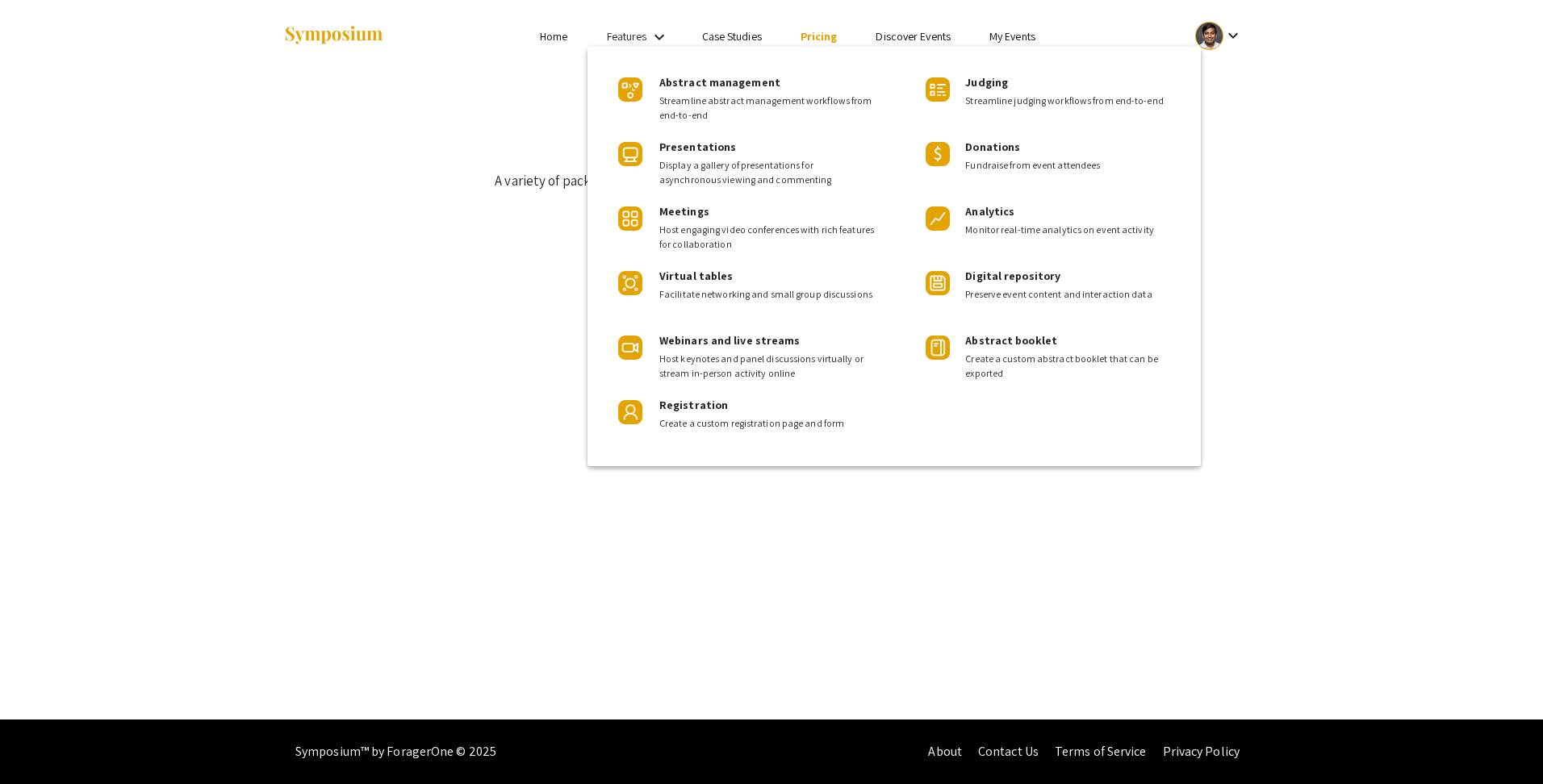
click at [716, 43] on div at bounding box center [772, 392] width 1543 height 784
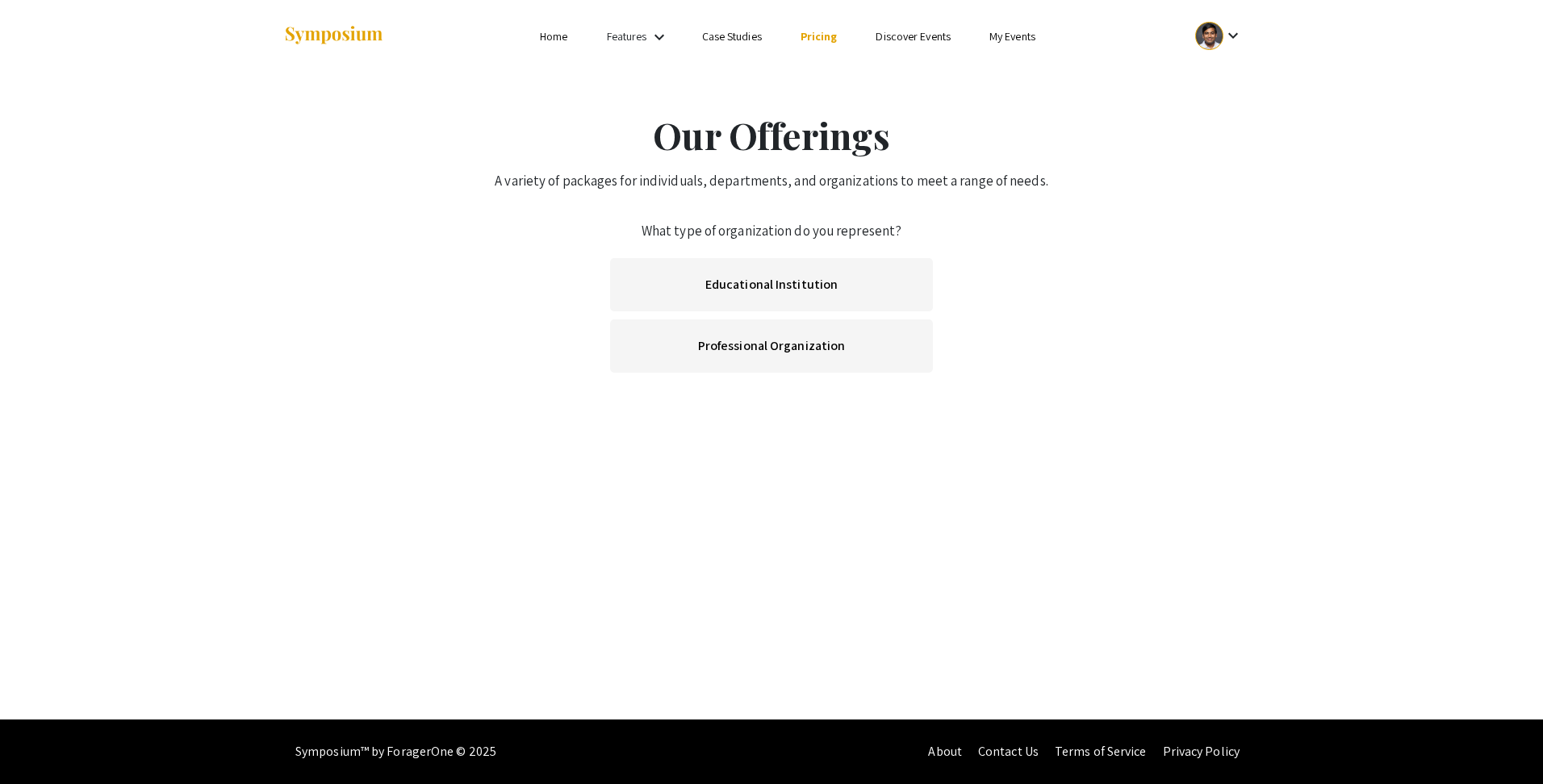
drag, startPoint x: 671, startPoint y: 41, endPoint x: 716, endPoint y: 43, distance: 45.0
click at [716, 43] on link "Case Studies" at bounding box center [732, 36] width 60 height 15
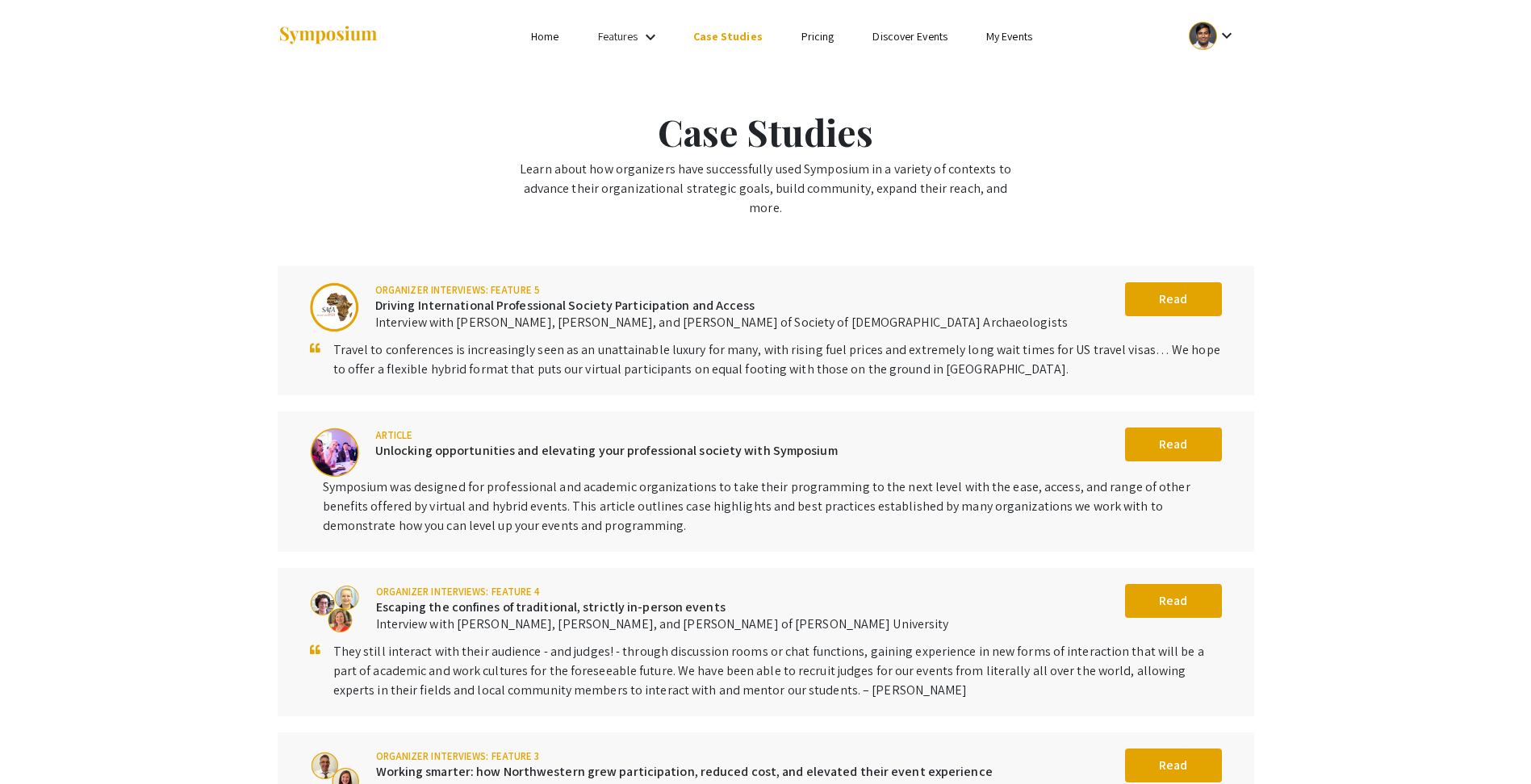
click at [732, 43] on link "Case Studies" at bounding box center [728, 36] width 69 height 15
click at [663, 33] on div "Features keyboard_arrow_down" at bounding box center [630, 36] width 65 height 21
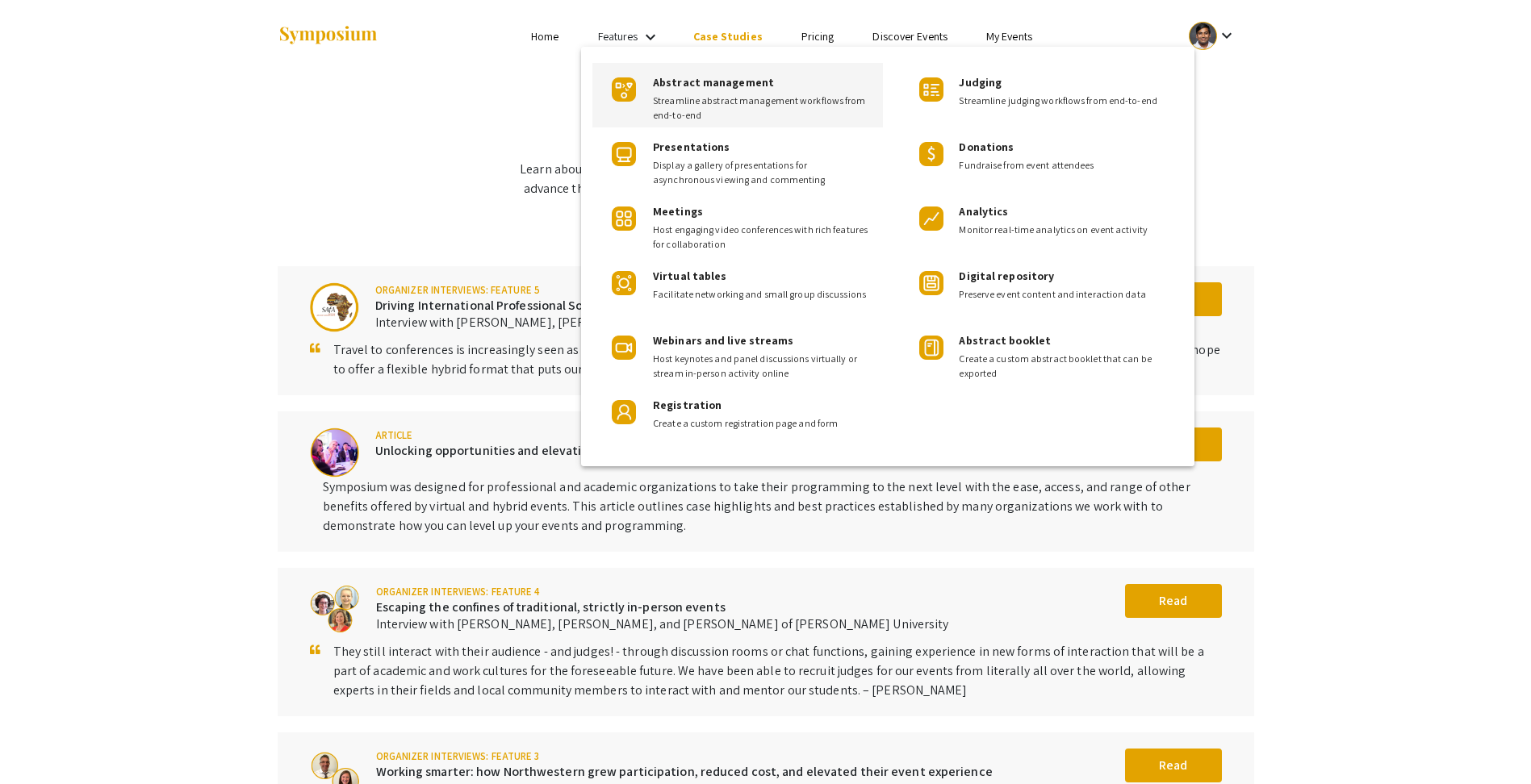
click at [672, 82] on span "Abstract management" at bounding box center [713, 82] width 121 height 15
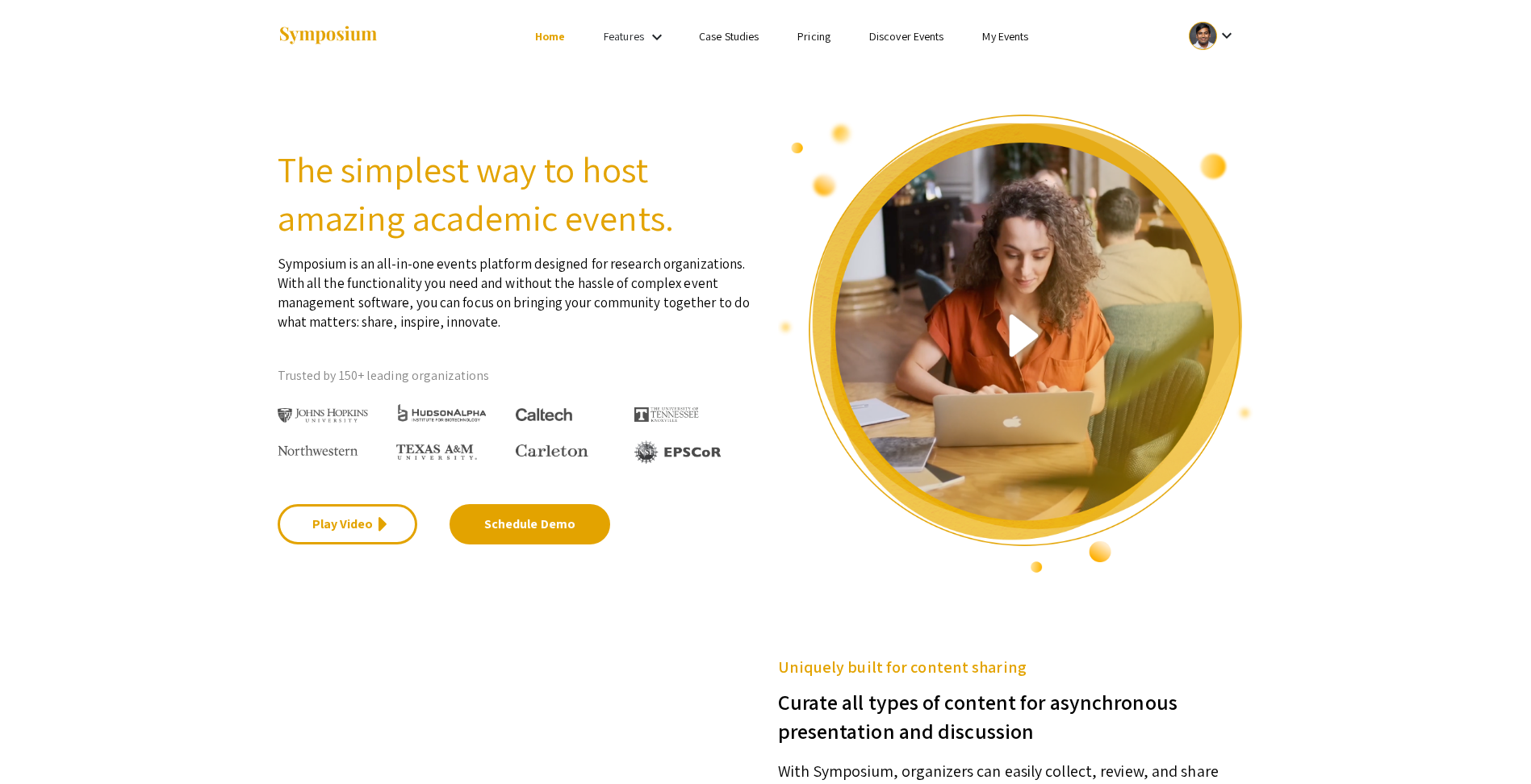
scroll to position [655, 0]
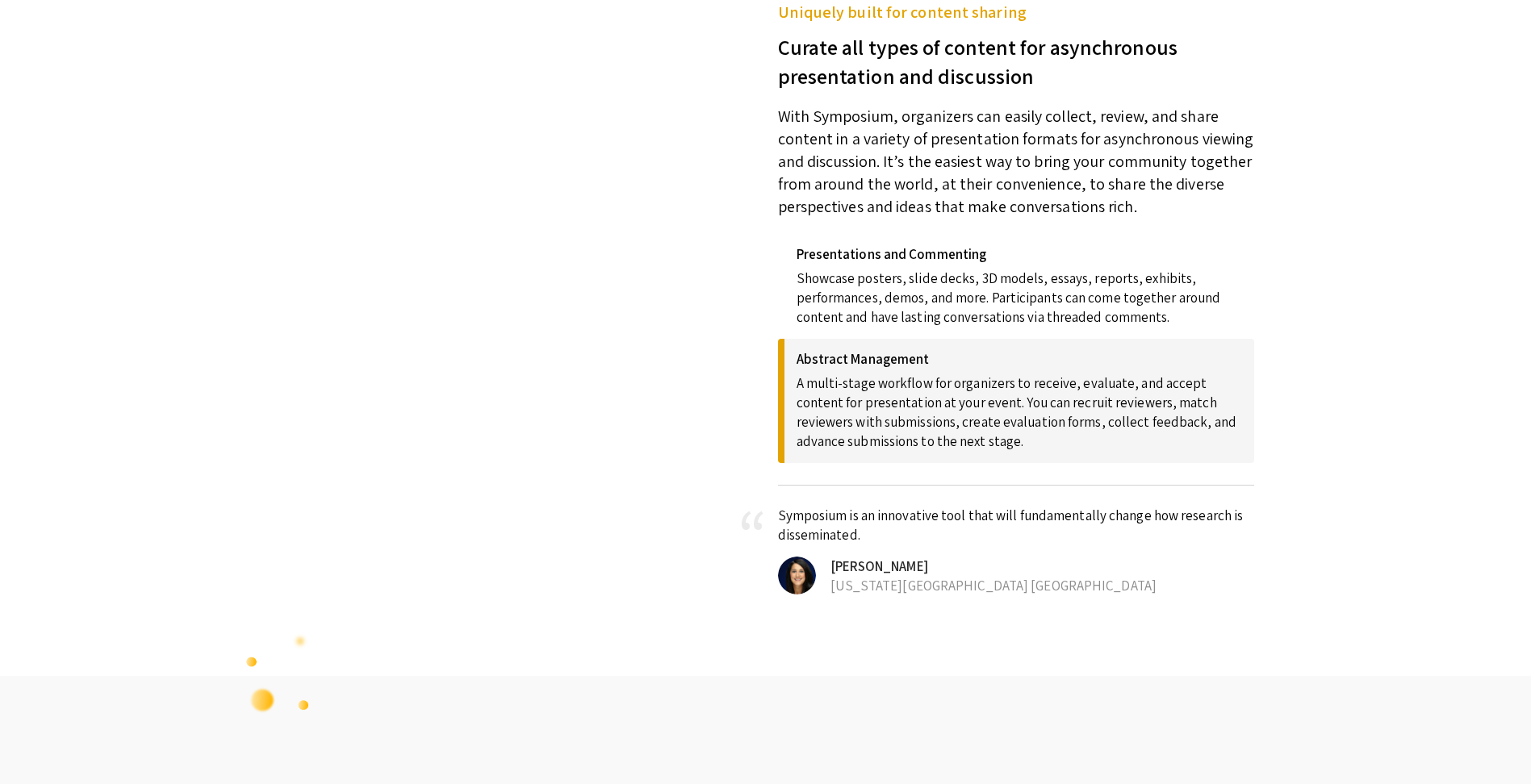
click at [678, 95] on video at bounding box center [504, 150] width 452 height 226
click at [678, 88] on video at bounding box center [504, 150] width 452 height 226
click at [847, 420] on p "A multi-stage workflow for organizers to receive, evaluate, and accept content …" at bounding box center [1019, 409] width 446 height 84
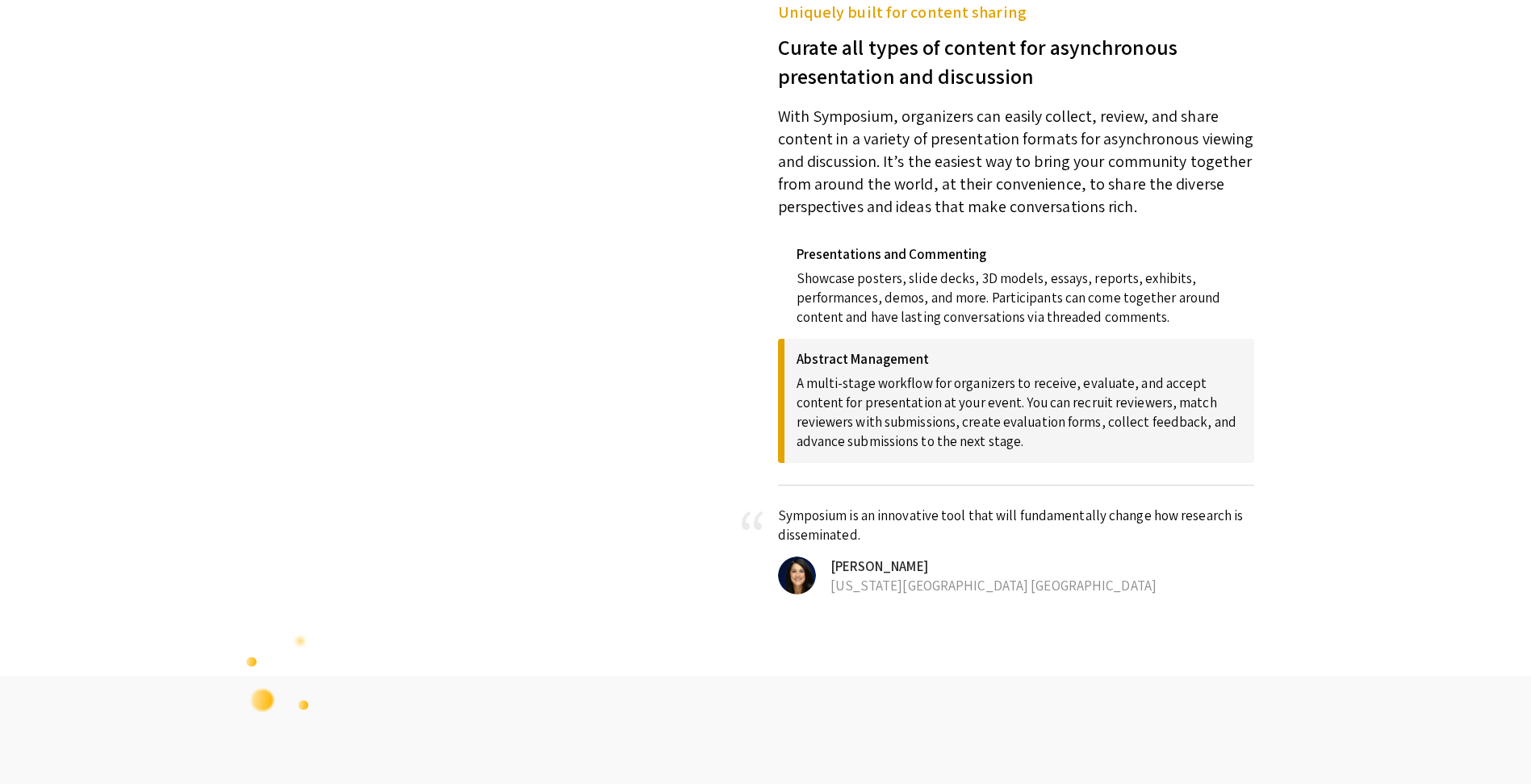
drag, startPoint x: 854, startPoint y: 401, endPoint x: 864, endPoint y: 355, distance: 47.1
click at [855, 400] on p "A multi-stage workflow for organizers to receive, evaluate, and accept content …" at bounding box center [1019, 409] width 446 height 84
click at [864, 359] on h4 "Abstract Management" at bounding box center [1019, 359] width 446 height 16
drag, startPoint x: 883, startPoint y: 295, endPoint x: 814, endPoint y: 226, distance: 97.6
click at [883, 293] on p "Showcase posters, slide decks, 3D models, essays, reports, exhibits, performanc…" at bounding box center [1019, 294] width 446 height 65
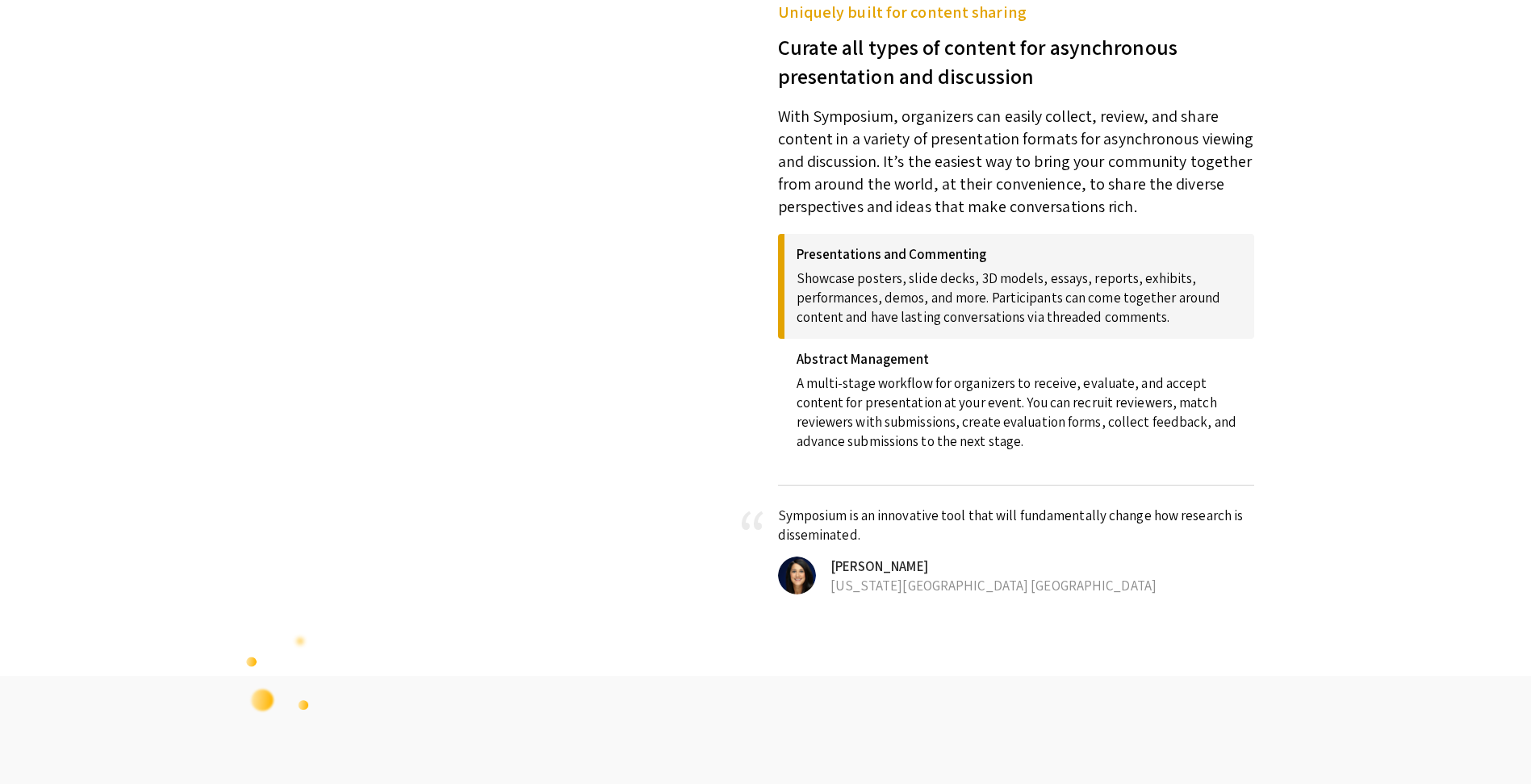
drag, startPoint x: 756, startPoint y: 220, endPoint x: 665, endPoint y: 218, distance: 91.0
click at [665, 218] on div "Uniquely built for content sharing Curate all types of content for asynchronous…" at bounding box center [766, 297] width 1001 height 595
click at [172, 193] on section "Uniquely built for content sharing Curate all types of content for asynchronous…" at bounding box center [765, 297] width 1531 height 757
click at [292, 362] on section "Uniquely built for content sharing Curate all types of content for asynchronous…" at bounding box center [765, 297] width 1531 height 757
drag, startPoint x: 372, startPoint y: 376, endPoint x: 533, endPoint y: 360, distance: 161.8
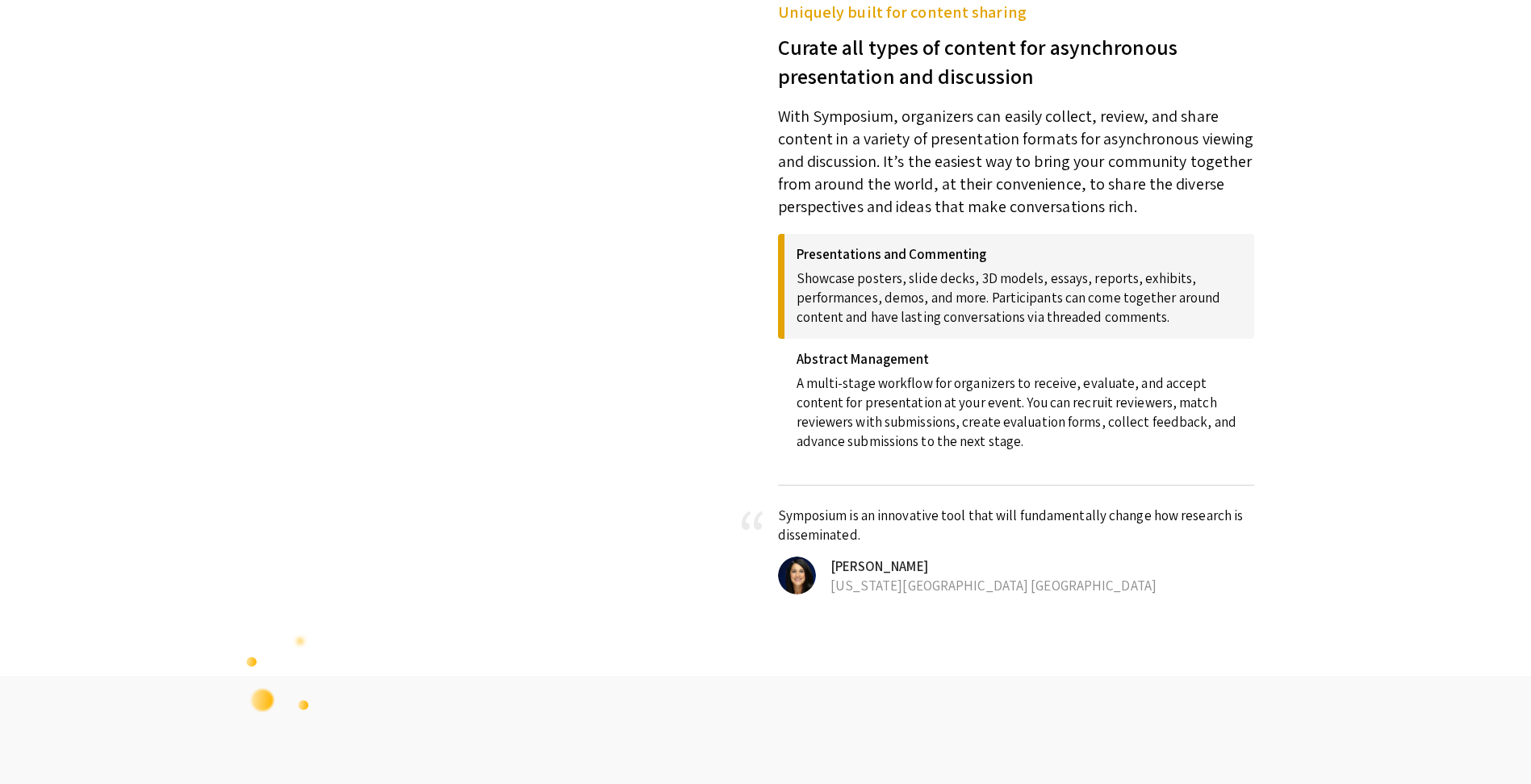
click at [398, 263] on video at bounding box center [504, 150] width 452 height 226
drag, startPoint x: 780, startPoint y: 267, endPoint x: 790, endPoint y: 266, distance: 10.0
click at [783, 273] on div "Presentations and Commenting Showcase posters, slide decks, 3D models, essays, …" at bounding box center [1016, 286] width 476 height 105
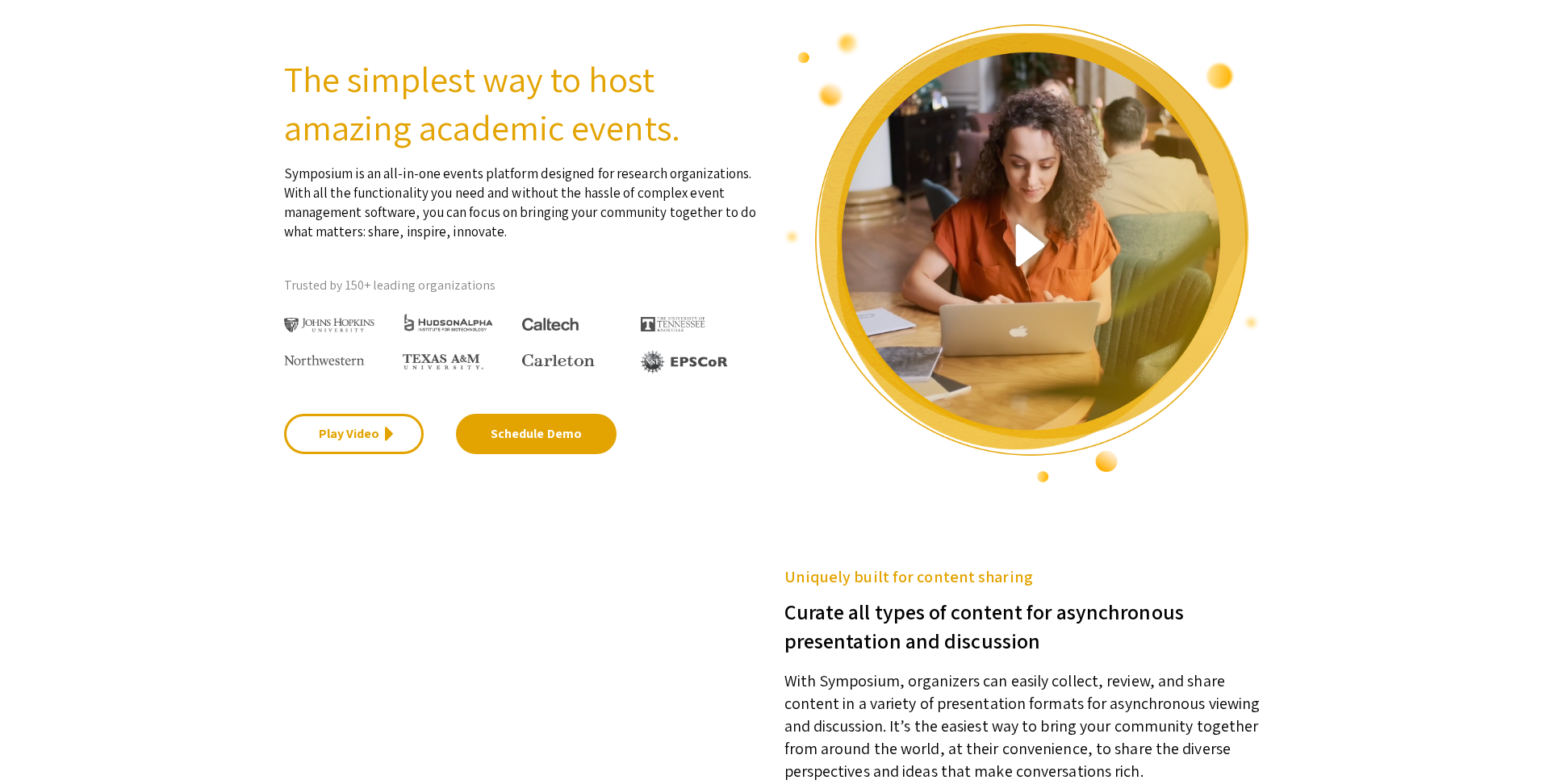
scroll to position [0, 0]
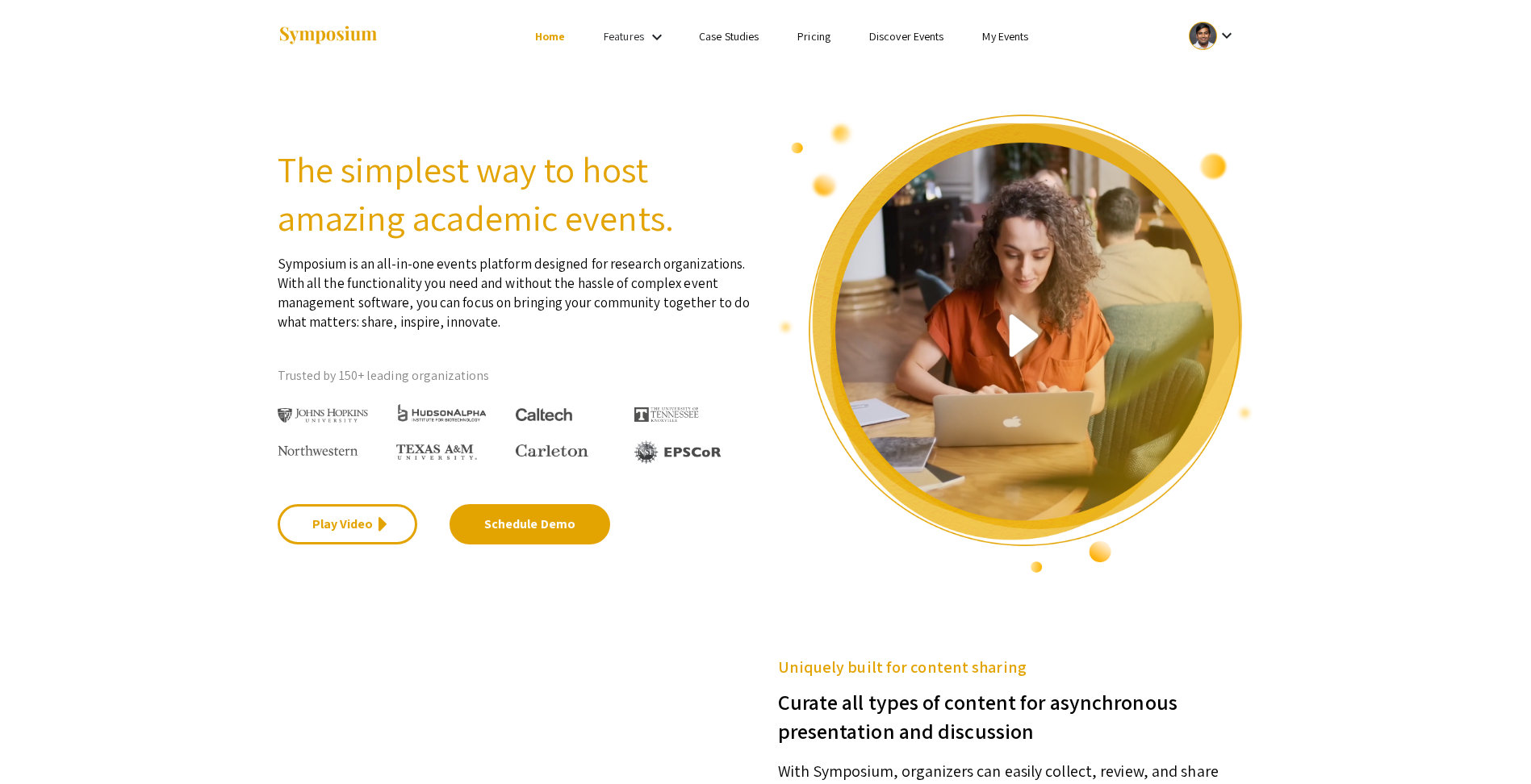
click at [1199, 35] on div at bounding box center [1203, 36] width 28 height 28
click at [1199, 114] on button "My Submissions" at bounding box center [1221, 119] width 99 height 38
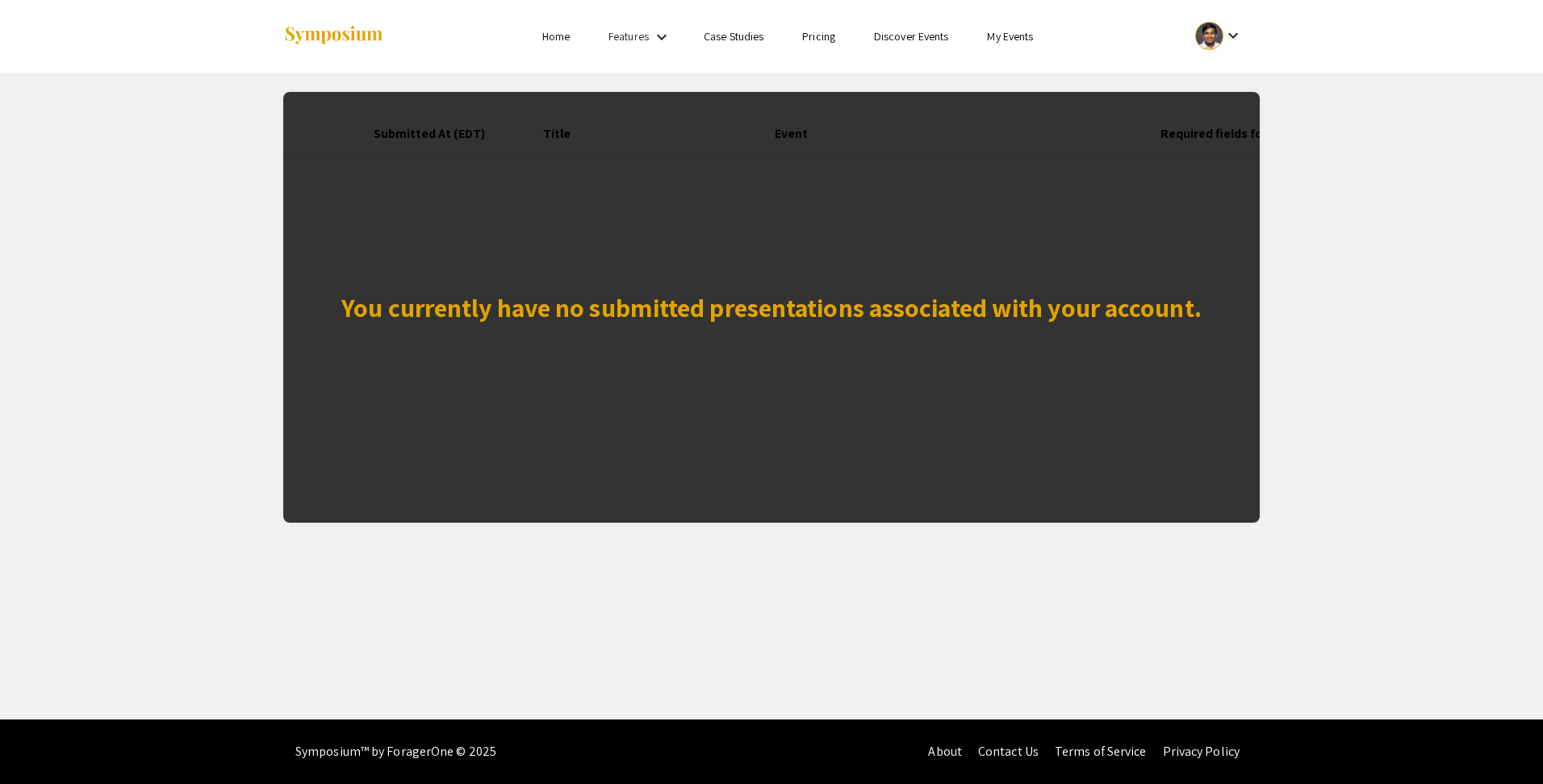
click at [1024, 313] on div "You currently have no submitted presentations associated with your account." at bounding box center [772, 307] width 861 height 38
click at [1202, 133] on div "You currently have no submitted presentations associated with your account." at bounding box center [772, 307] width 977 height 431
click at [1202, 131] on div "You currently have no submitted presentations associated with your account." at bounding box center [772, 307] width 977 height 431
drag, startPoint x: 1202, startPoint y: 131, endPoint x: 1088, endPoint y: 128, distance: 114.0
click at [1088, 128] on div "You currently have no submitted presentations associated with your account." at bounding box center [772, 307] width 977 height 431
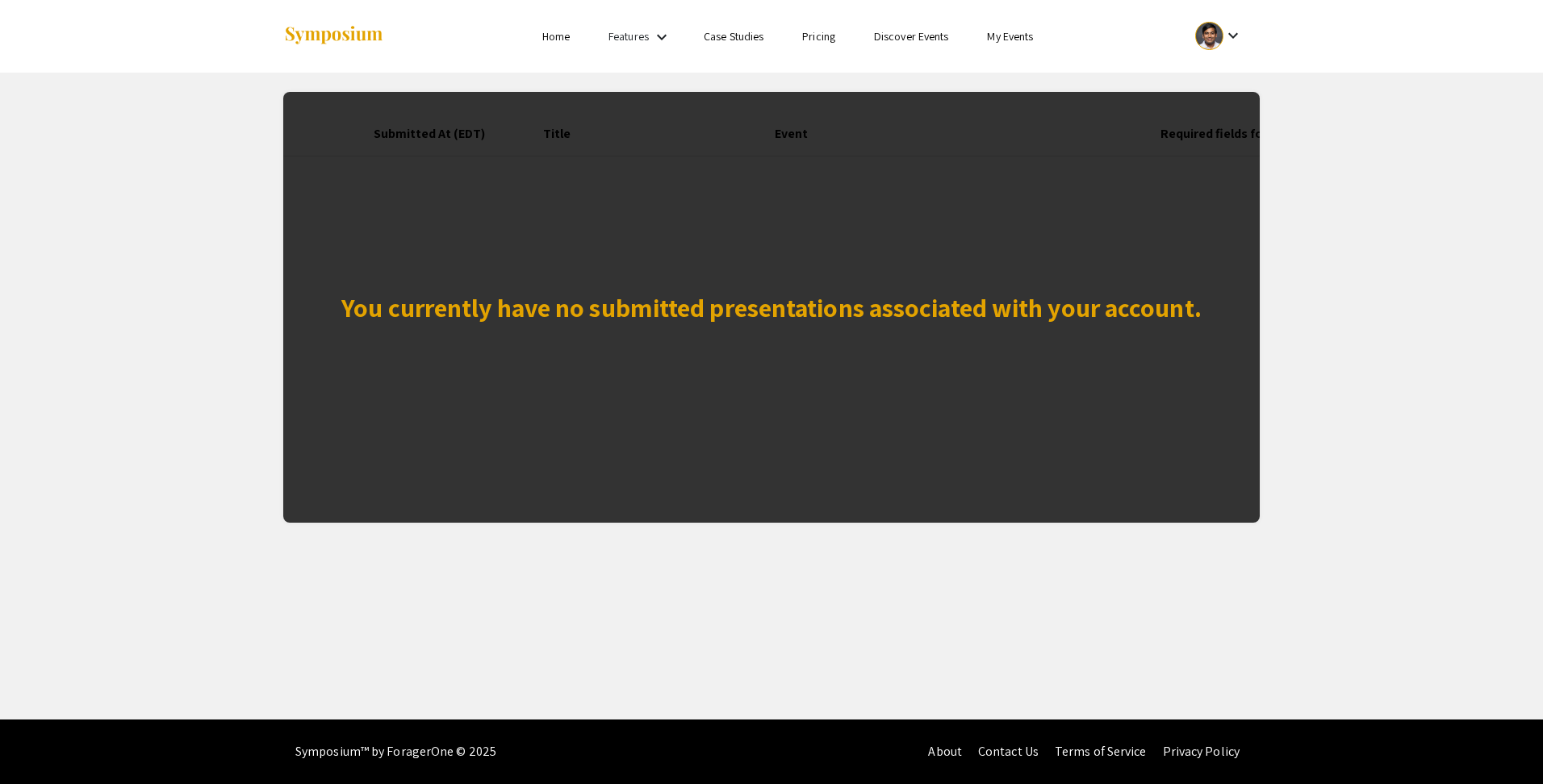
click at [812, 150] on div "You currently have no submitted presentations associated with your account." at bounding box center [772, 307] width 977 height 431
click at [789, 133] on div "You currently have no submitted presentations associated with your account." at bounding box center [772, 307] width 977 height 431
click at [513, 135] on div "You currently have no submitted presentations associated with your account." at bounding box center [772, 307] width 977 height 431
click at [432, 137] on div "You currently have no submitted presentations associated with your account." at bounding box center [772, 307] width 977 height 431
click at [431, 136] on div "You currently have no submitted presentations associated with your account." at bounding box center [772, 307] width 977 height 431
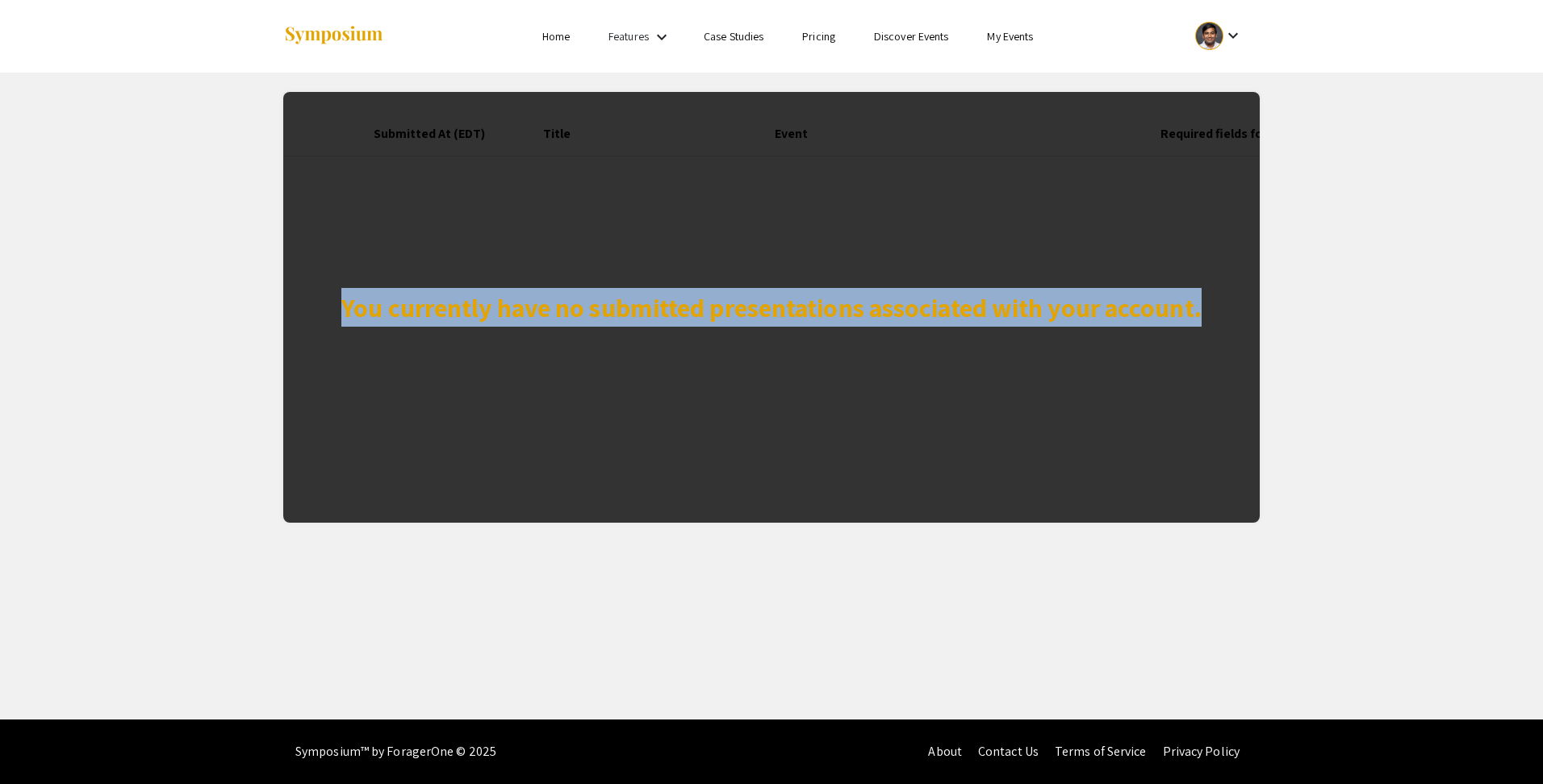
click at [431, 136] on div "You currently have no submitted presentations associated with your account." at bounding box center [772, 307] width 977 height 431
drag, startPoint x: 431, startPoint y: 136, endPoint x: 473, endPoint y: 134, distance: 42.0
click at [430, 134] on div "You currently have no submitted presentations associated with your account." at bounding box center [772, 307] width 977 height 431
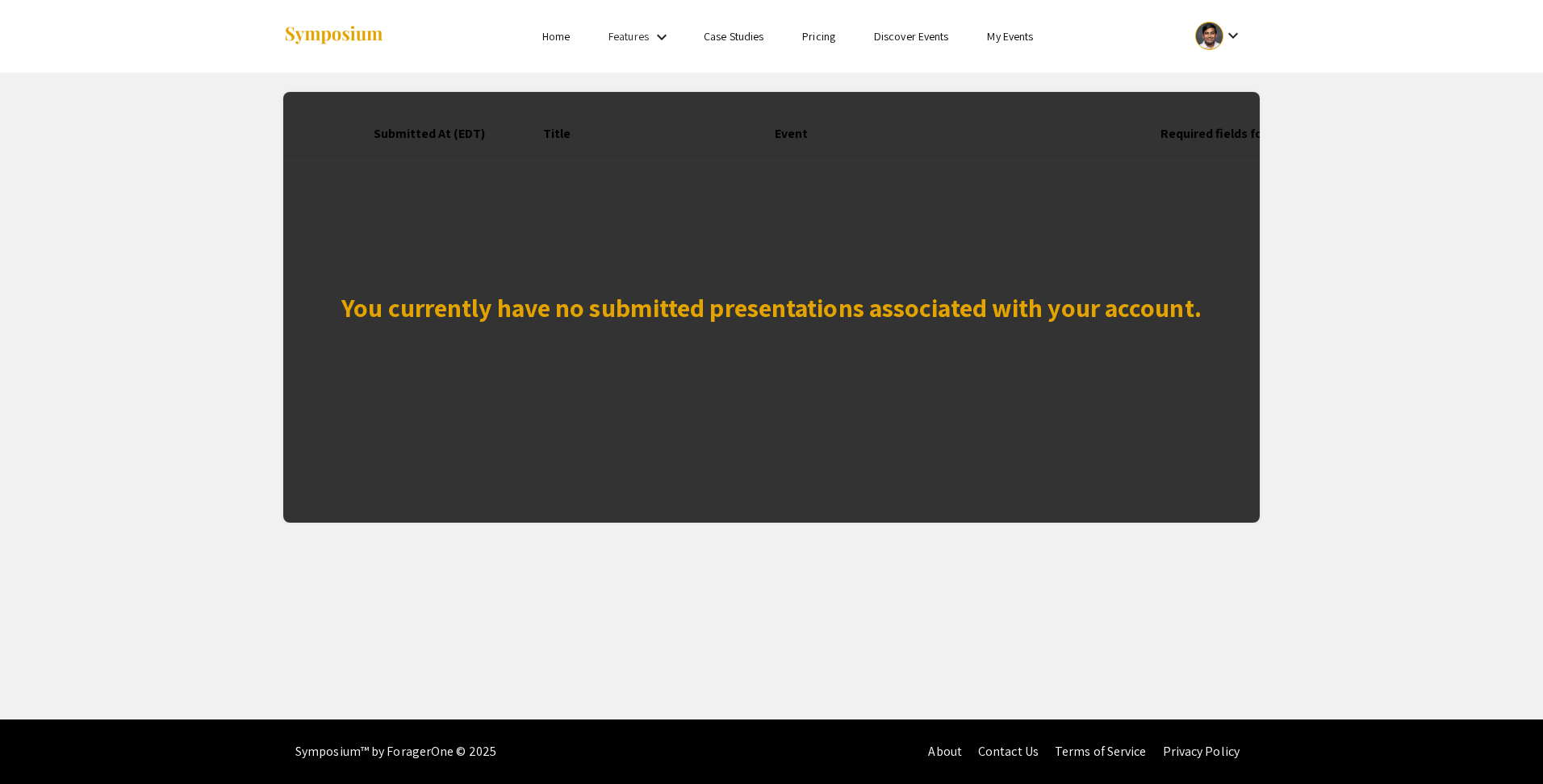
click at [547, 134] on div "You currently have no submitted presentations associated with your account." at bounding box center [772, 307] width 977 height 431
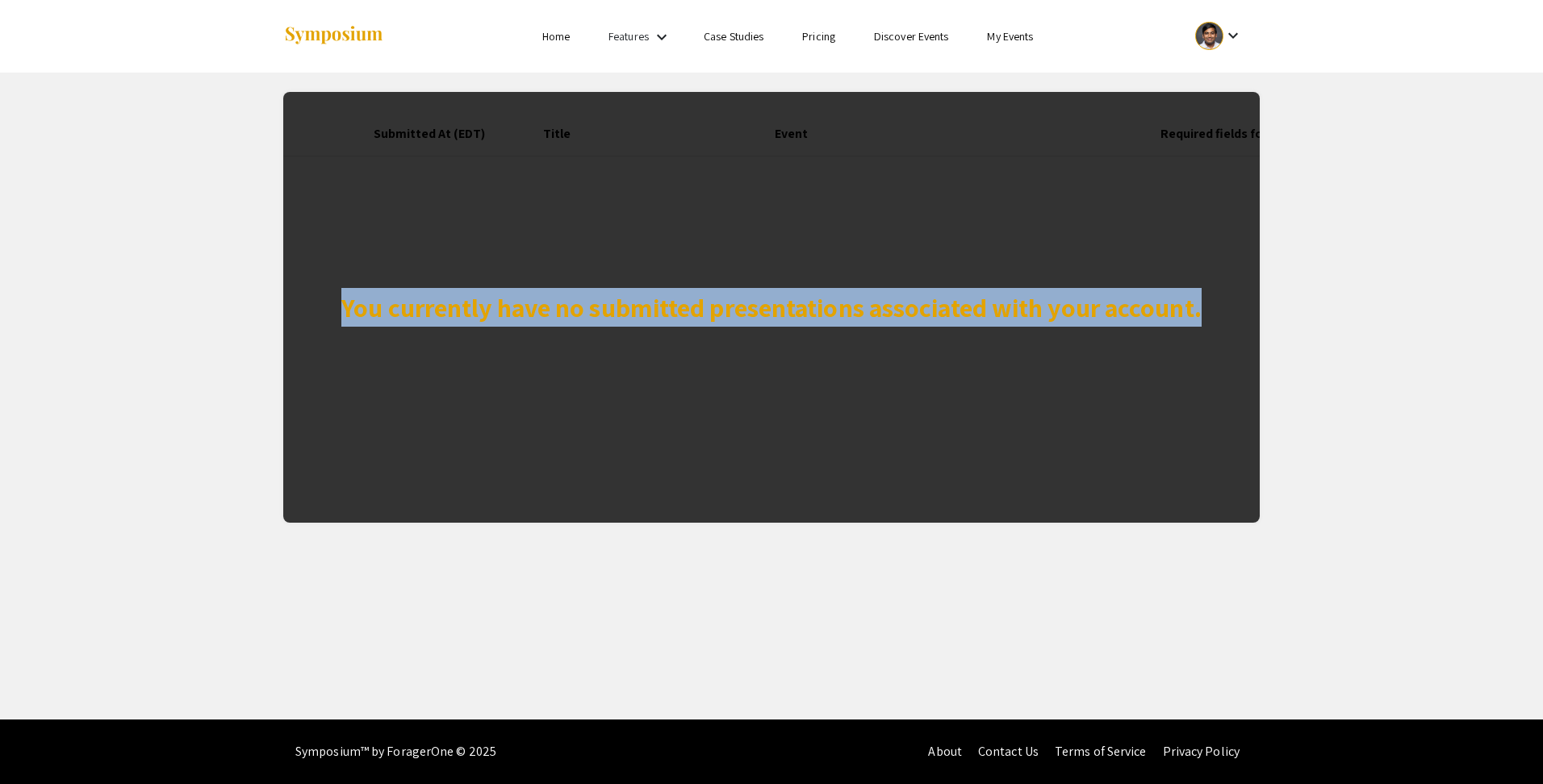
click at [548, 132] on div "You currently have no submitted presentations associated with your account." at bounding box center [772, 307] width 977 height 431
drag, startPoint x: 548, startPoint y: 132, endPoint x: 769, endPoint y: 145, distance: 221.4
click at [769, 145] on div "You currently have no submitted presentations associated with your account." at bounding box center [772, 307] width 977 height 431
click at [655, 37] on mat-icon "keyboard_arrow_down" at bounding box center [661, 36] width 19 height 19
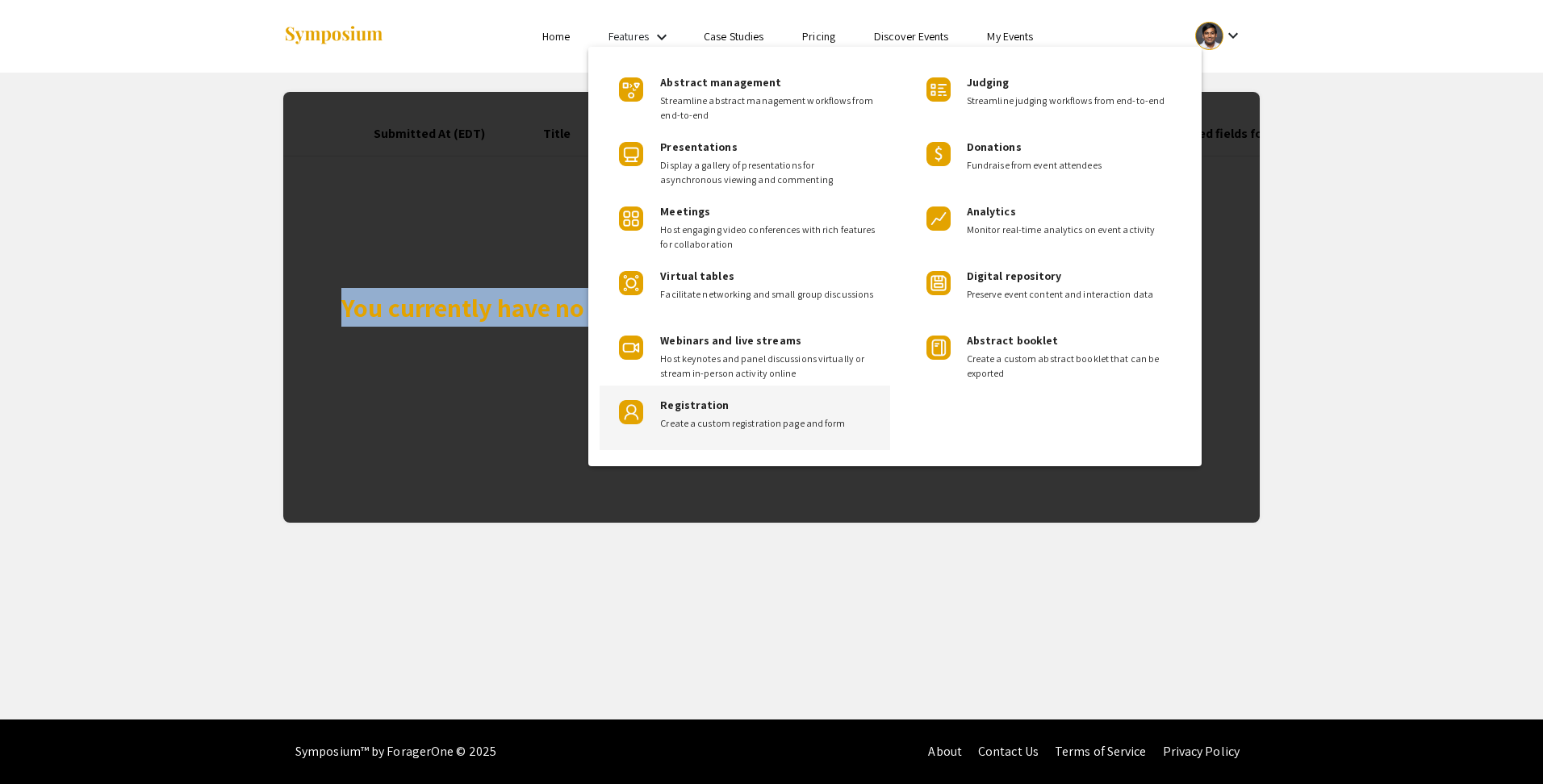
click at [747, 421] on span "Create a custom registration page and form" at bounding box center [769, 424] width 217 height 15
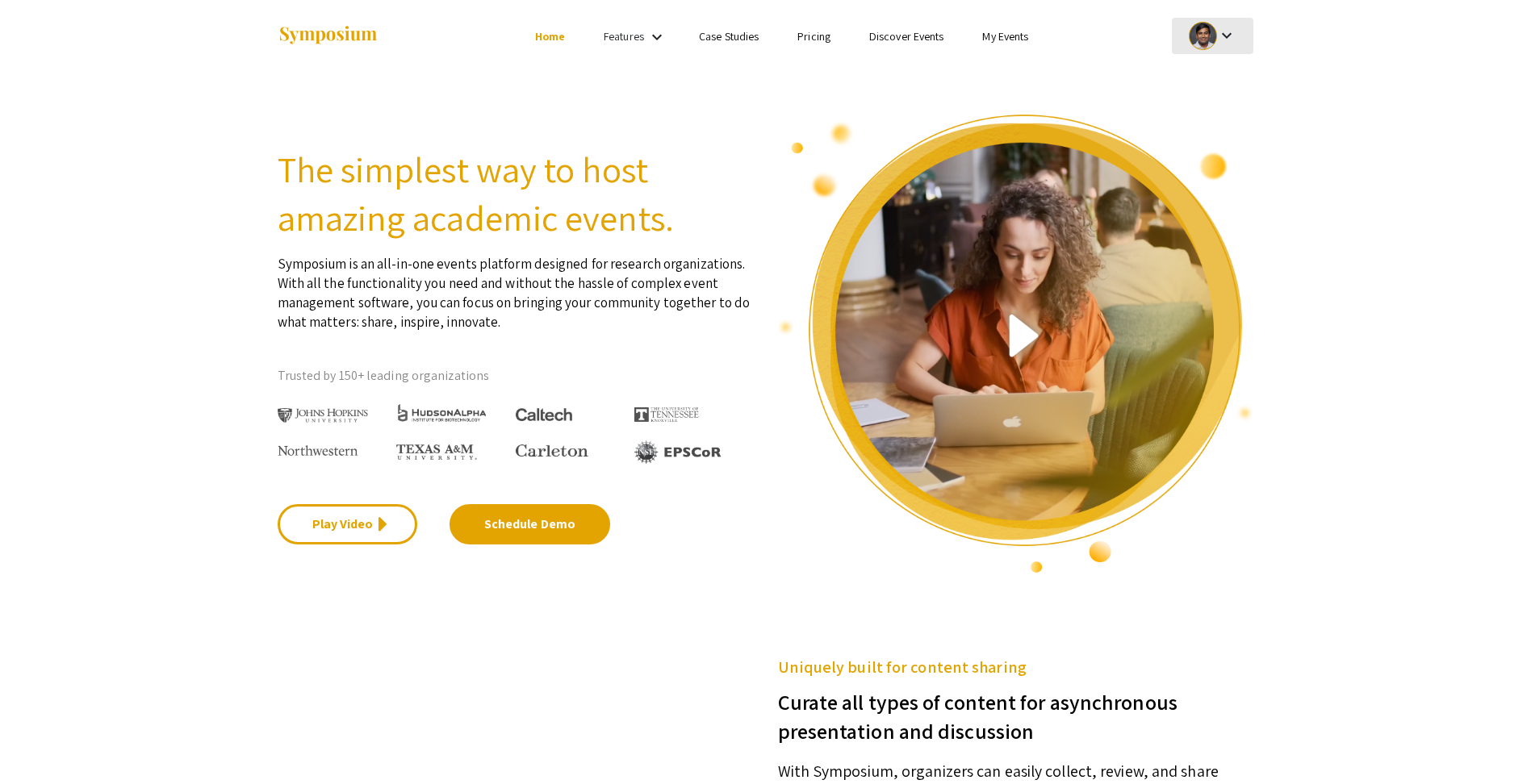
click at [1234, 35] on mat-icon "keyboard_arrow_down" at bounding box center [1226, 35] width 19 height 19
click at [1219, 126] on button "My Submissions" at bounding box center [1221, 119] width 99 height 38
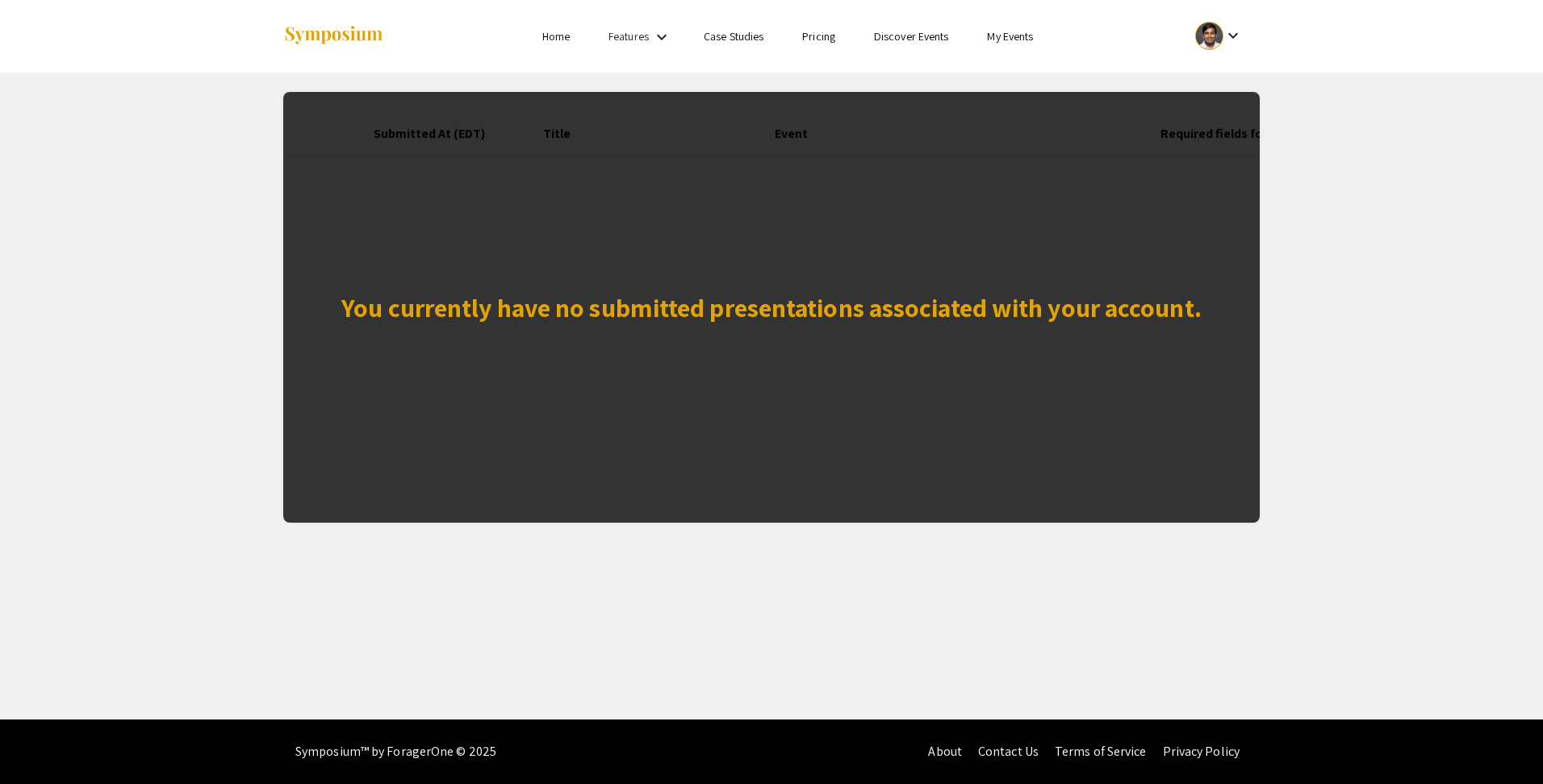
click at [1376, 88] on app-my-submissions "You currently have no submitted presentations associated with your account. Sub…" at bounding box center [772, 298] width 1543 height 450
click at [1236, 37] on mat-icon "keyboard_arrow_down" at bounding box center [1233, 35] width 19 height 19
click at [1231, 81] on button "My Account" at bounding box center [1227, 79] width 99 height 38
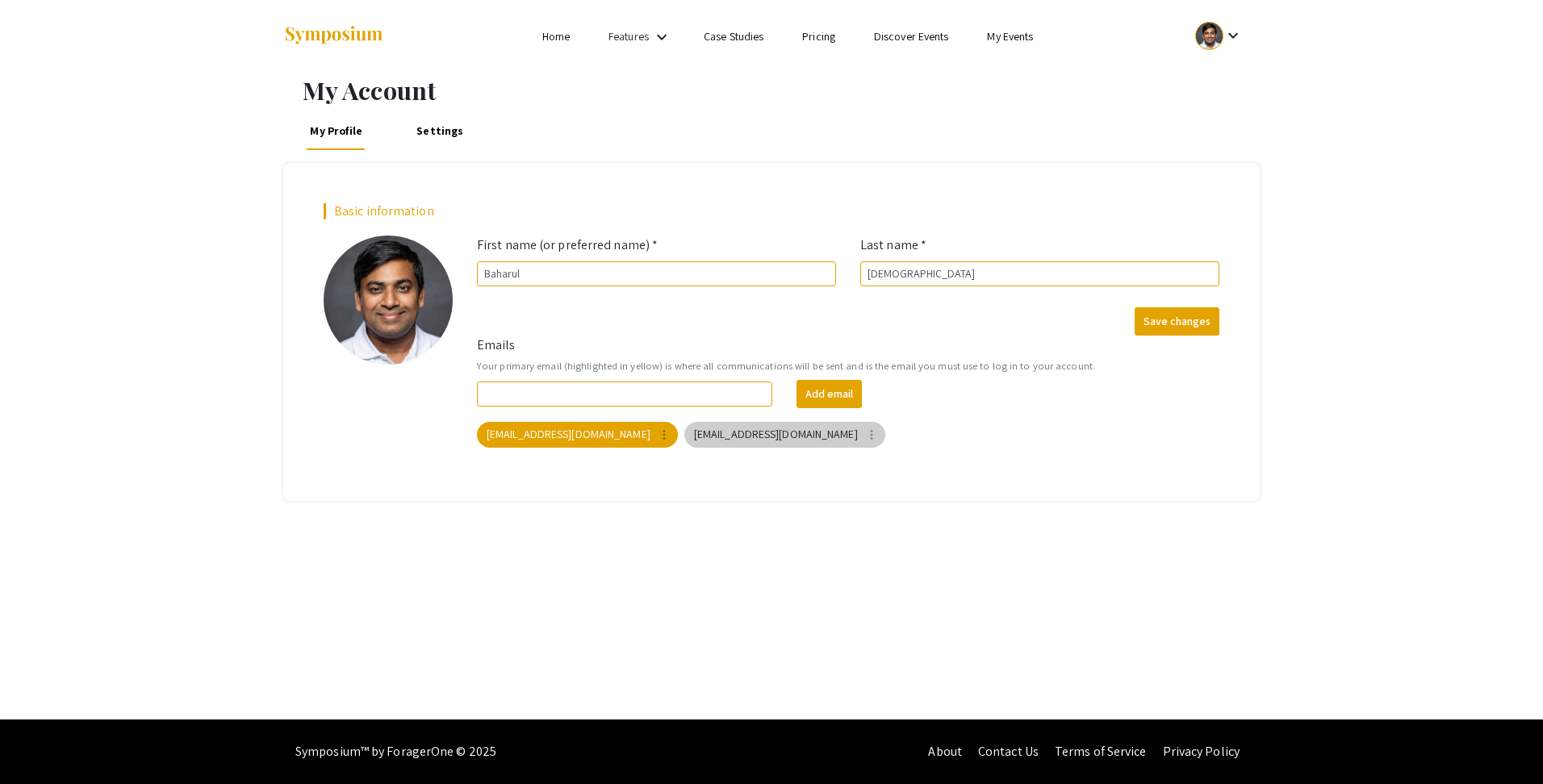
click at [749, 438] on mat-chip "[EMAIL_ADDRESS][DOMAIN_NAME] more_vert" at bounding box center [785, 435] width 201 height 26
click at [865, 433] on mat-icon "more_vert" at bounding box center [872, 435] width 15 height 15
click at [774, 503] on button "Delete" at bounding box center [779, 507] width 90 height 38
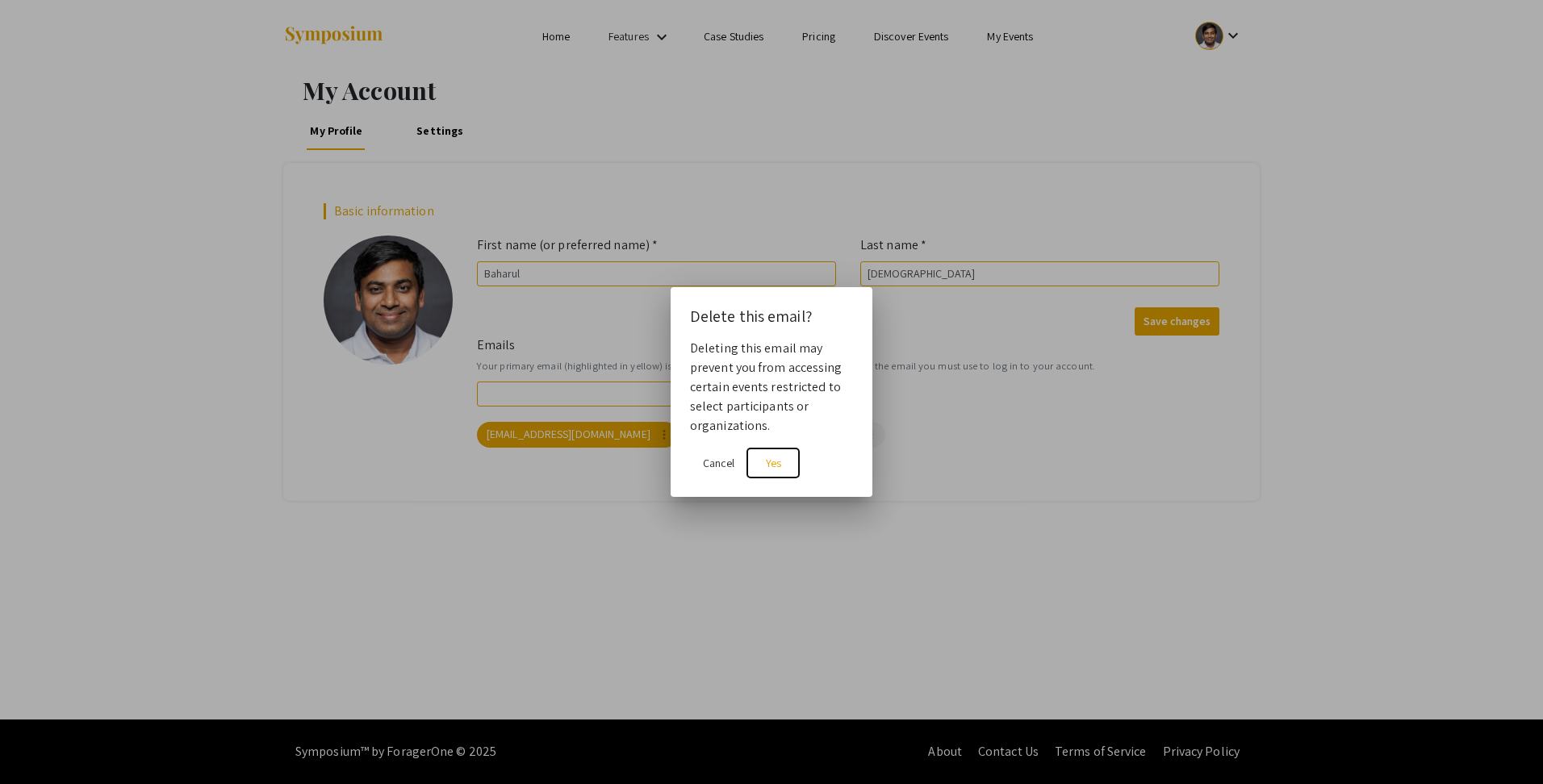
click at [768, 465] on span "Yes" at bounding box center [773, 463] width 16 height 15
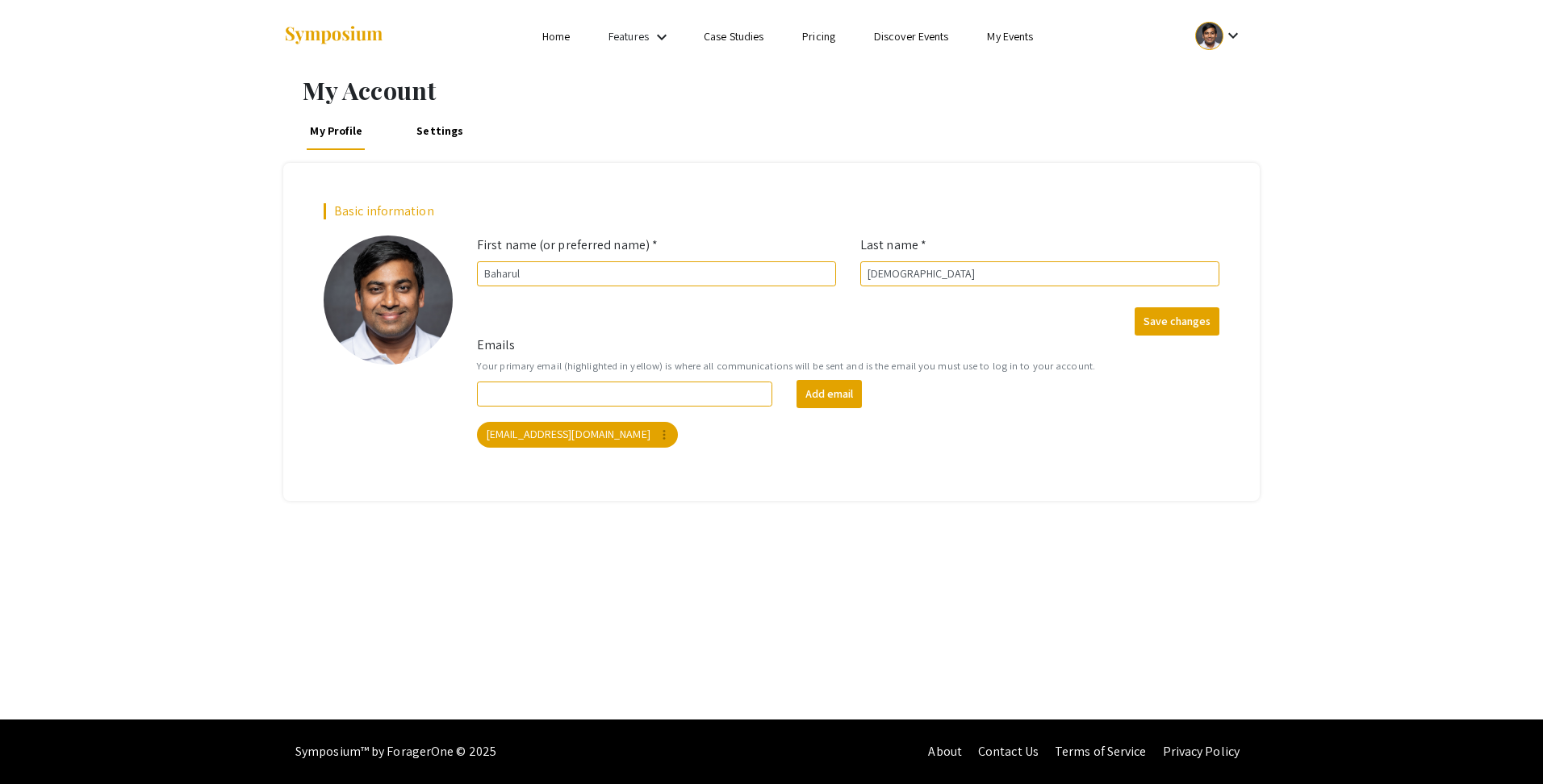
click at [1231, 26] on mat-icon "keyboard_arrow_down" at bounding box center [1233, 35] width 19 height 19
click at [1006, 102] on div at bounding box center [772, 392] width 1543 height 784
click at [733, 37] on link "Case Studies" at bounding box center [734, 36] width 60 height 15
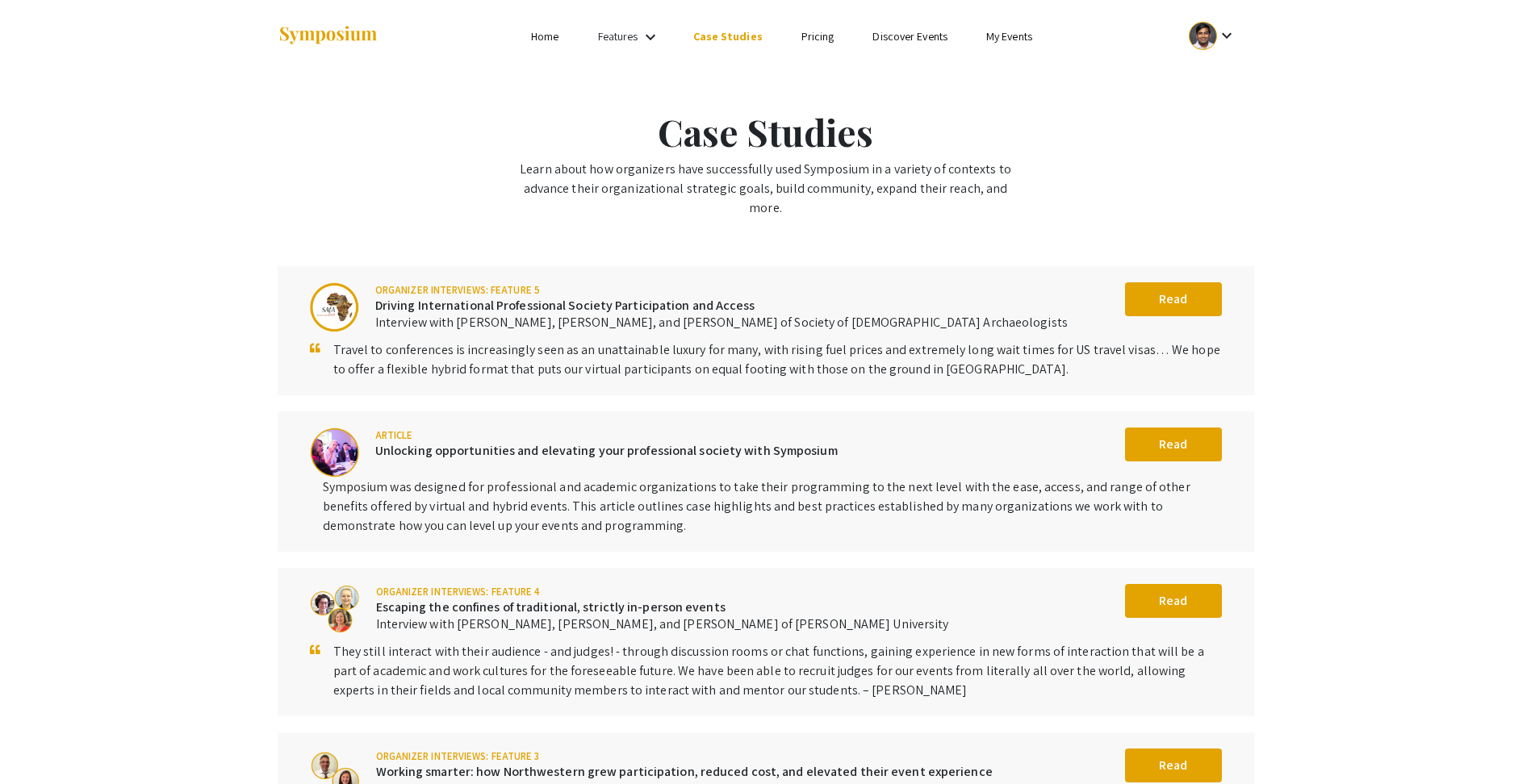
click at [638, 36] on link "Features" at bounding box center [618, 36] width 40 height 15
